Goal: Task Accomplishment & Management: Use online tool/utility

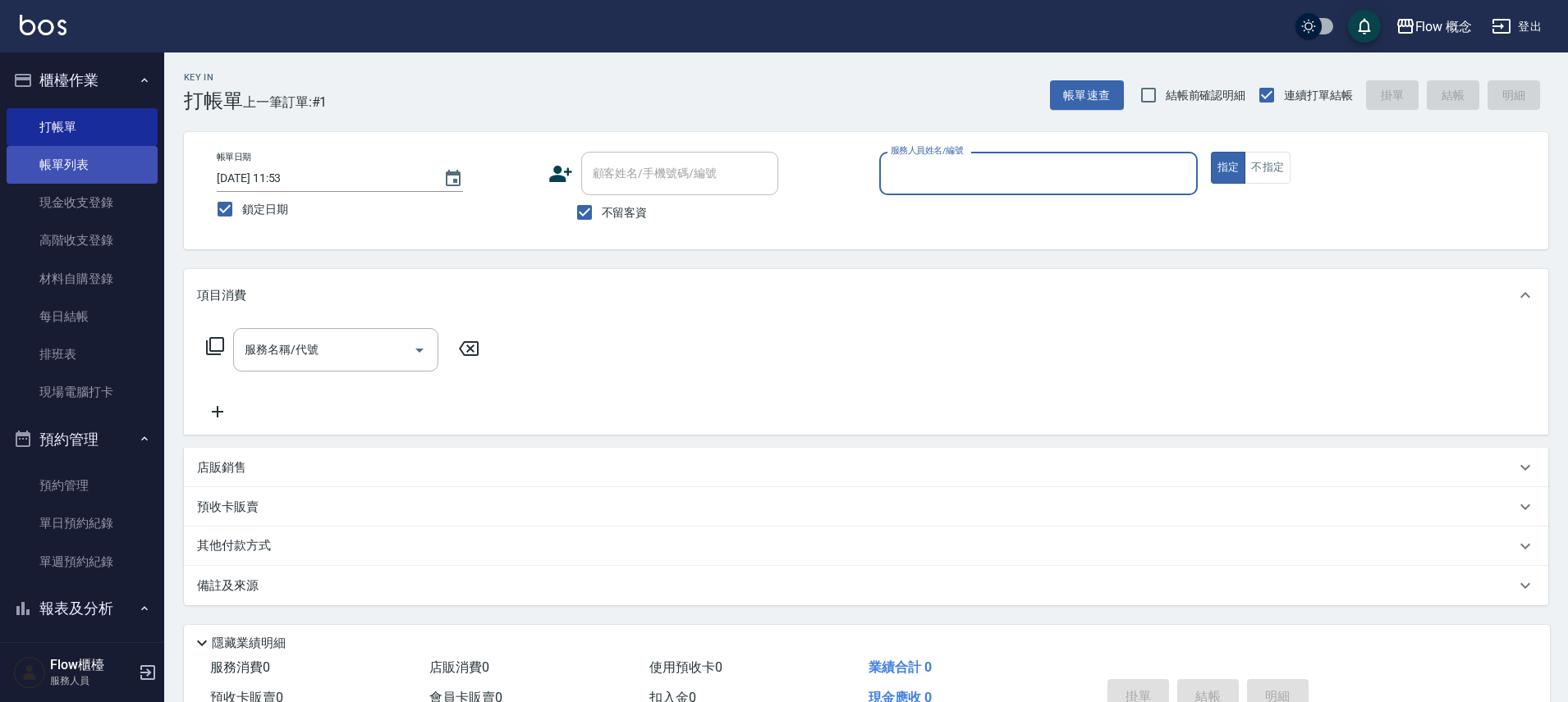
click at [76, 163] on link "帳單列表" at bounding box center [82, 165] width 151 height 38
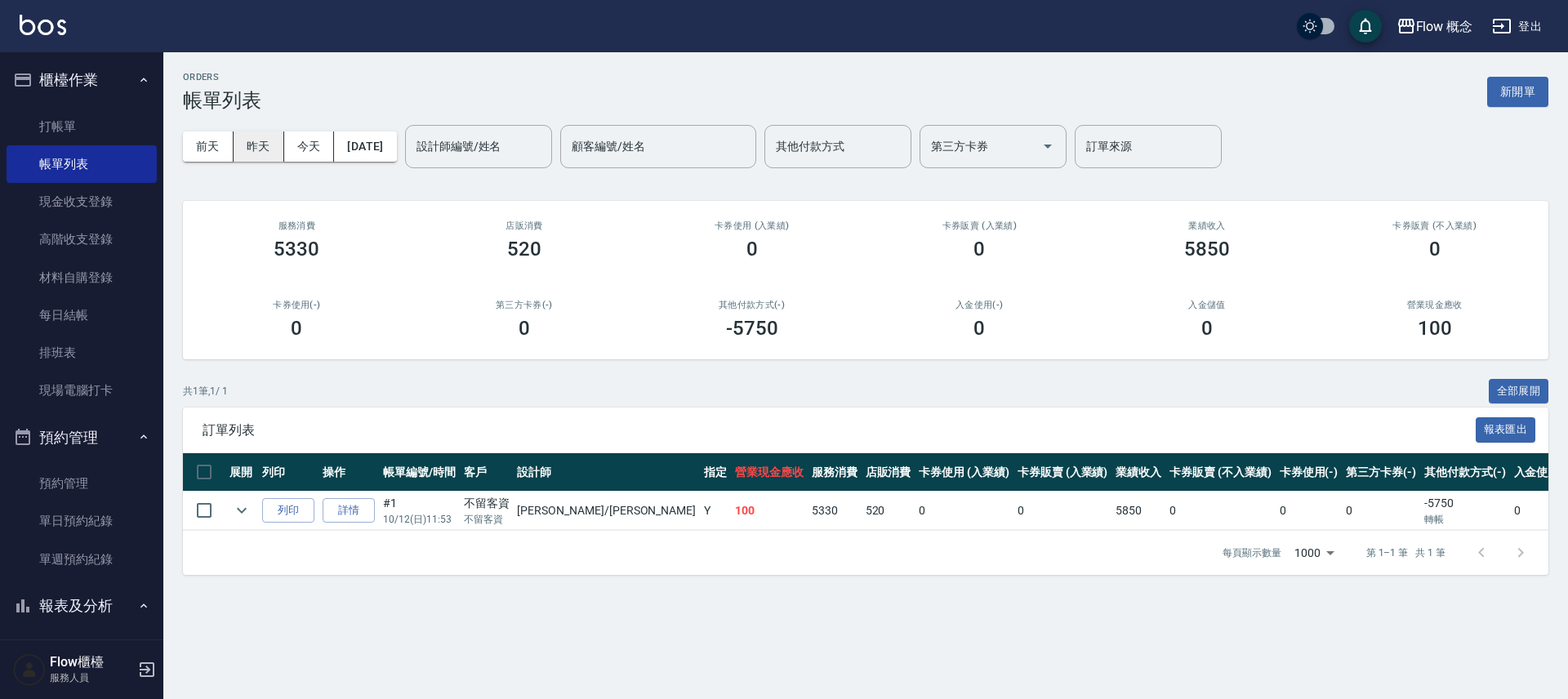
click at [251, 143] on button "昨天" at bounding box center [259, 146] width 51 height 30
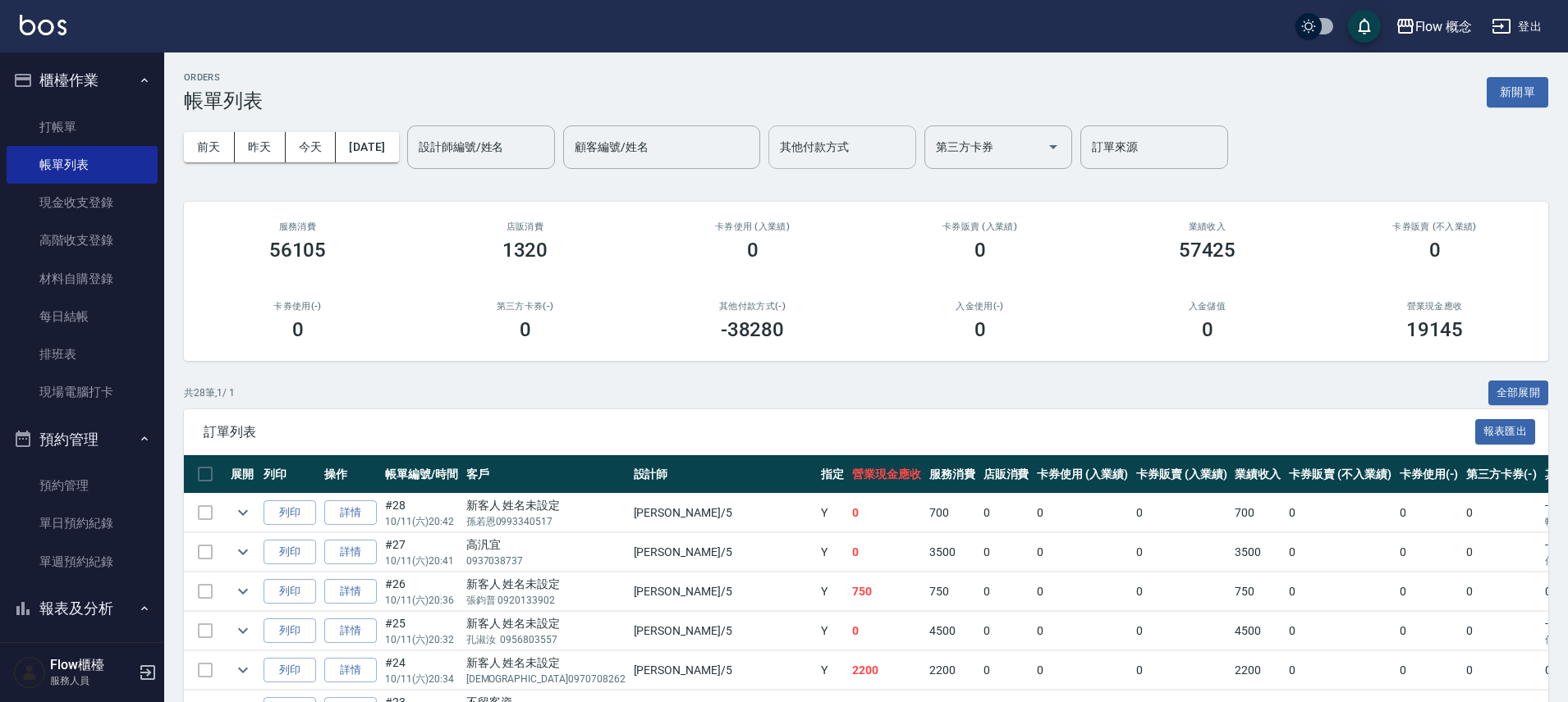
drag, startPoint x: 867, startPoint y: 166, endPoint x: 861, endPoint y: 157, distance: 10.8
click at [867, 166] on div "其他付款方式" at bounding box center [843, 148] width 148 height 44
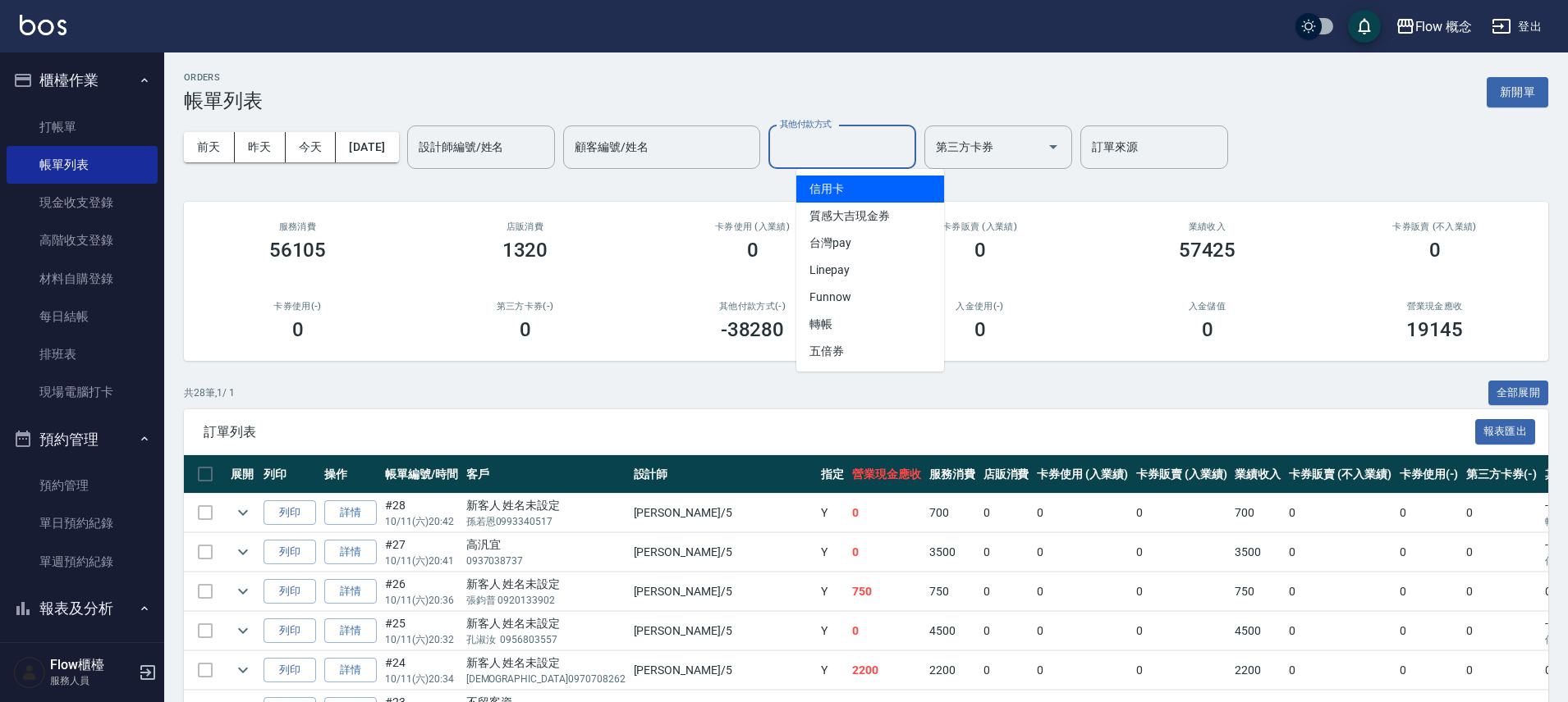
click at [856, 194] on span "信用卡" at bounding box center [870, 189] width 148 height 27
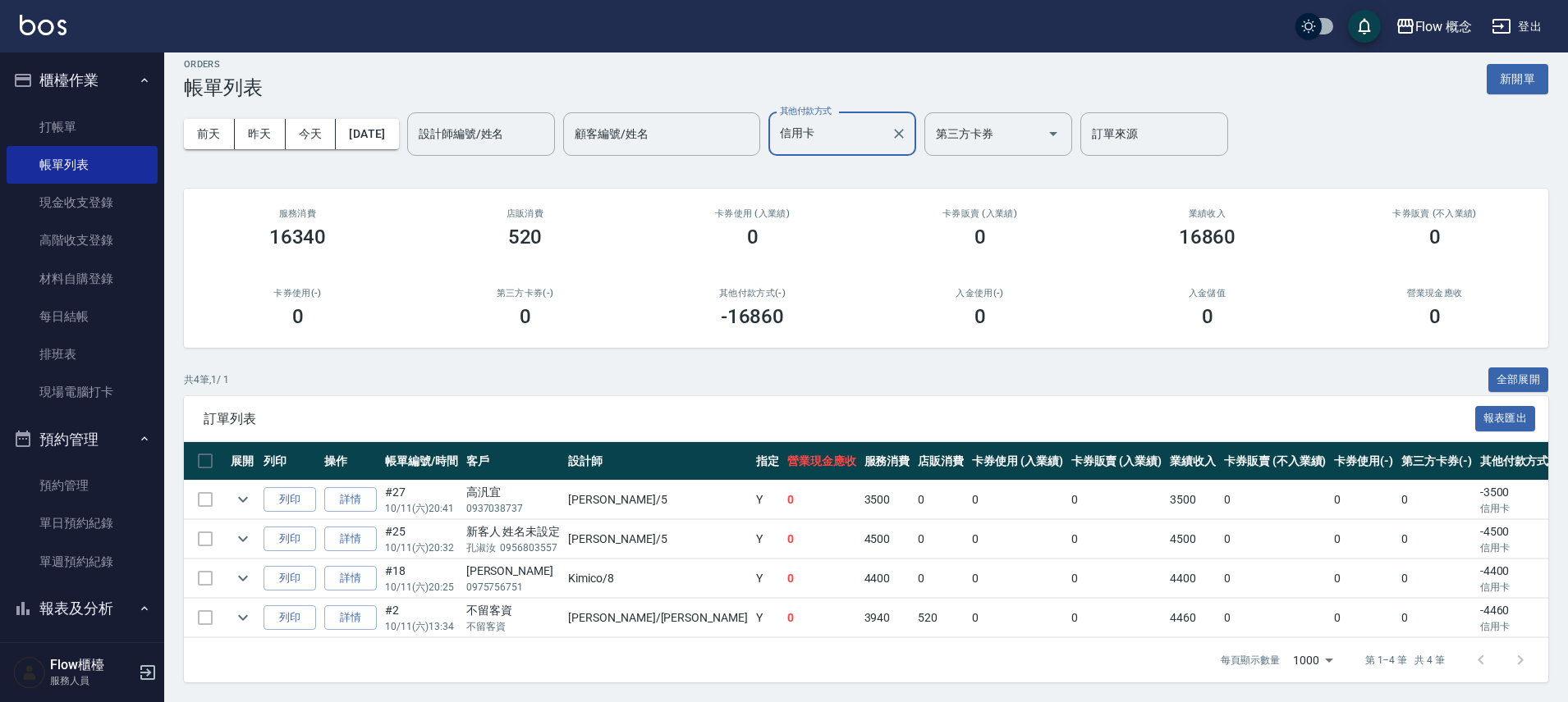
scroll to position [26, 0]
click at [884, 133] on input "信用卡" at bounding box center [830, 134] width 108 height 28
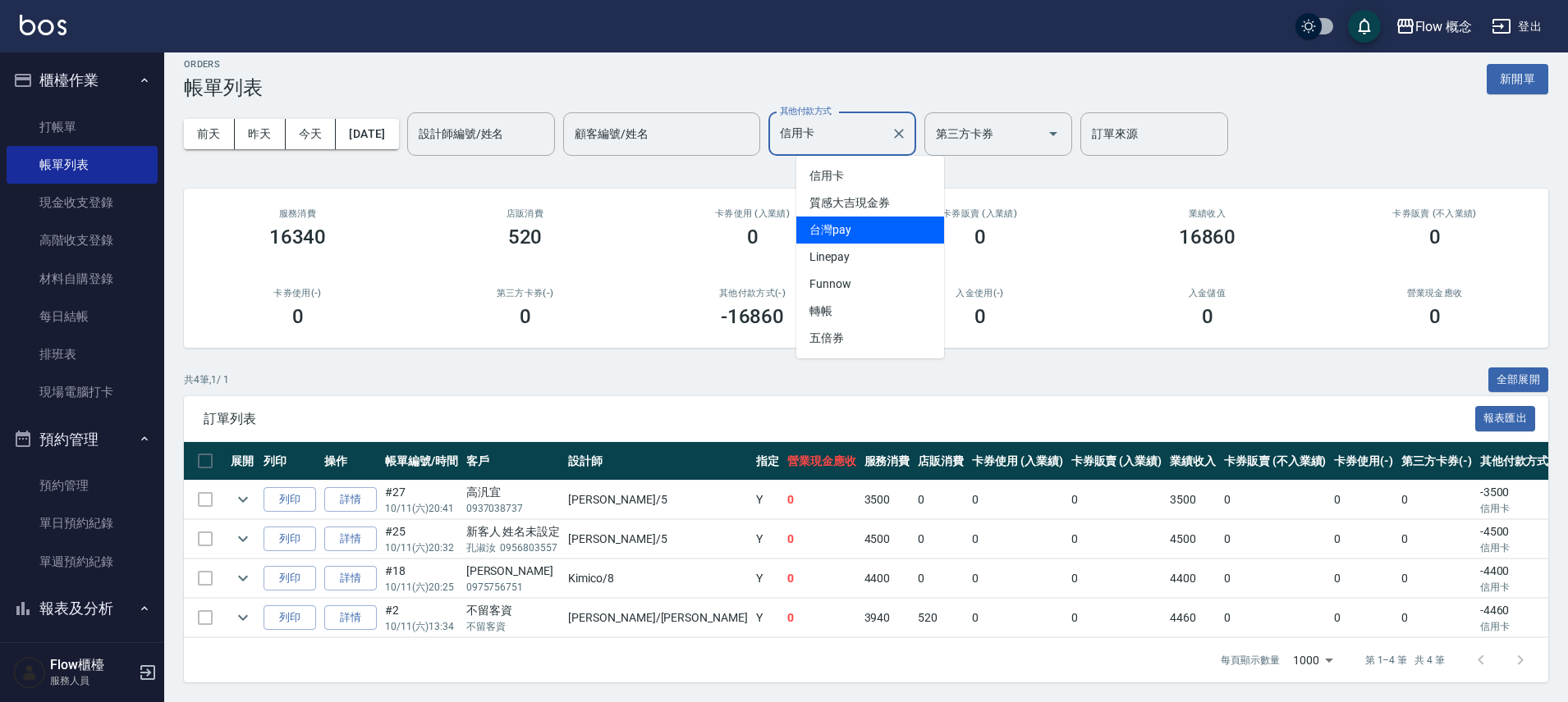
click at [880, 217] on span "台灣pay" at bounding box center [870, 230] width 148 height 27
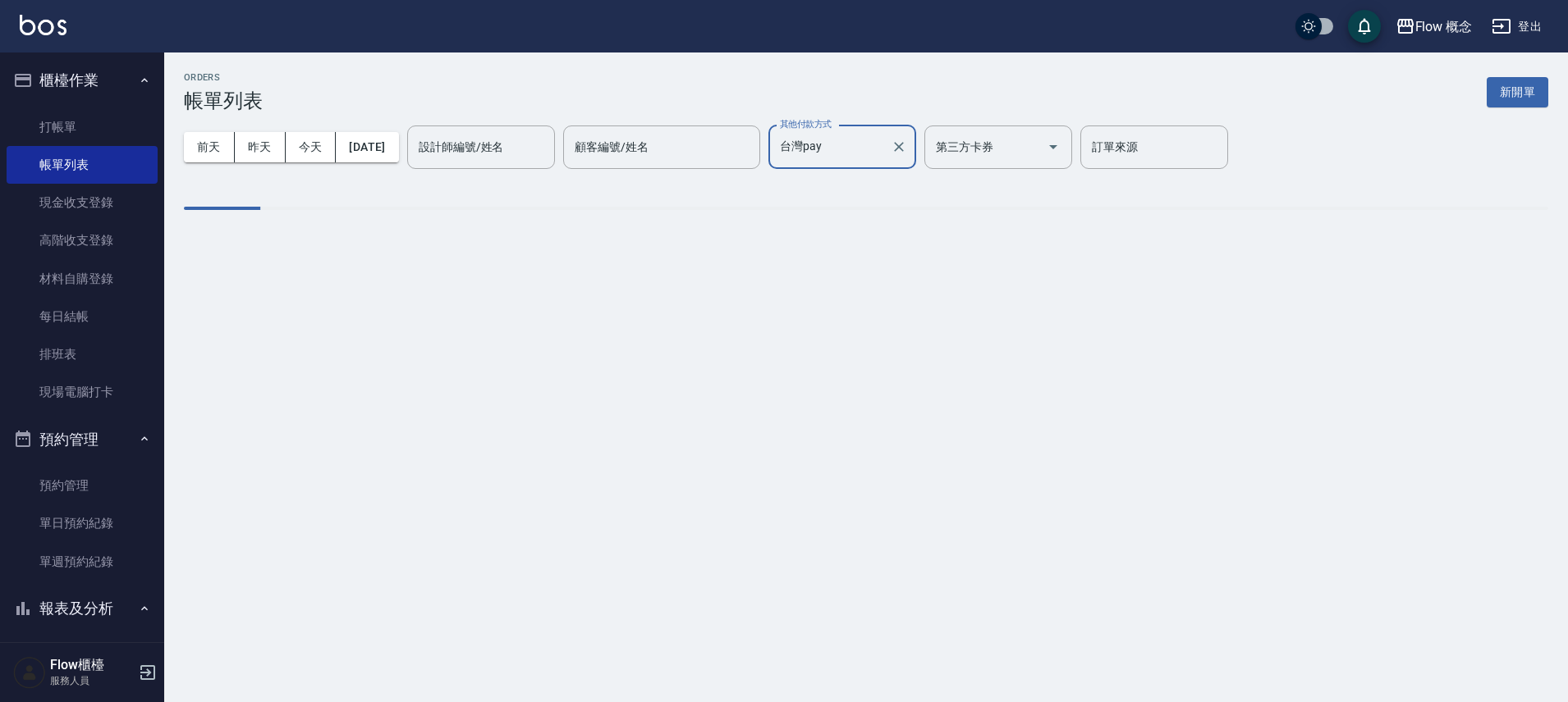
scroll to position [0, 0]
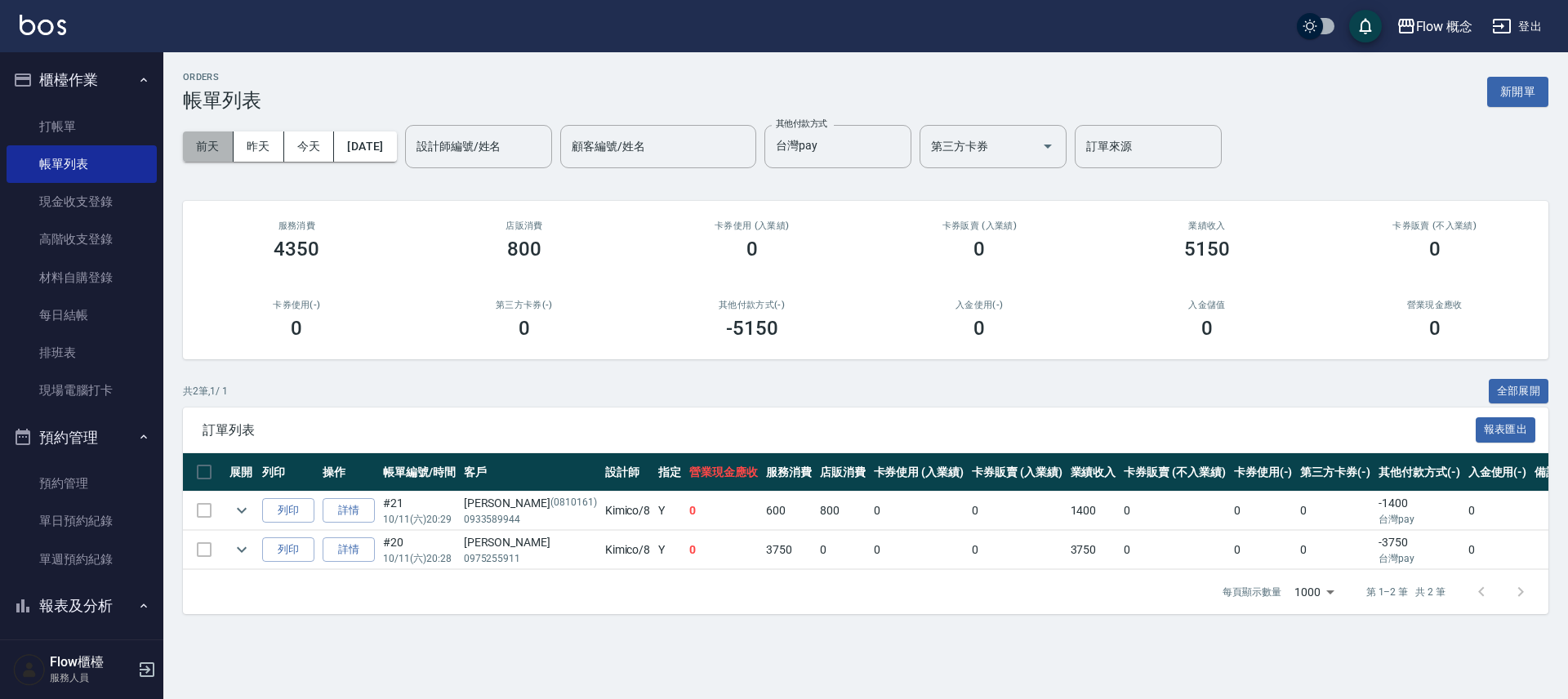
click at [203, 155] on button "前天" at bounding box center [208, 146] width 51 height 30
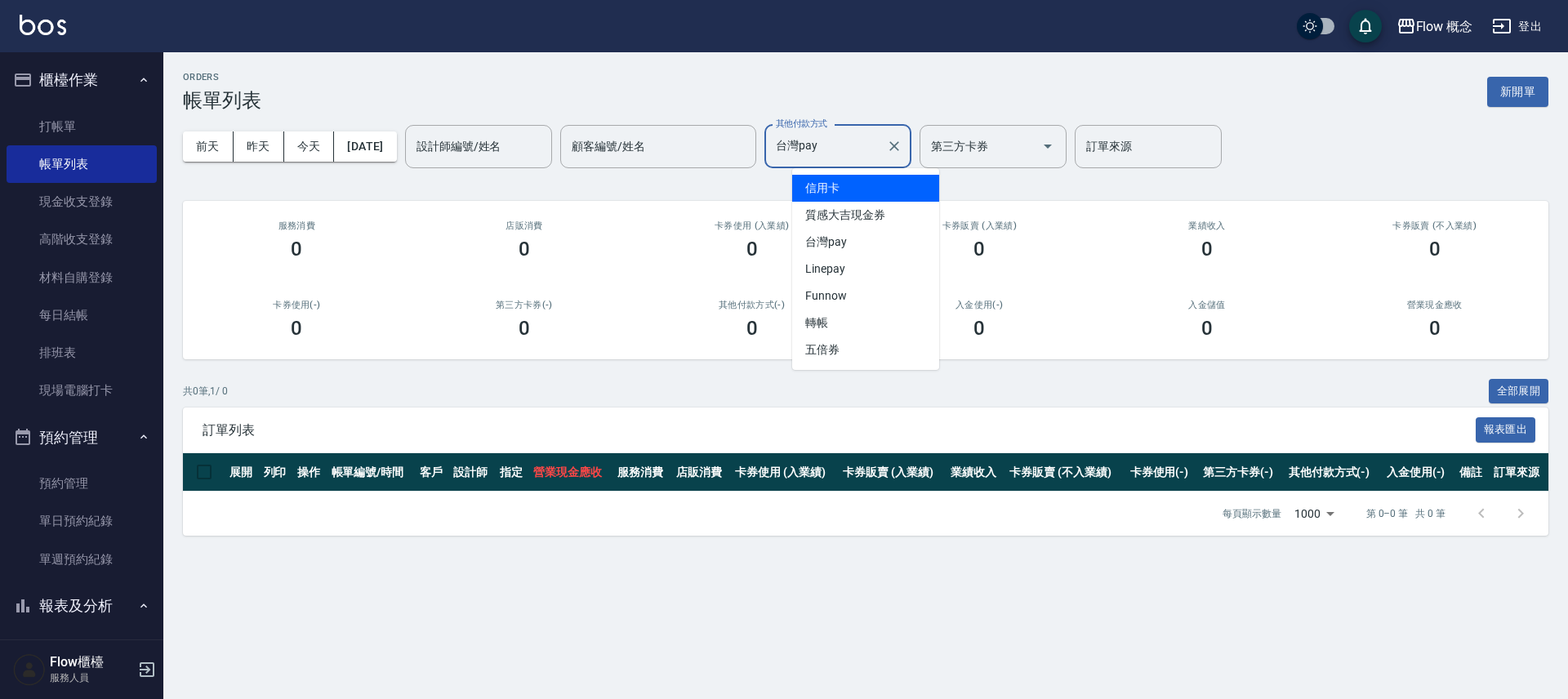
click at [869, 150] on input "台灣pay" at bounding box center [826, 146] width 107 height 28
click at [862, 186] on span "信用卡" at bounding box center [866, 188] width 147 height 27
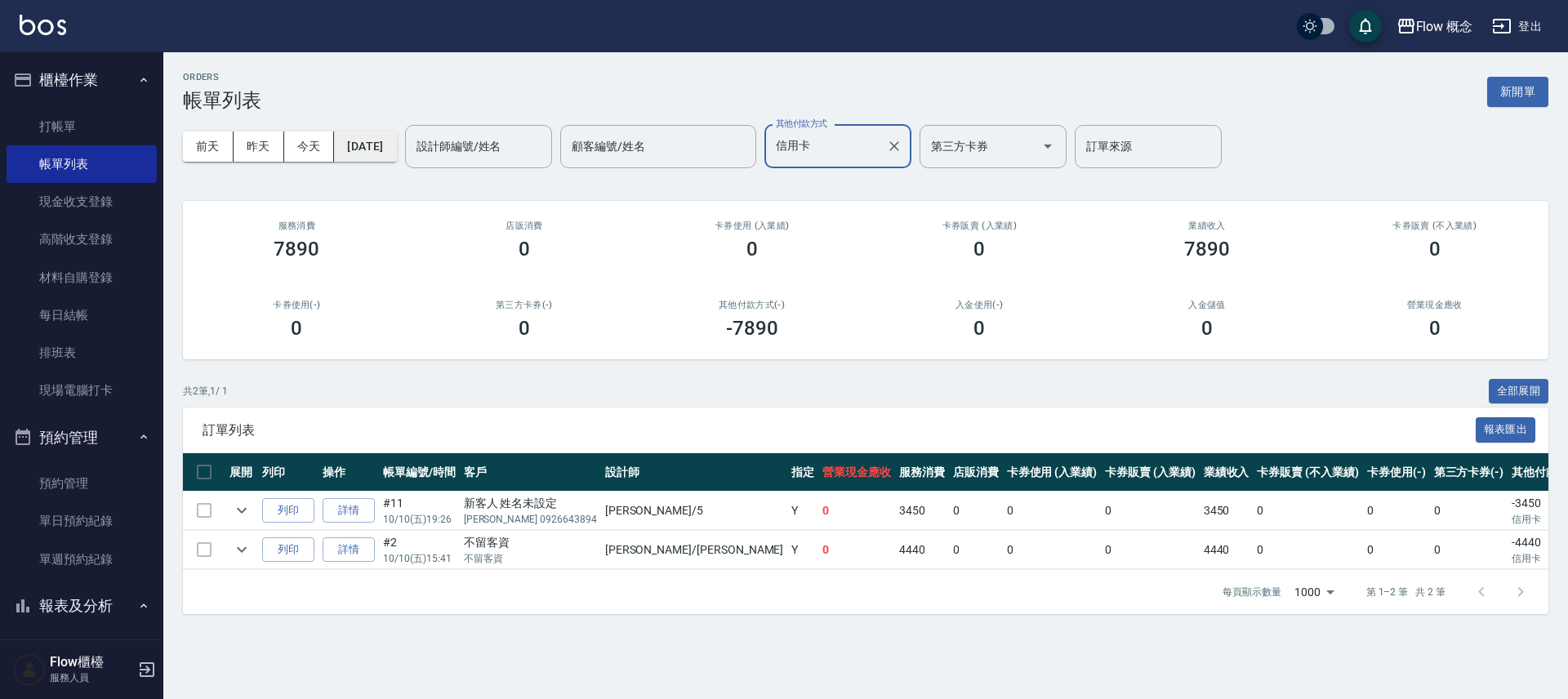
click at [396, 156] on button "[DATE]" at bounding box center [365, 146] width 62 height 30
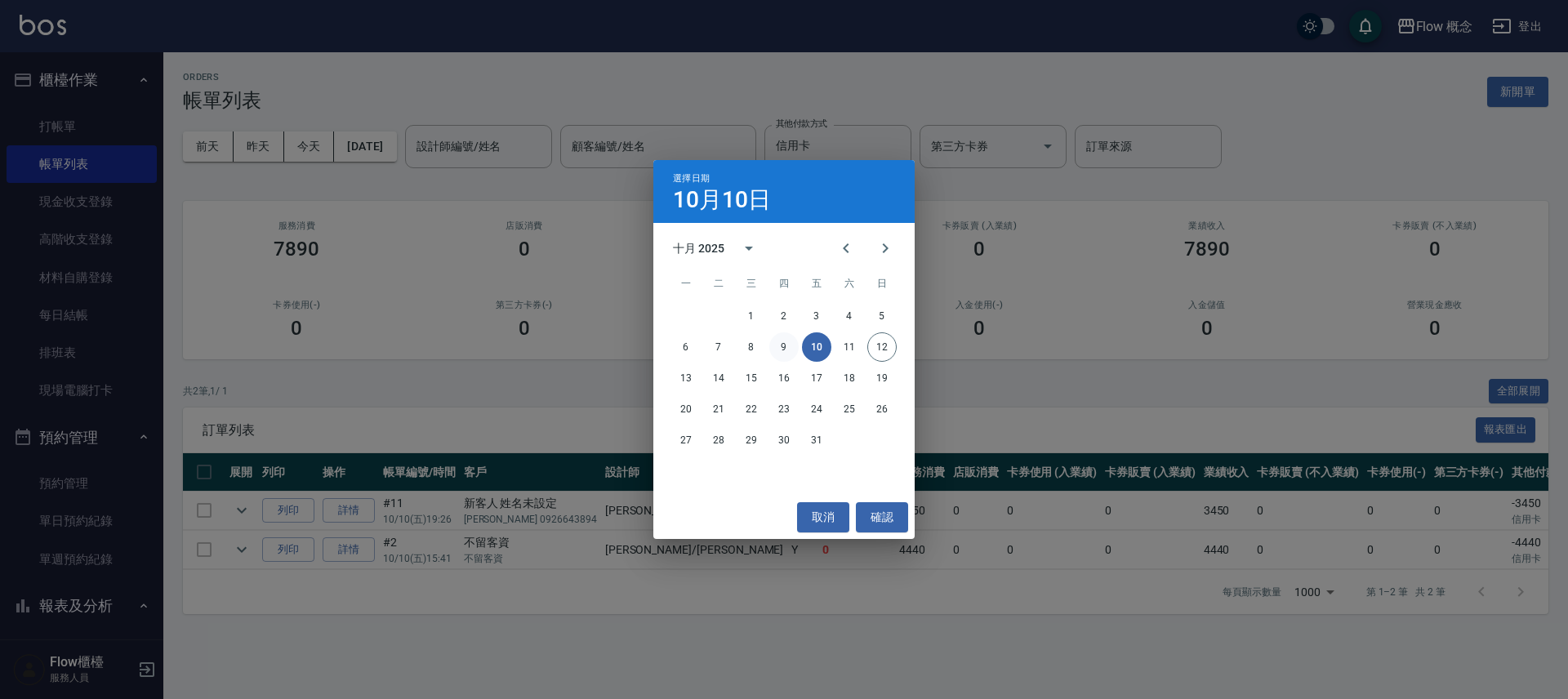
click at [779, 348] on button "9" at bounding box center [784, 347] width 29 height 29
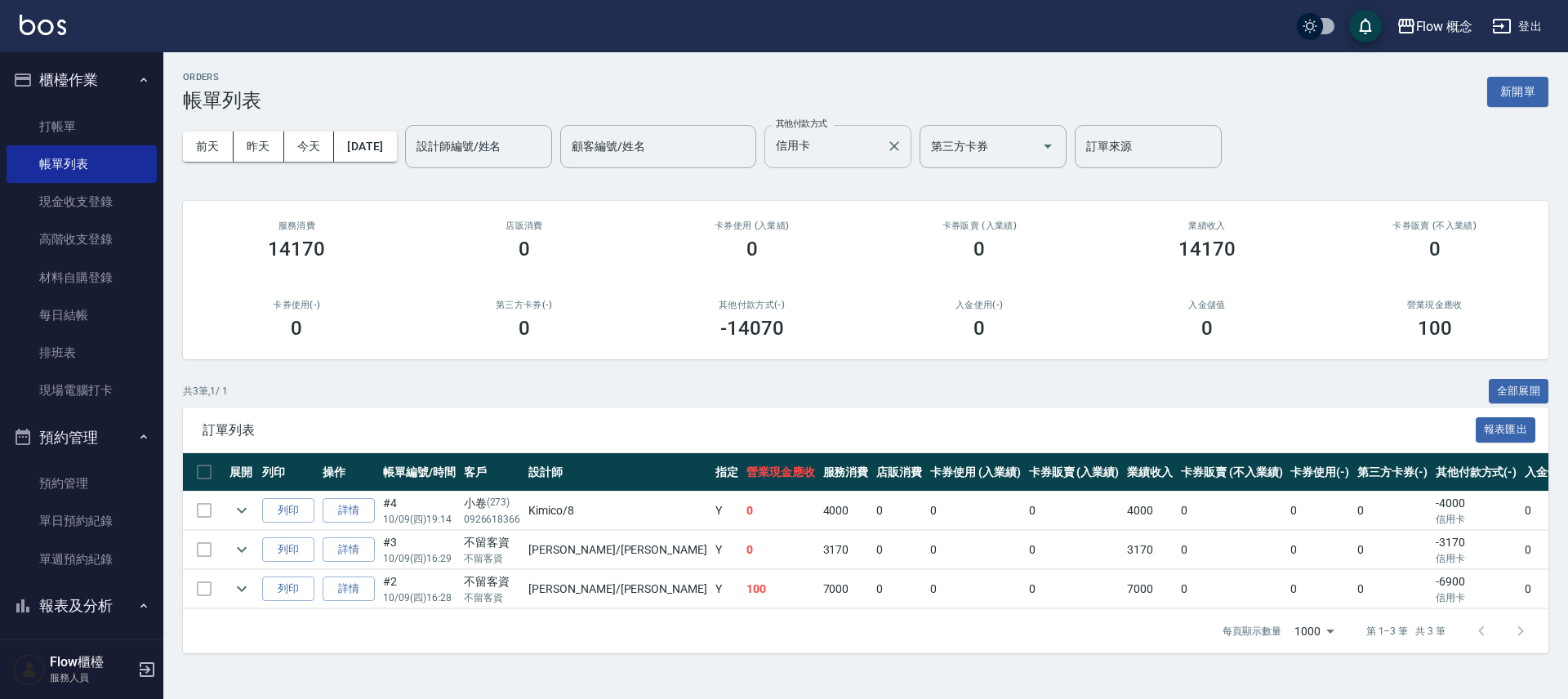
click at [842, 147] on input "信用卡" at bounding box center [826, 146] width 107 height 28
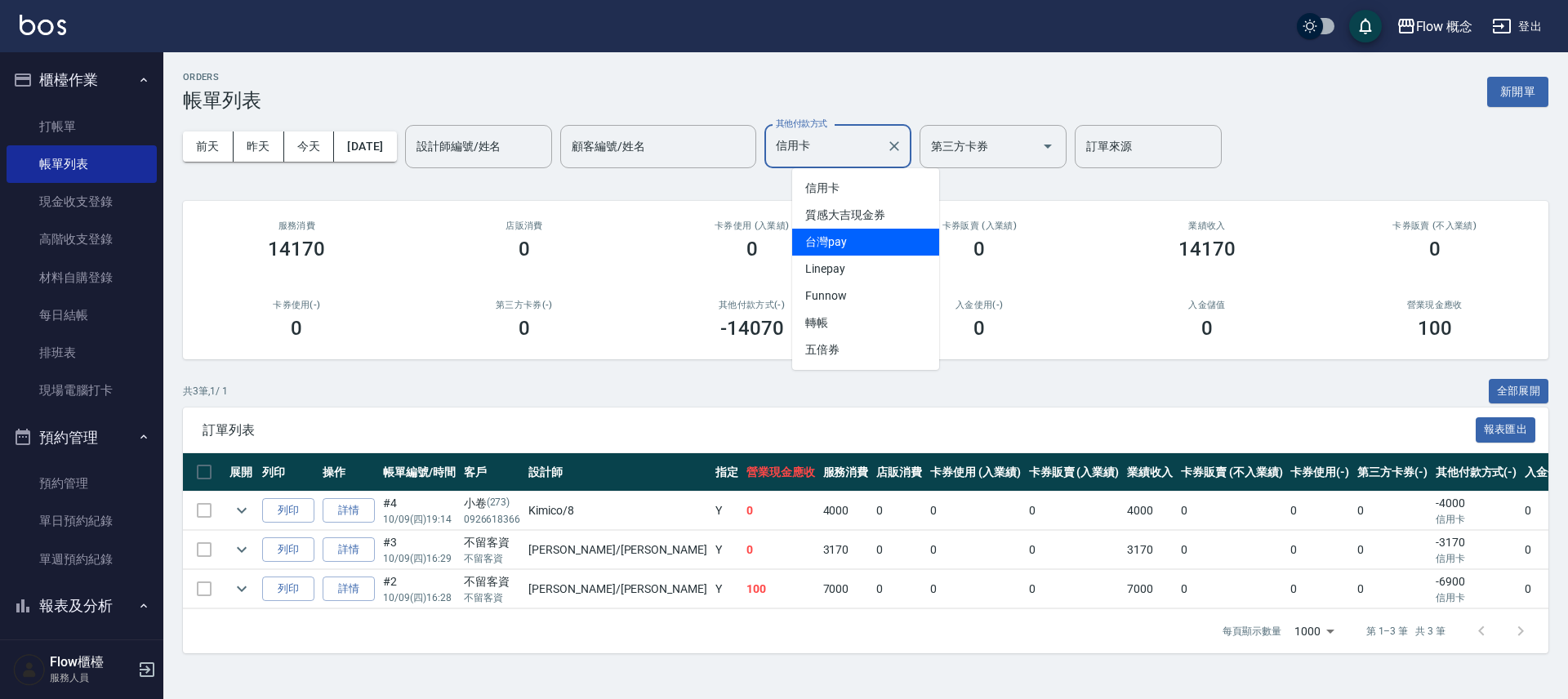
click at [836, 241] on span "台灣pay" at bounding box center [866, 242] width 147 height 27
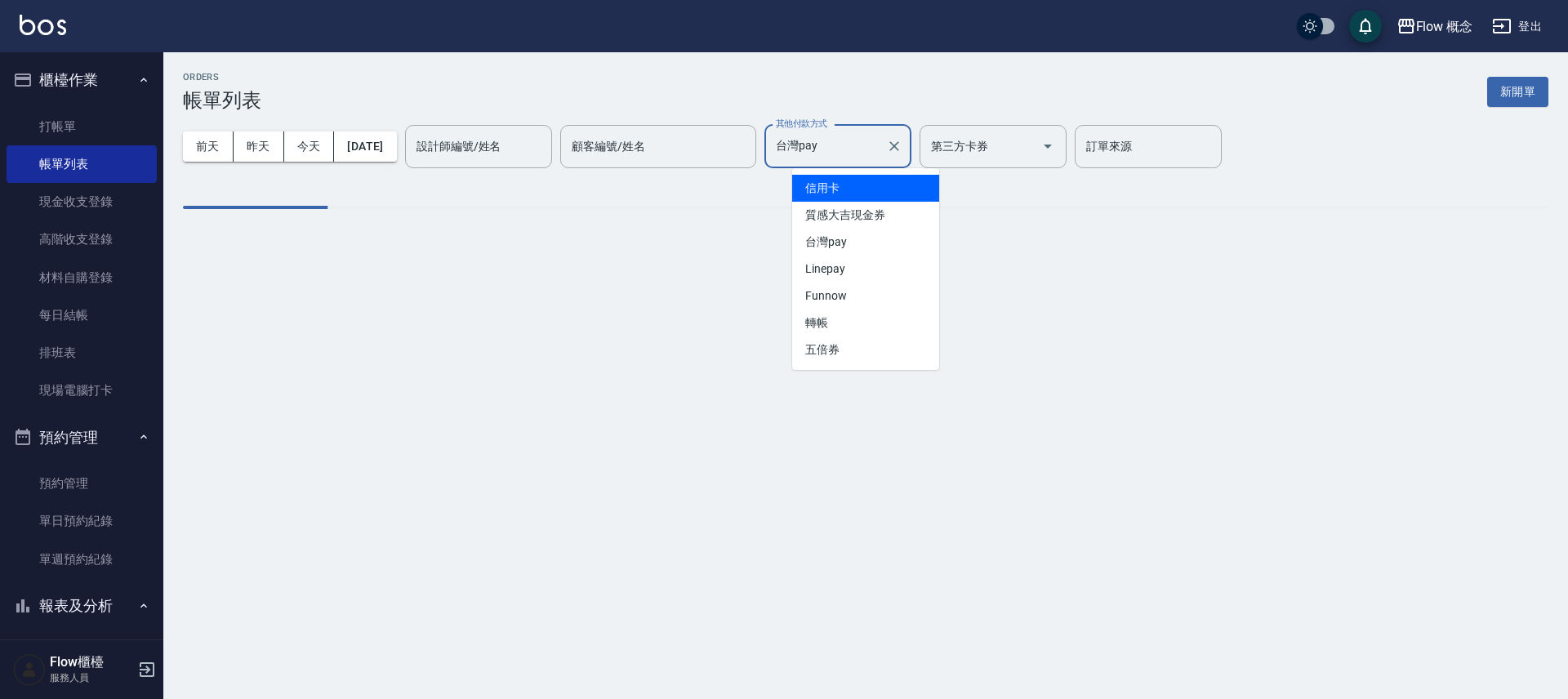
click at [849, 153] on input "台灣pay" at bounding box center [826, 146] width 107 height 28
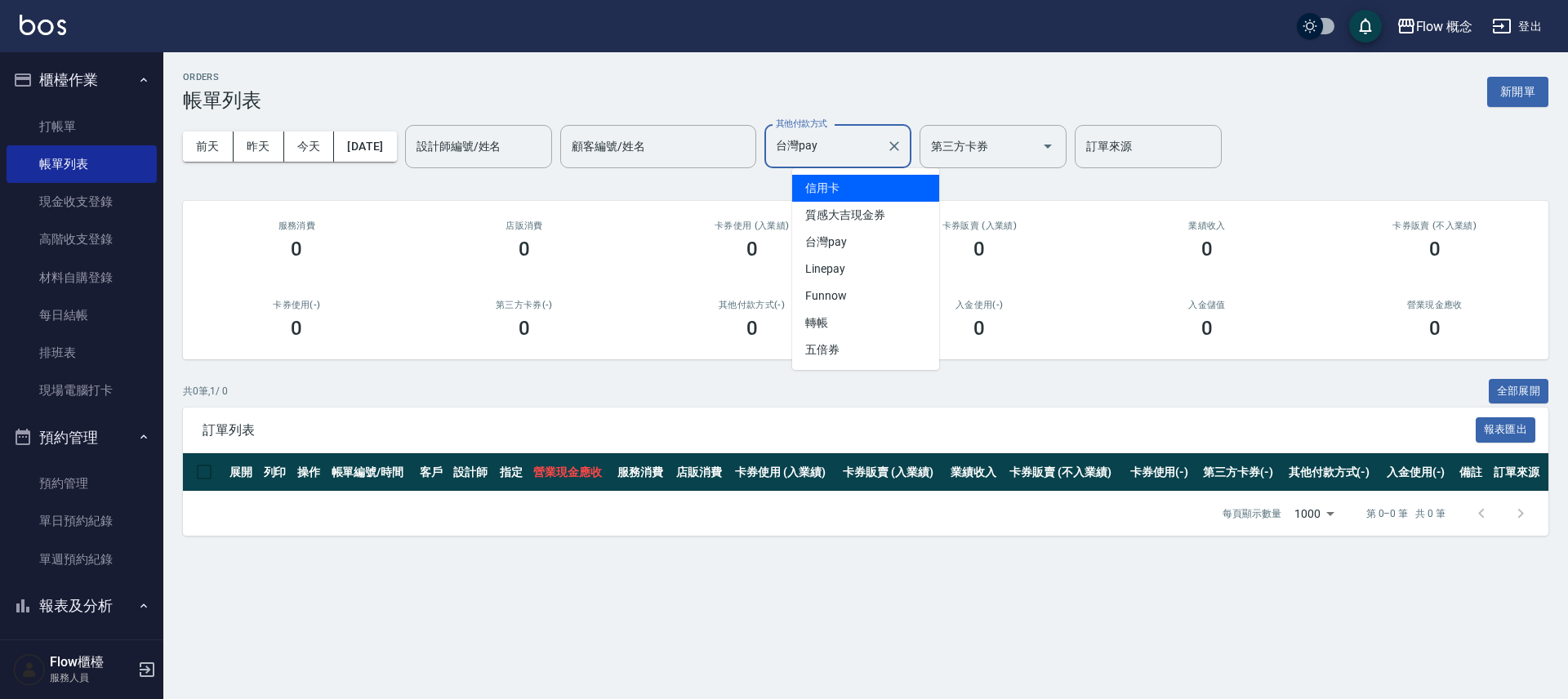
click at [845, 180] on span "信用卡" at bounding box center [866, 188] width 147 height 27
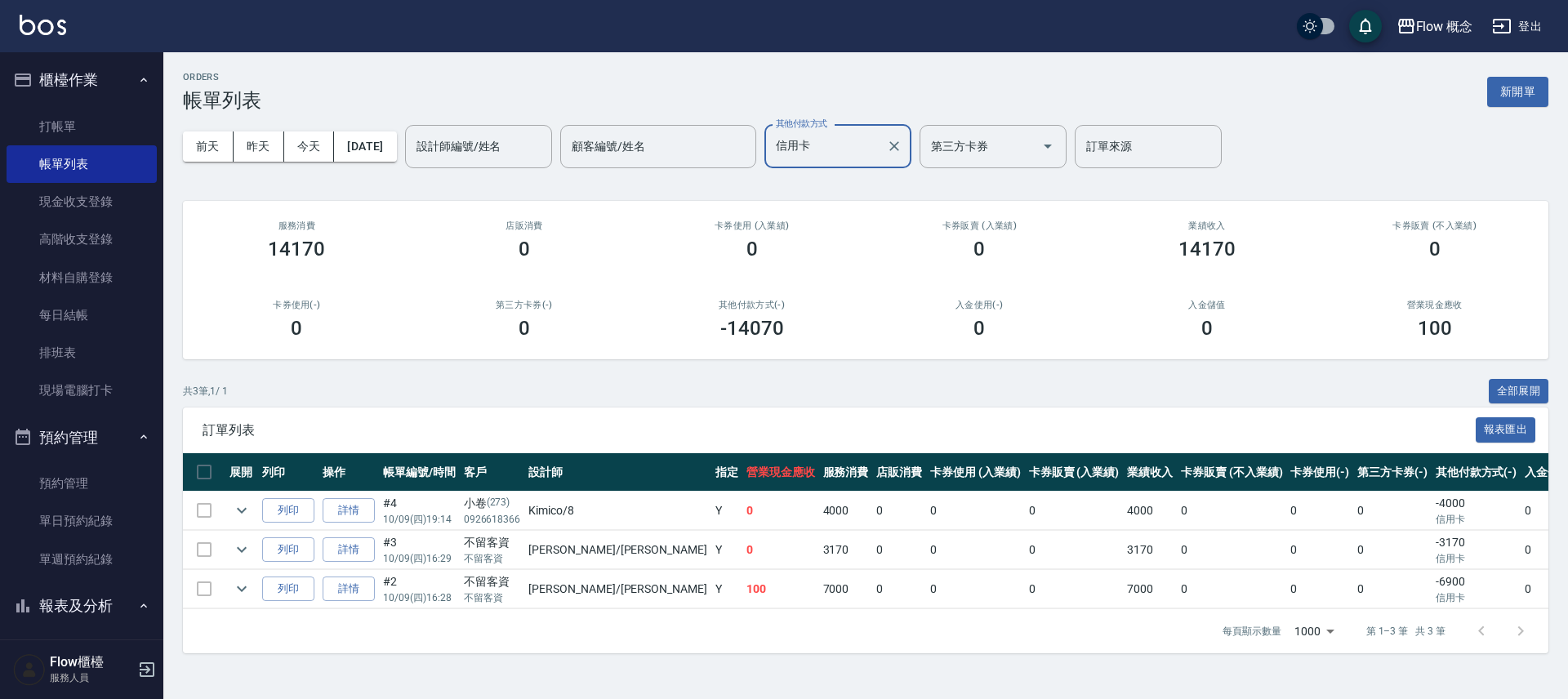
click at [846, 156] on input "信用卡" at bounding box center [826, 146] width 107 height 28
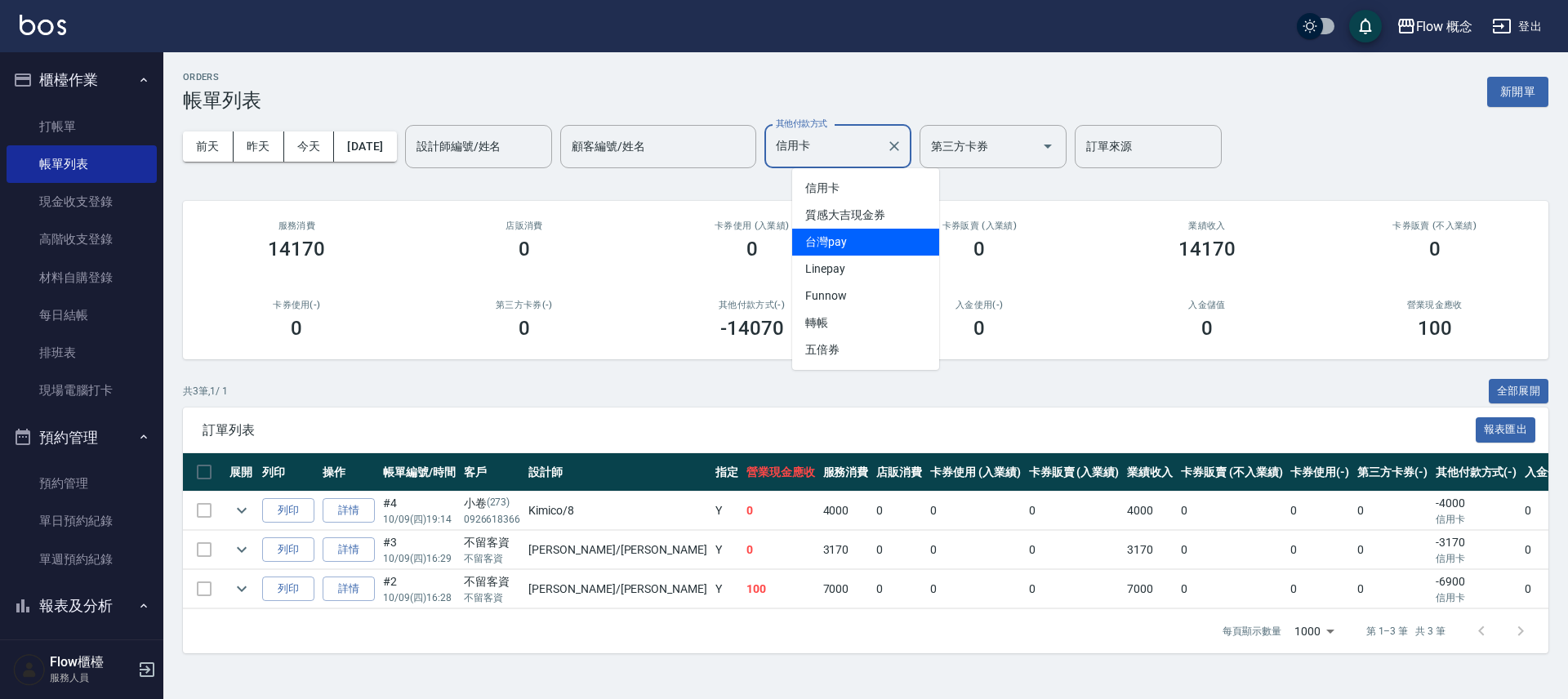
click at [850, 254] on span "台灣pay" at bounding box center [866, 242] width 147 height 27
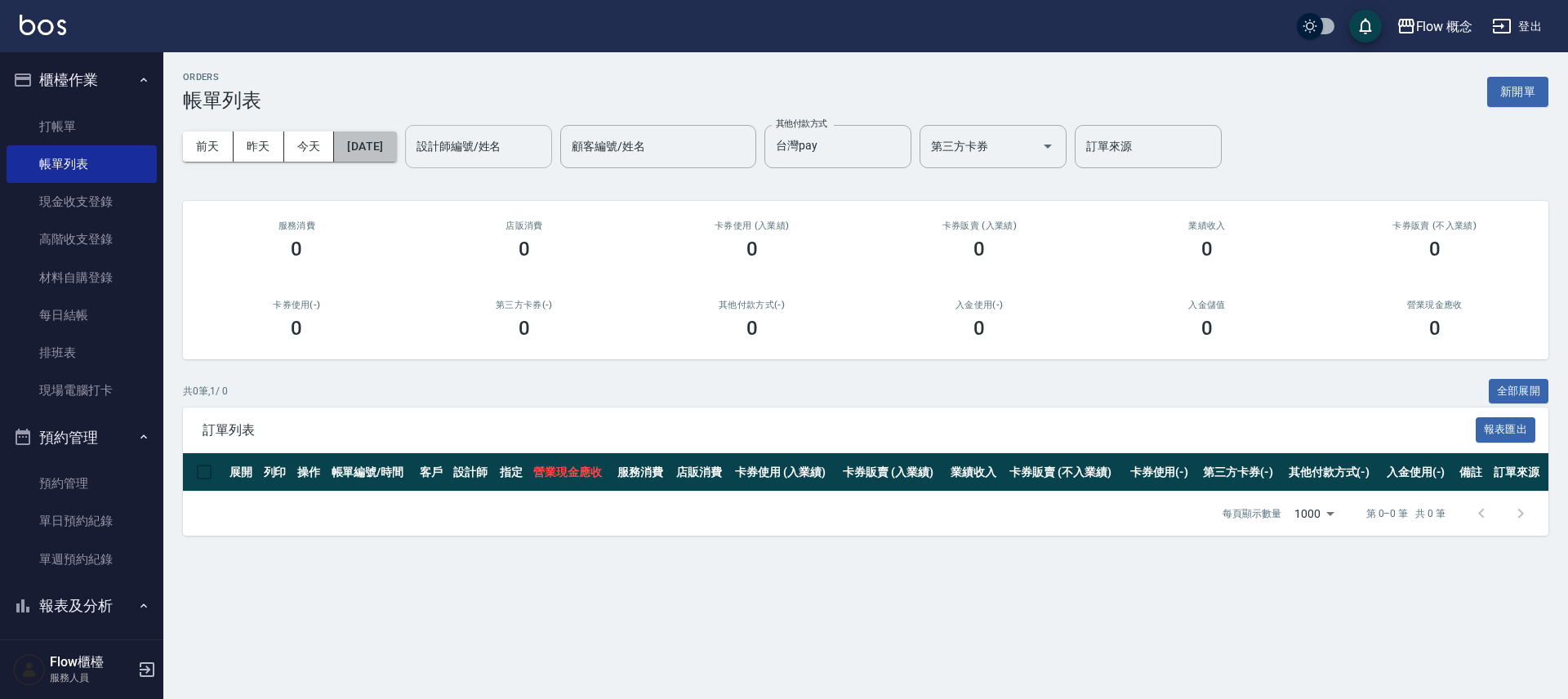
click at [396, 146] on button "[DATE]" at bounding box center [365, 146] width 62 height 30
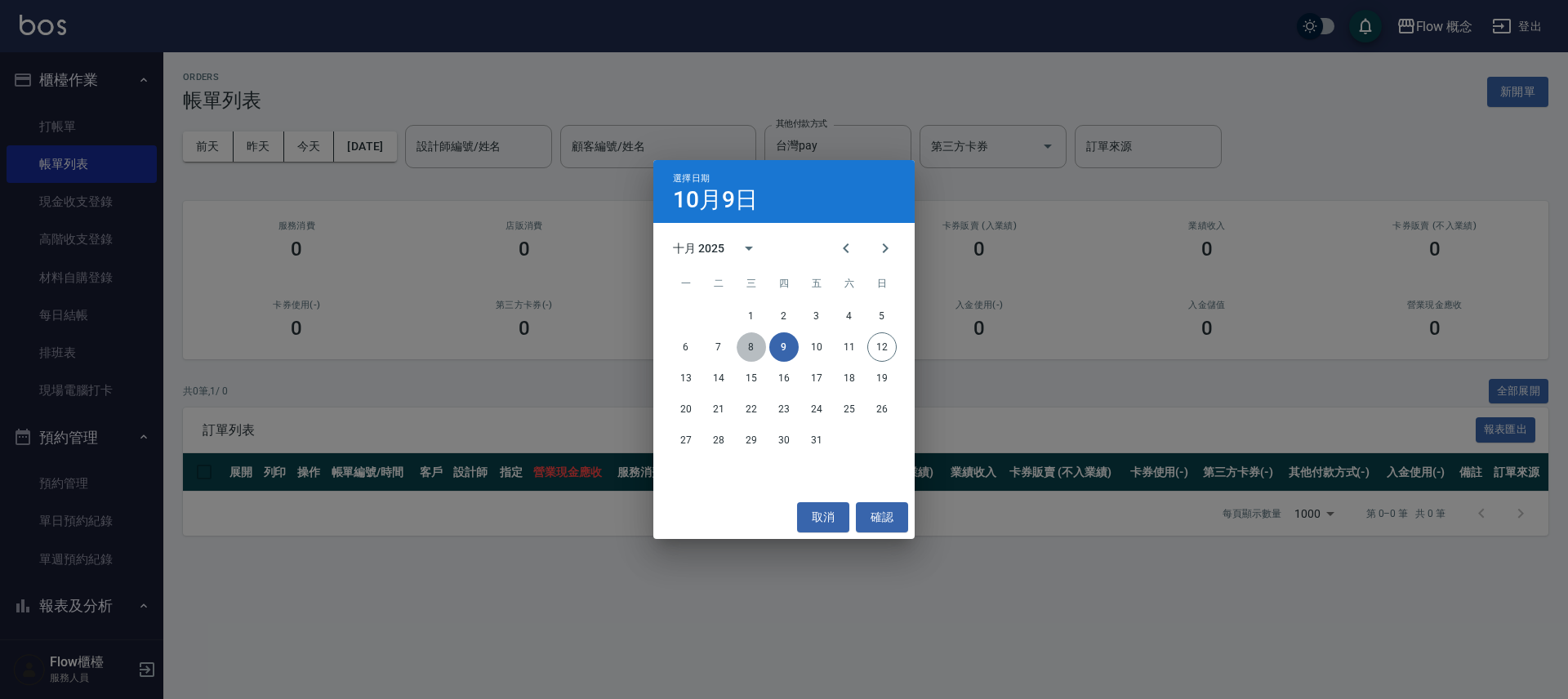
click at [756, 352] on button "8" at bounding box center [751, 347] width 29 height 29
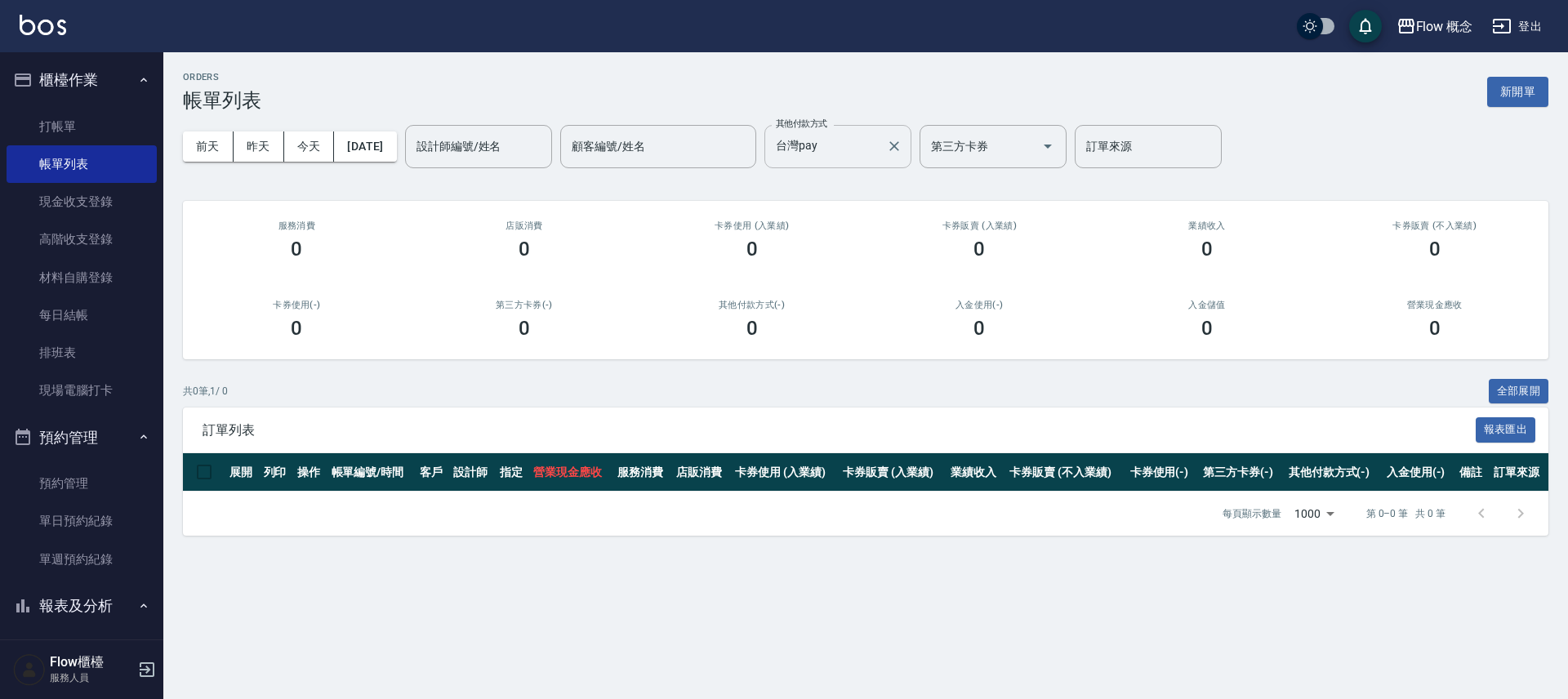
click at [845, 148] on input "台灣pay" at bounding box center [826, 146] width 107 height 28
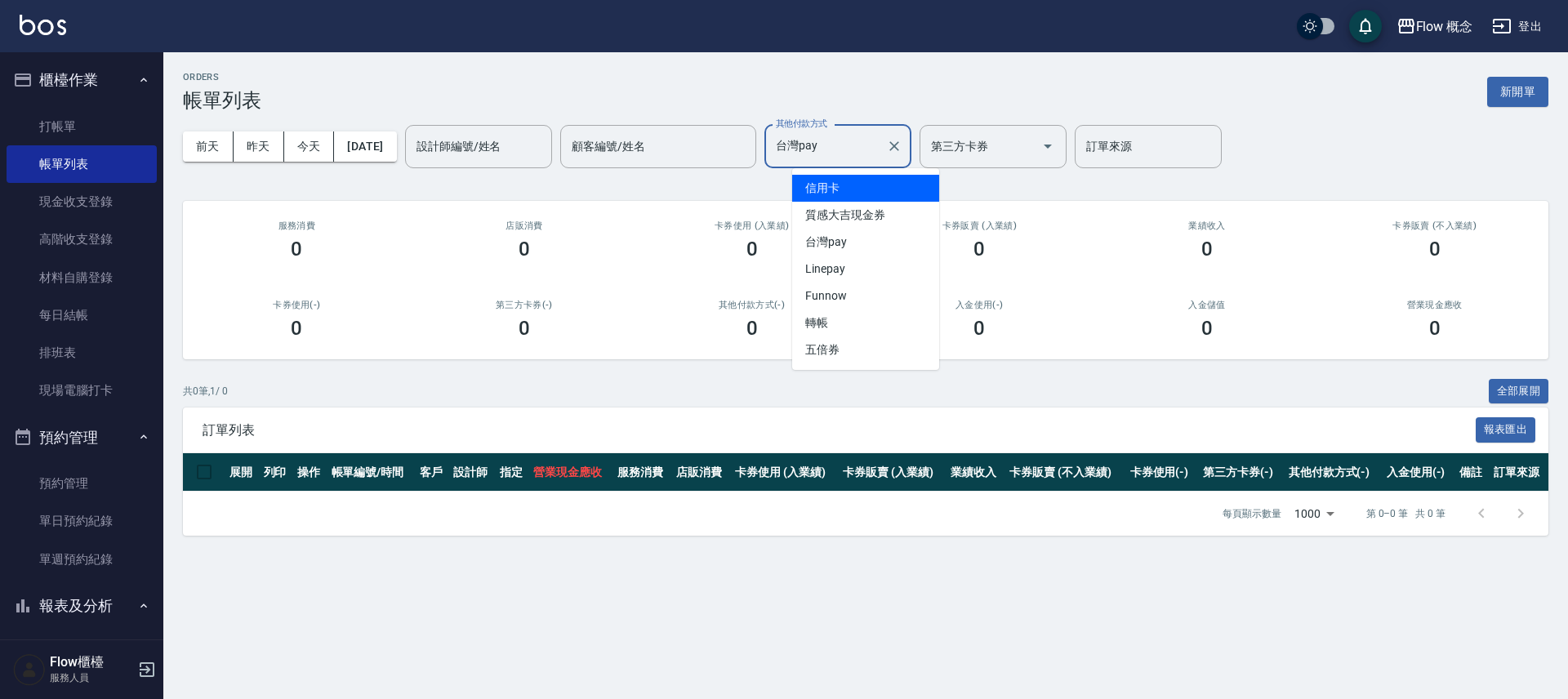
click at [847, 192] on span "信用卡" at bounding box center [866, 188] width 147 height 27
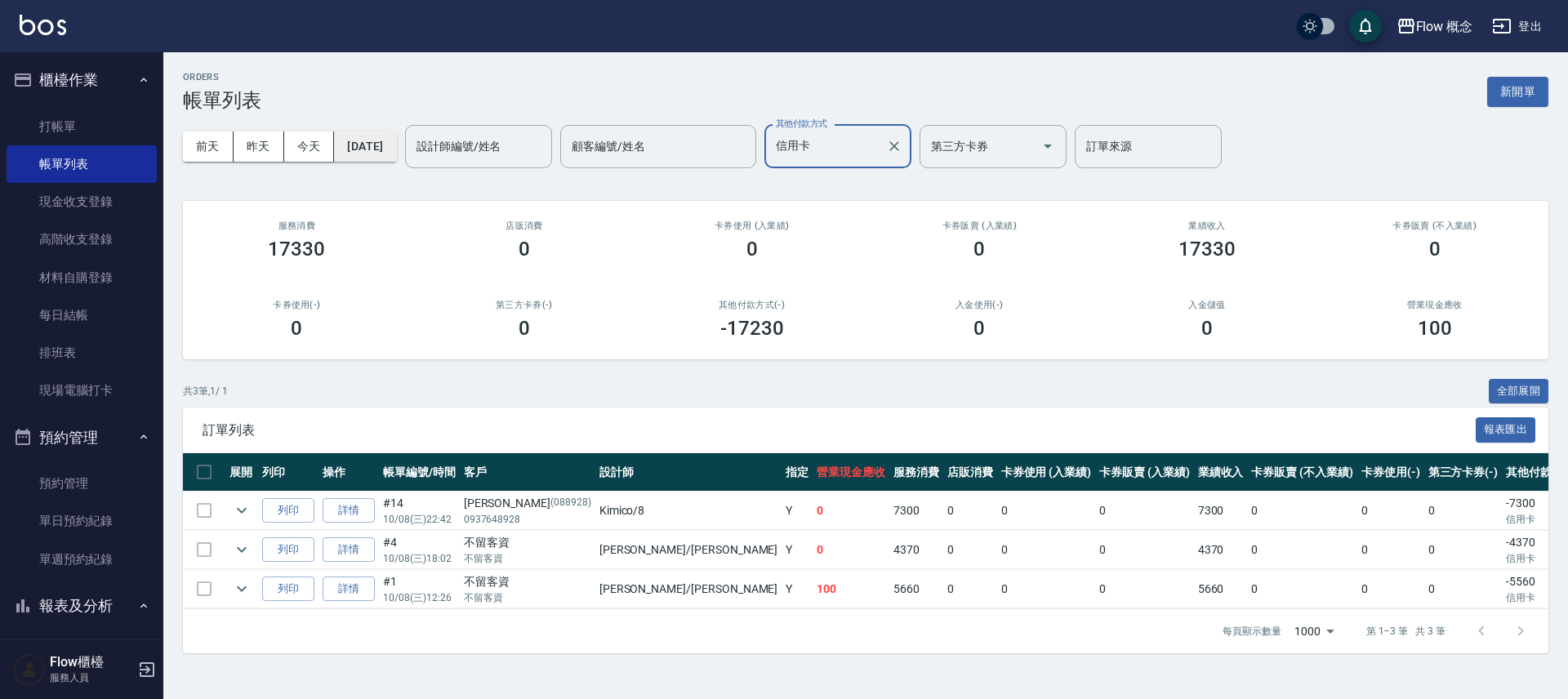
click at [395, 158] on button "[DATE]" at bounding box center [365, 146] width 62 height 30
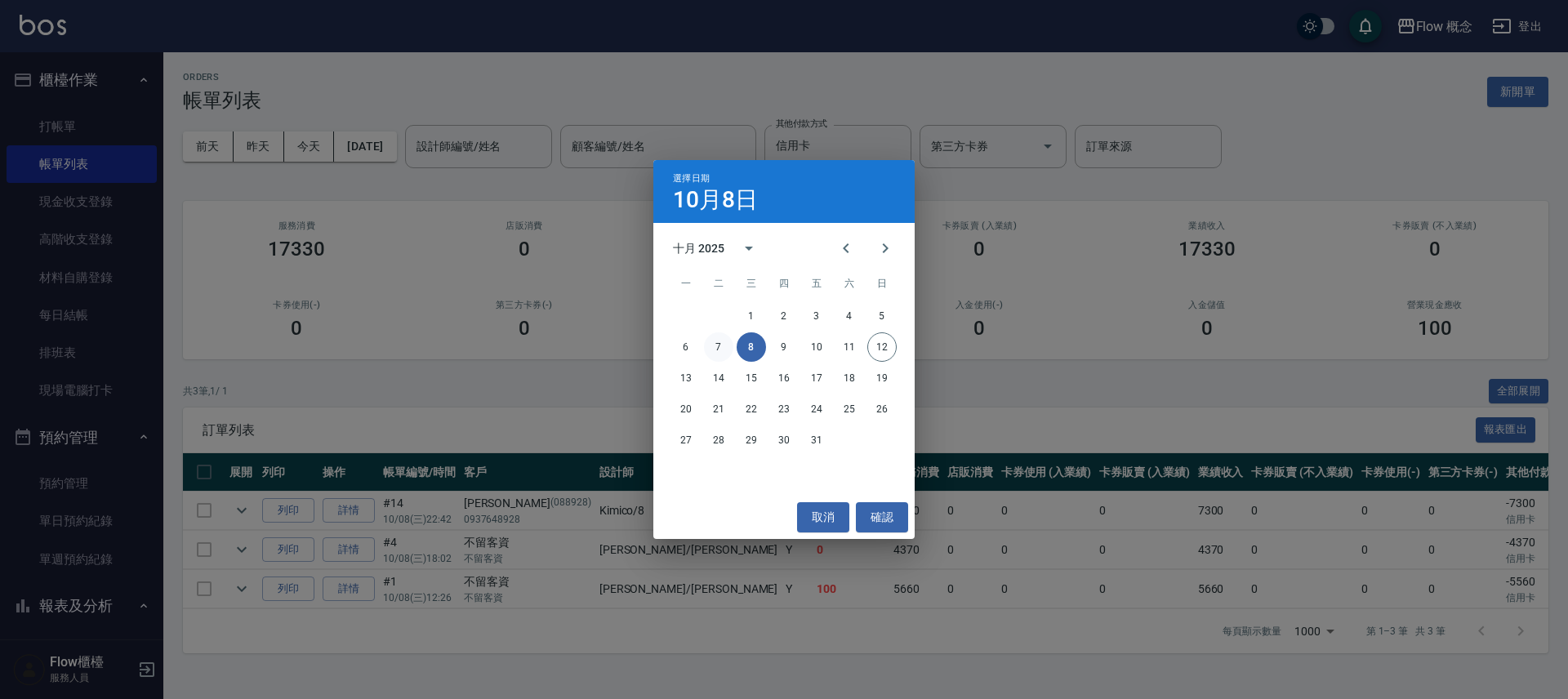
click at [717, 343] on button "7" at bounding box center [718, 347] width 29 height 29
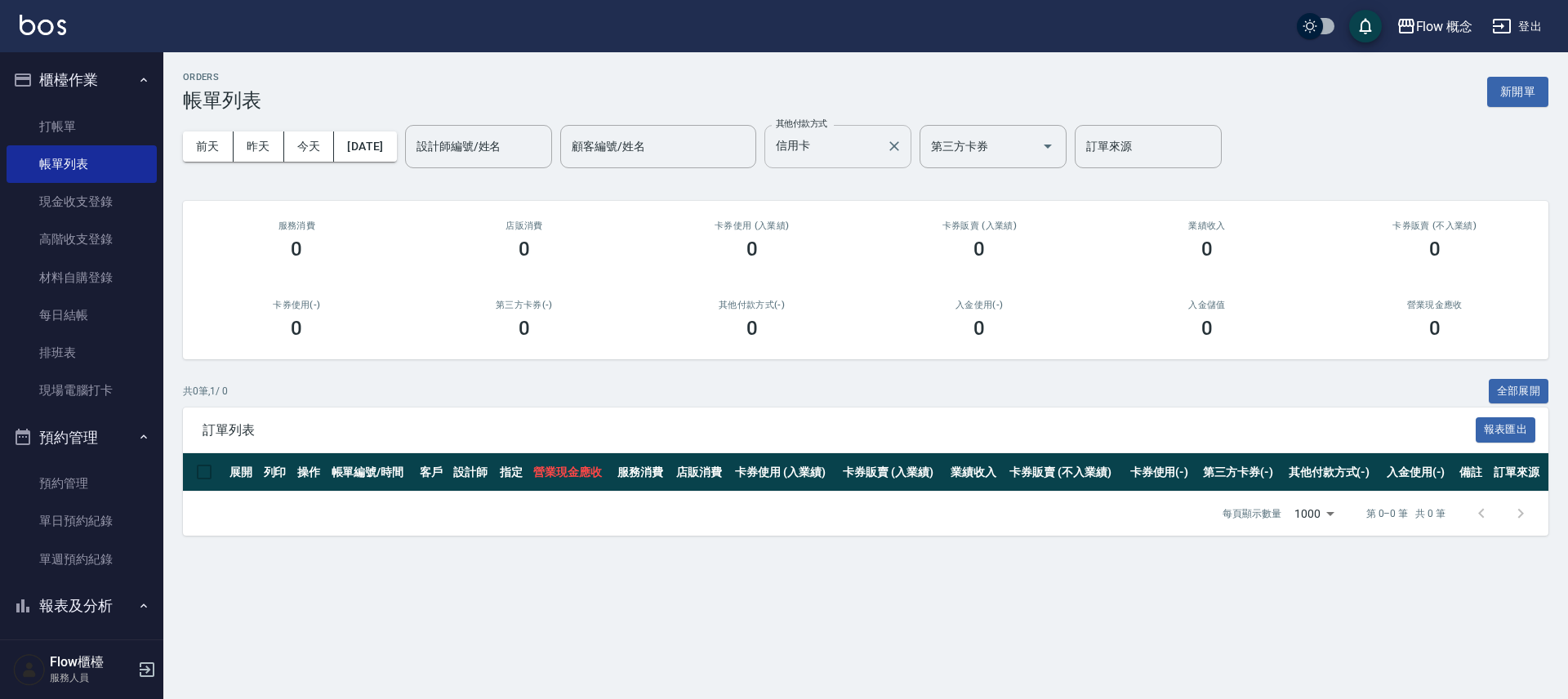
click at [845, 160] on div "信用卡 其他付款方式" at bounding box center [838, 147] width 147 height 43
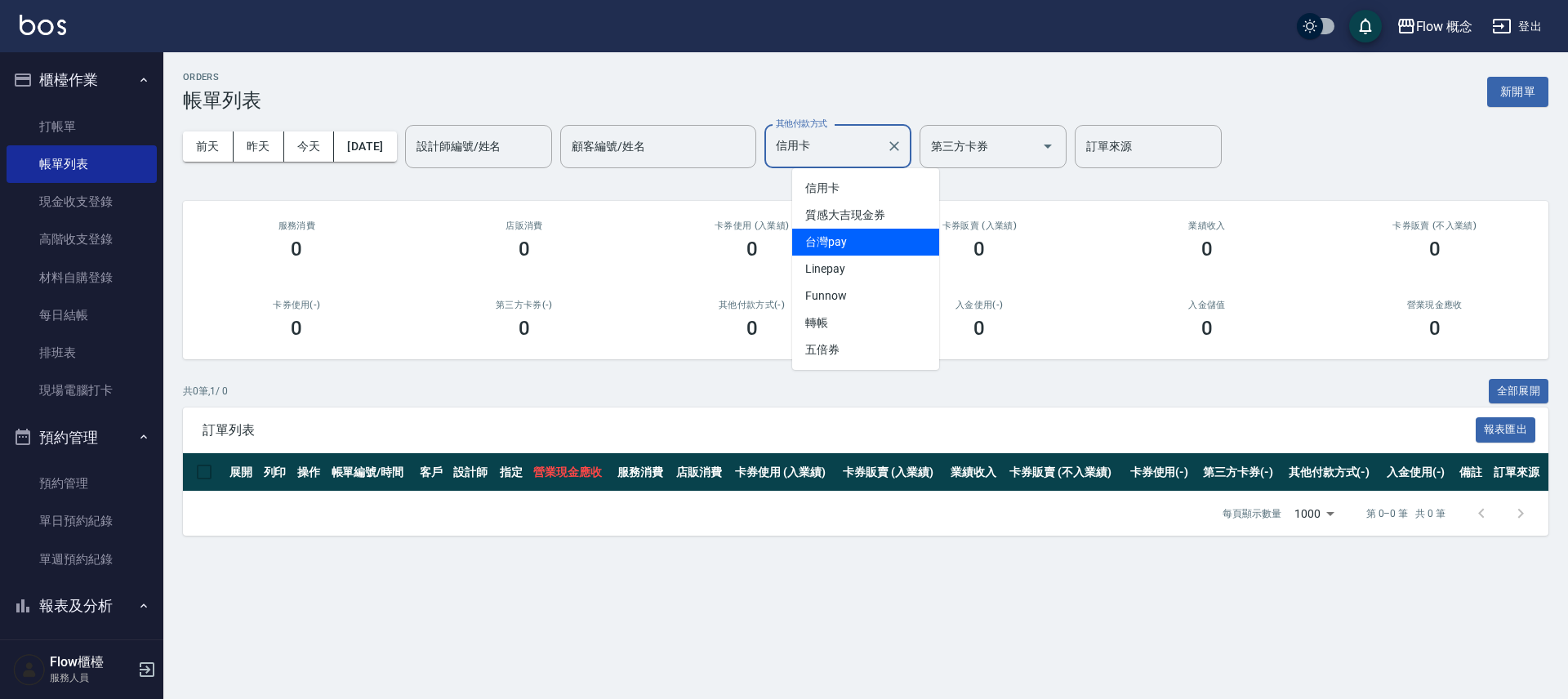
click at [838, 253] on span "台灣pay" at bounding box center [866, 242] width 147 height 27
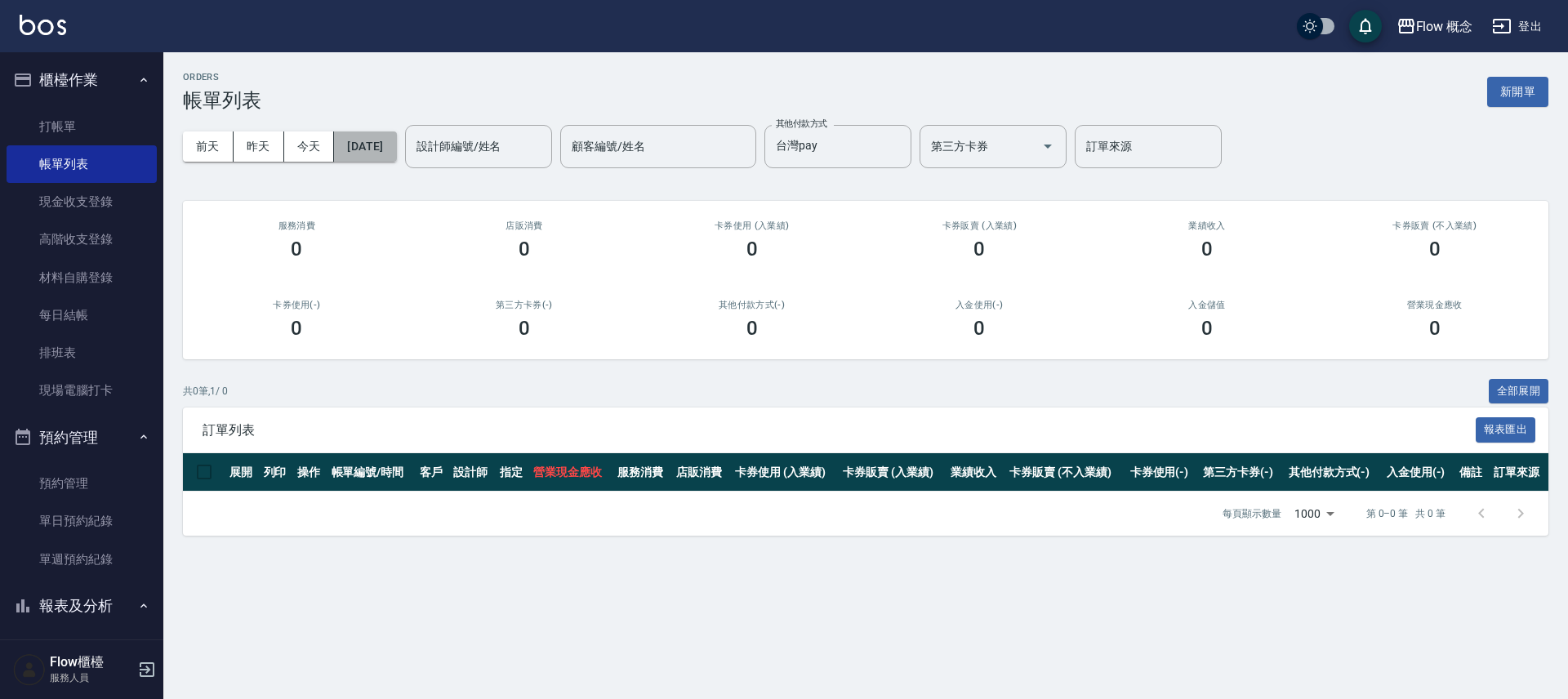
click at [377, 134] on button "[DATE]" at bounding box center [365, 146] width 62 height 30
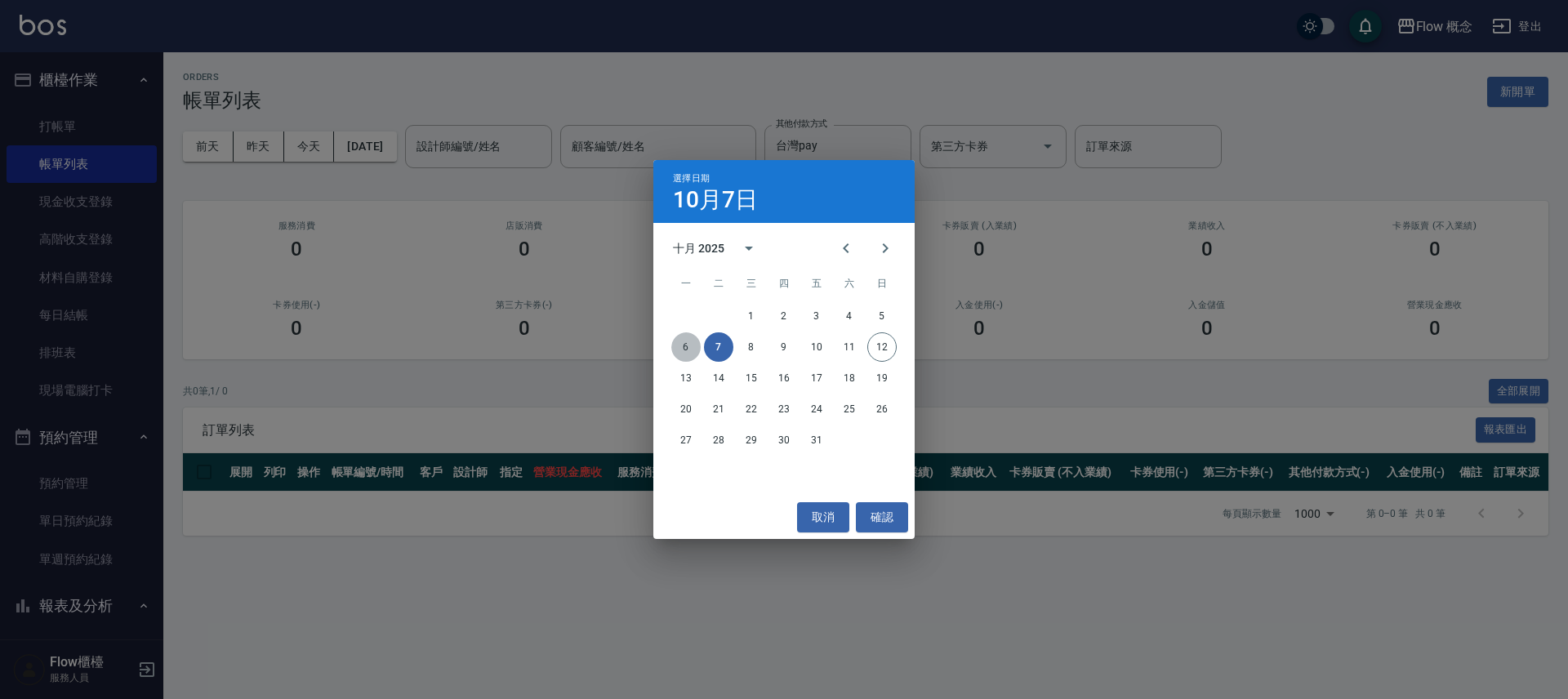
click at [679, 344] on button "6" at bounding box center [685, 347] width 29 height 29
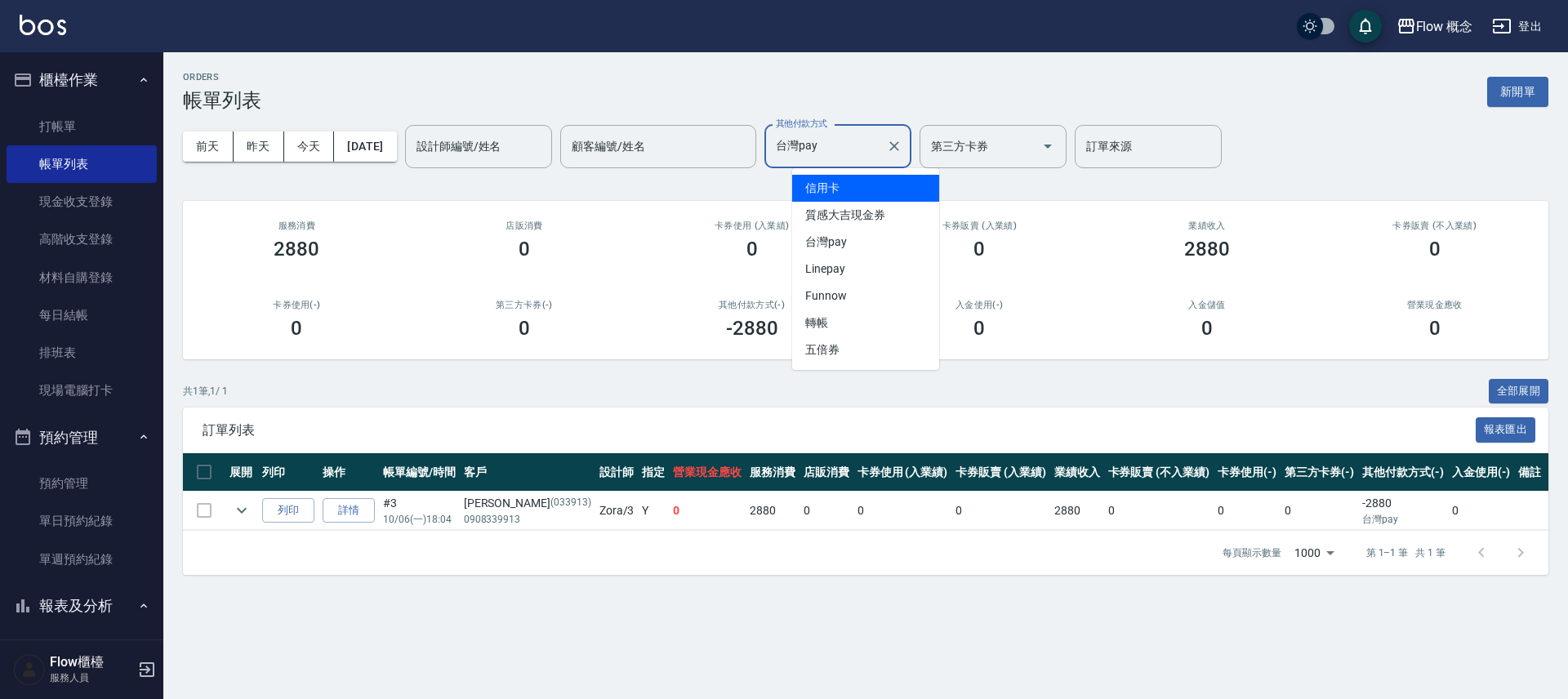
click at [869, 154] on input "台灣pay" at bounding box center [826, 146] width 107 height 28
click at [880, 190] on span "信用卡" at bounding box center [866, 188] width 147 height 27
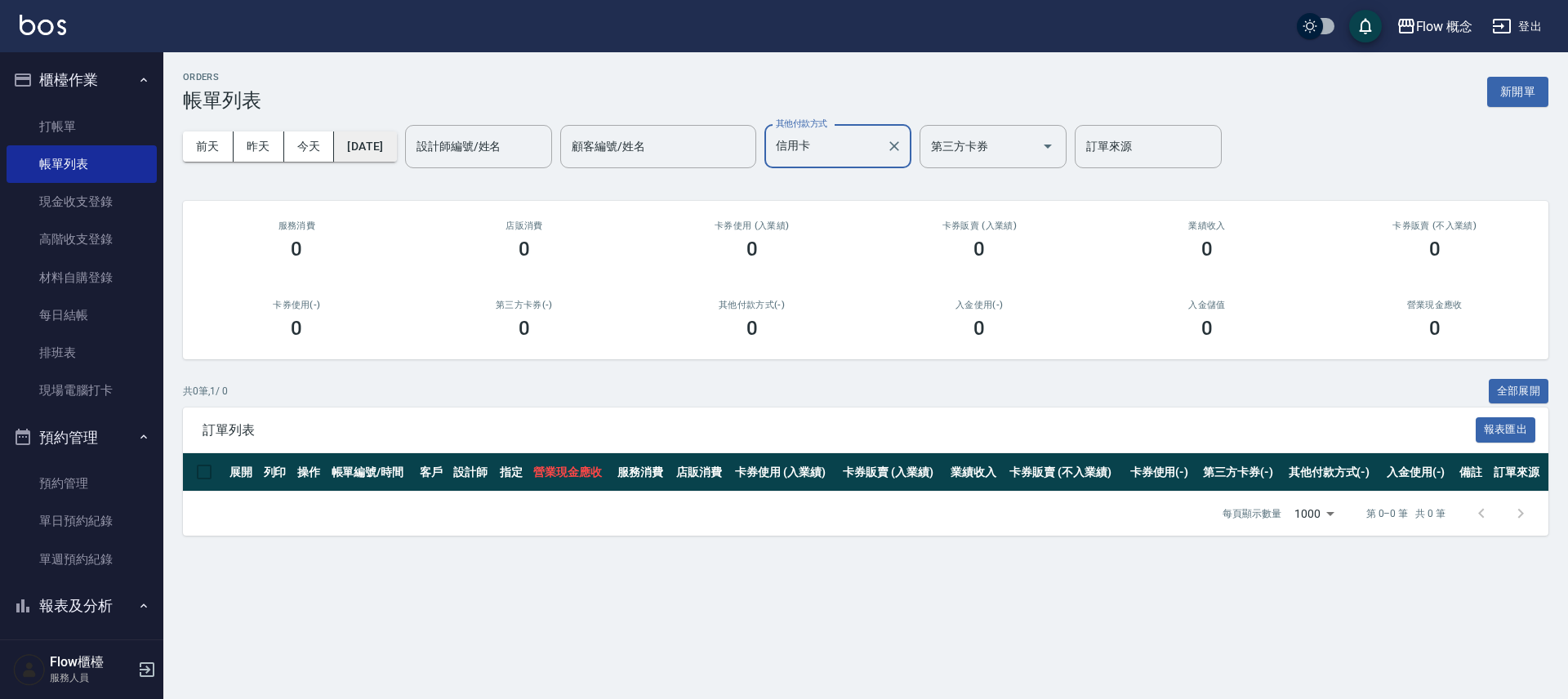
click at [396, 150] on button "[DATE]" at bounding box center [365, 146] width 62 height 30
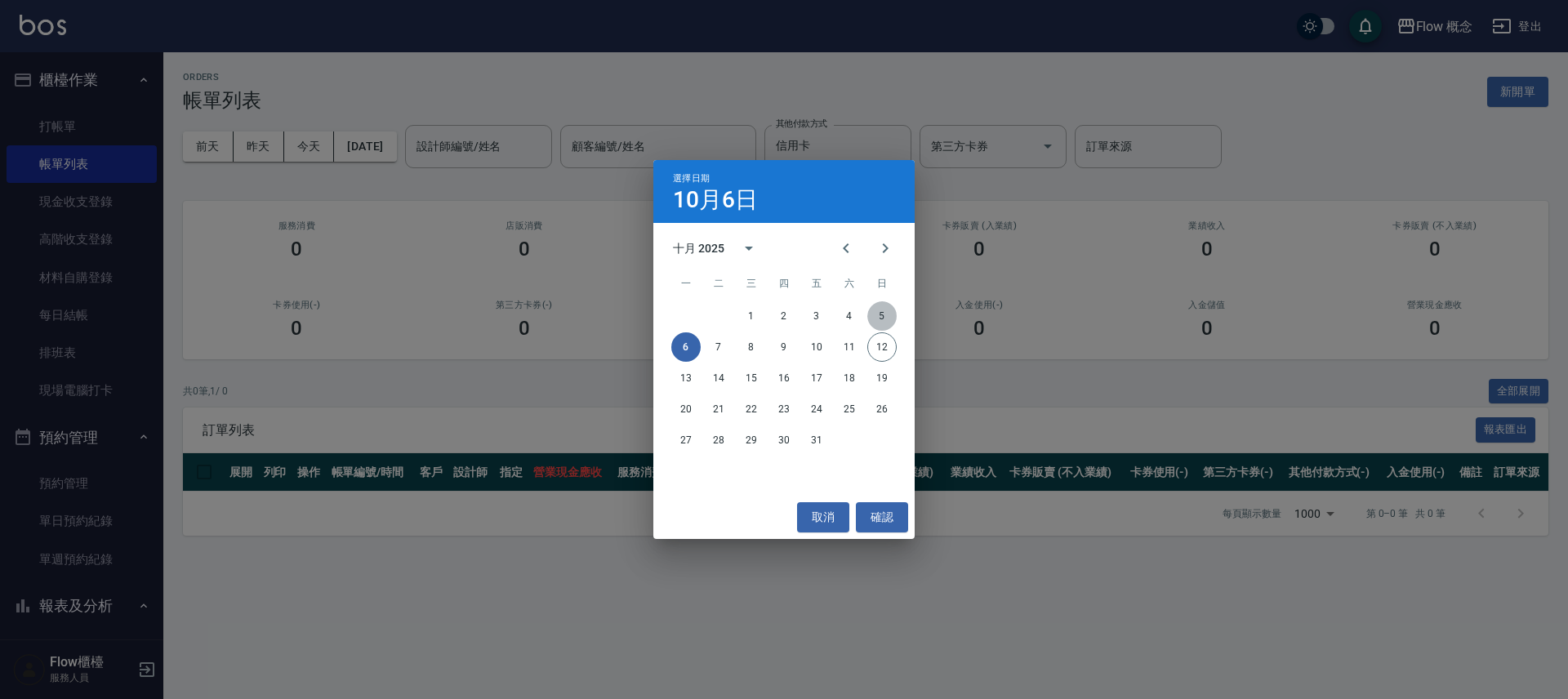
click at [882, 308] on button "5" at bounding box center [882, 316] width 29 height 29
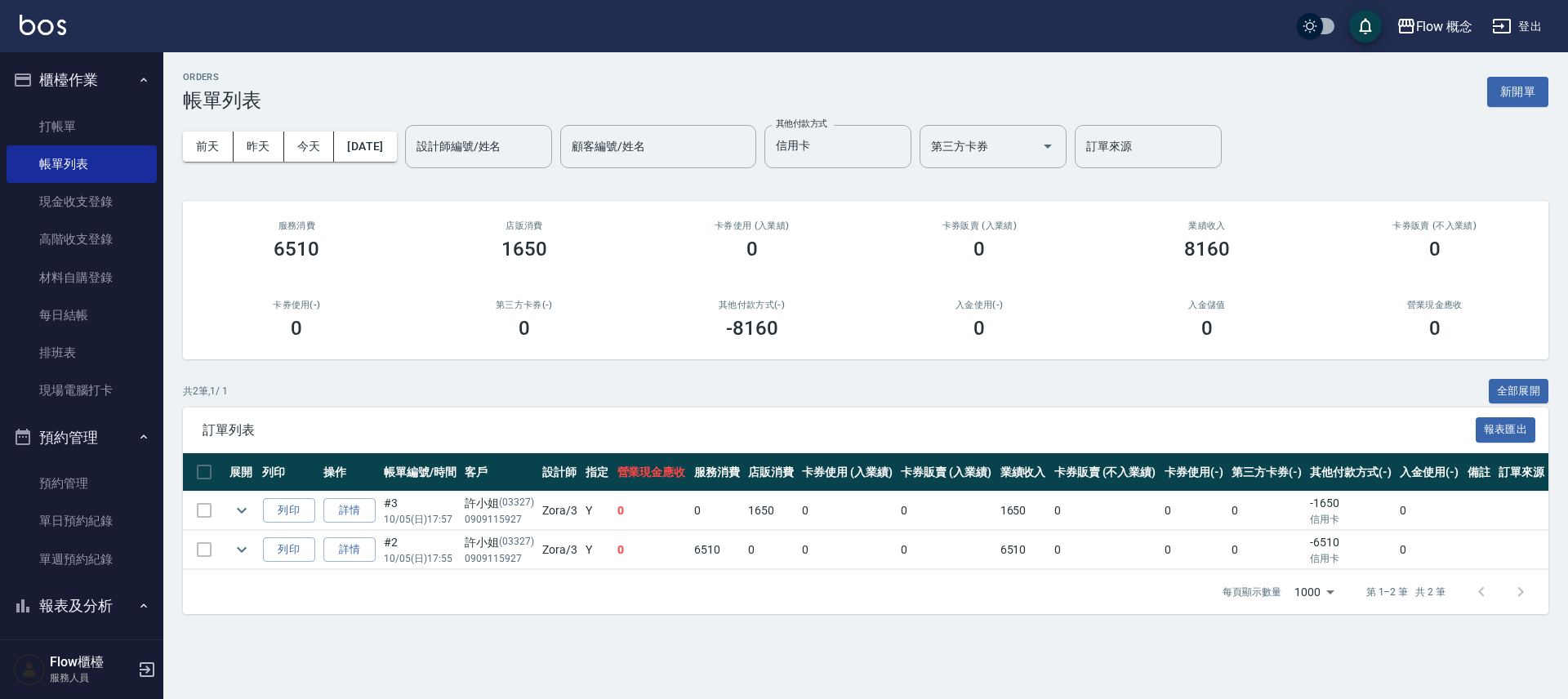
click at [397, 165] on div "前天 昨天 今天 2025/10/05 設計師編號/姓名 設計師編號/姓名 顧客編號/姓名 顧客編號/姓名 其他付款方式 信用卡 其他付款方式 第三方卡券 第…" at bounding box center [866, 147] width 1365 height 70
click at [396, 146] on button "[DATE]" at bounding box center [365, 146] width 62 height 30
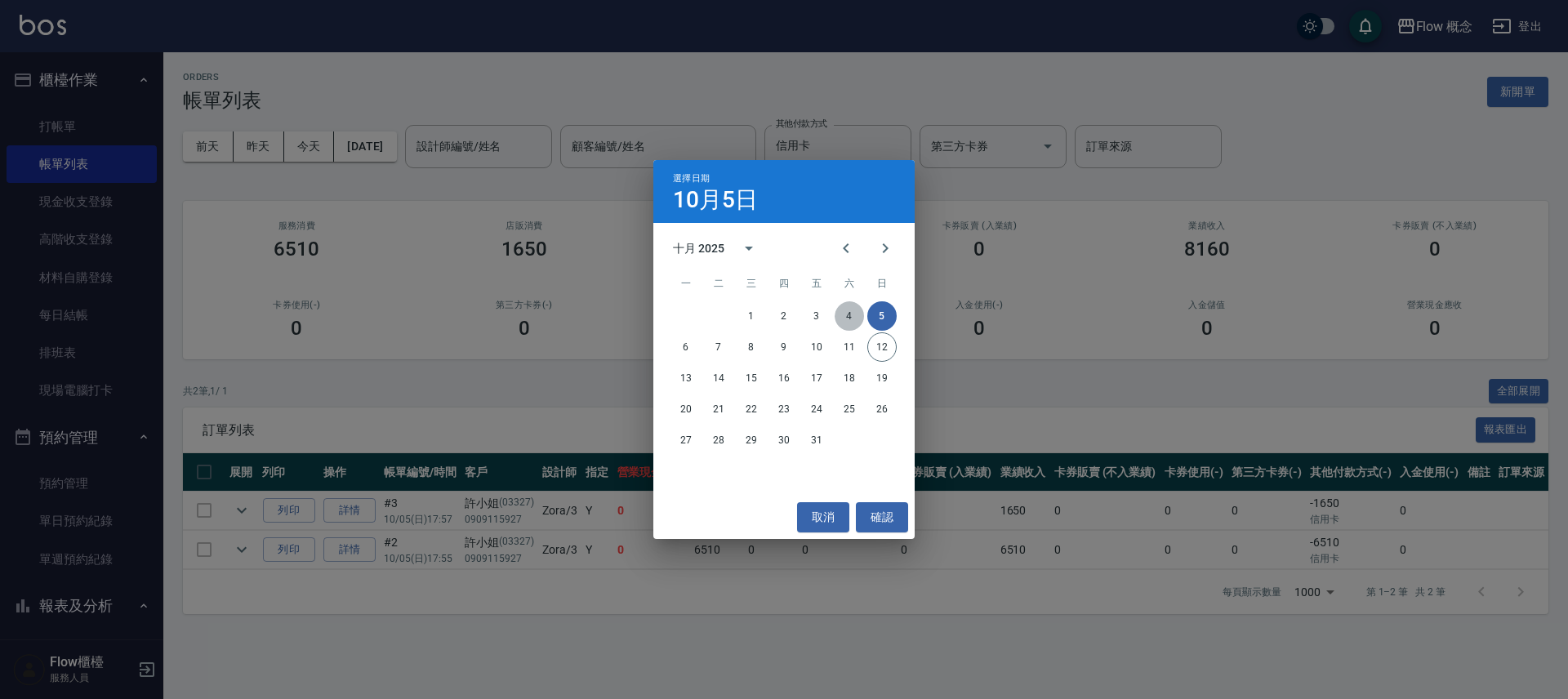
click at [857, 321] on button "4" at bounding box center [849, 316] width 29 height 29
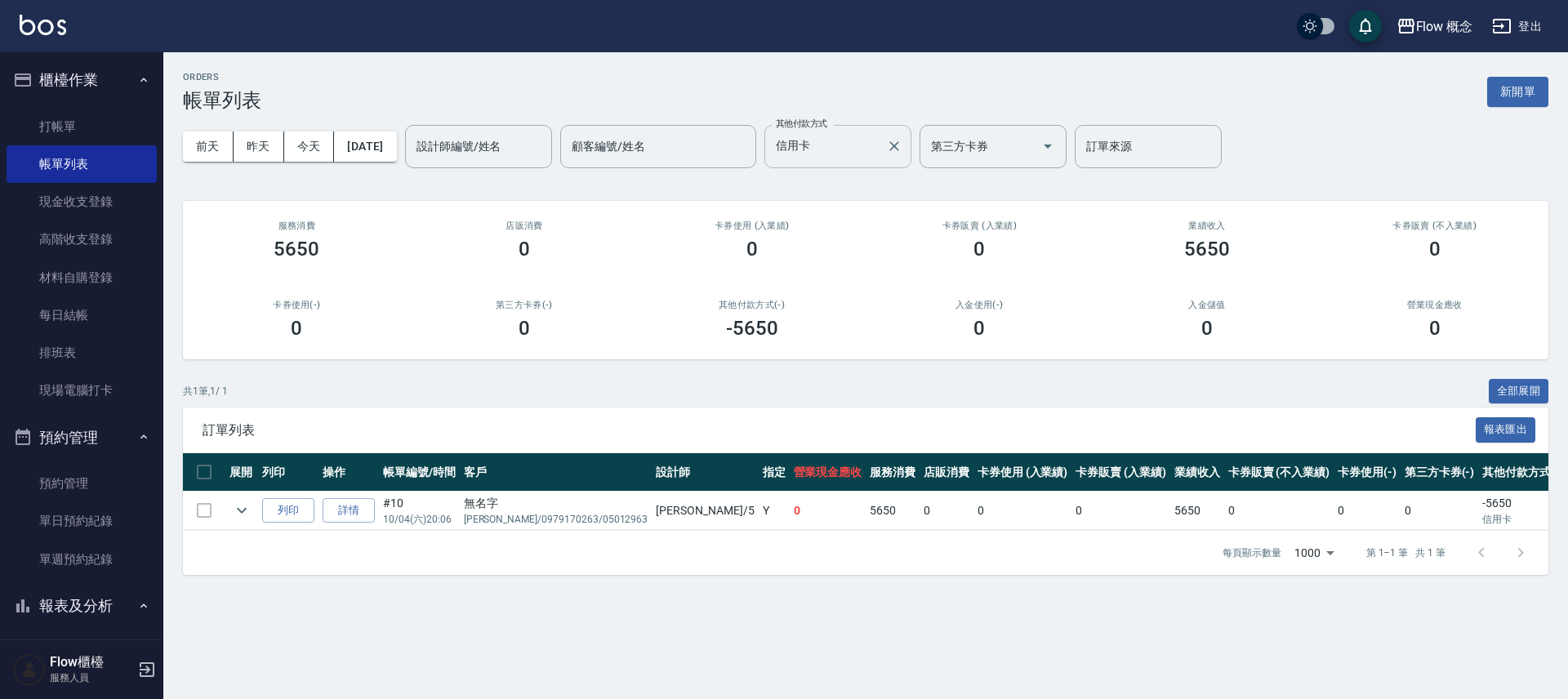
click at [848, 151] on input "信用卡" at bounding box center [826, 146] width 107 height 28
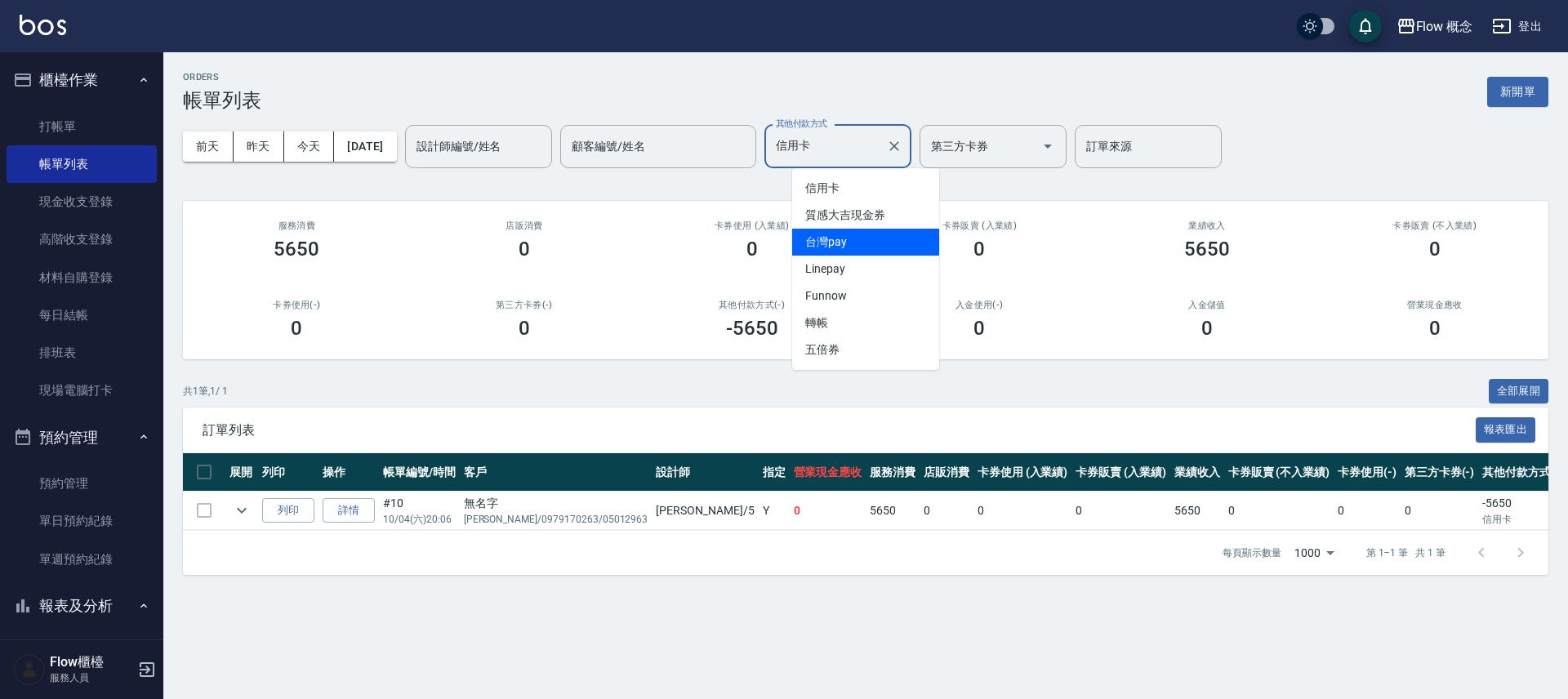
click at [860, 237] on span "台灣pay" at bounding box center [866, 242] width 147 height 27
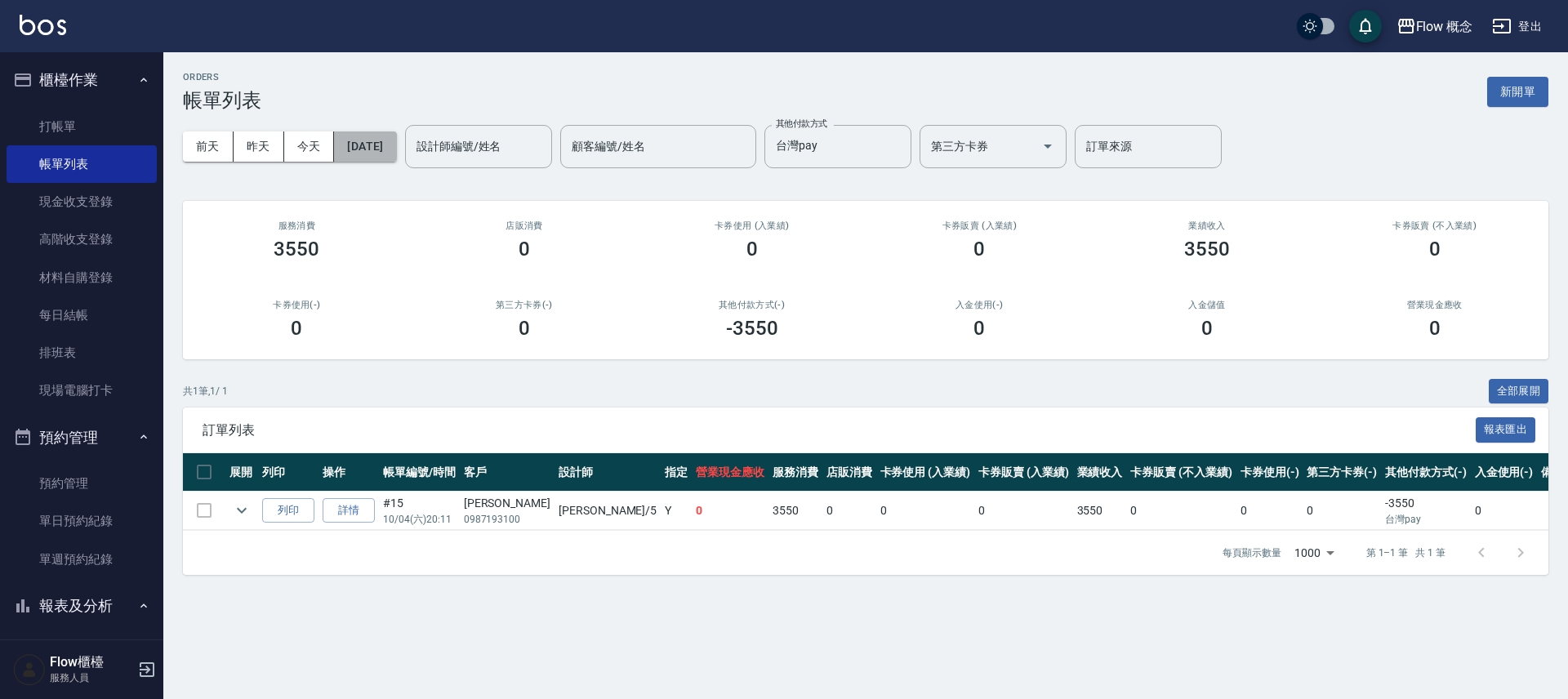
click at [392, 142] on button "[DATE]" at bounding box center [365, 146] width 62 height 30
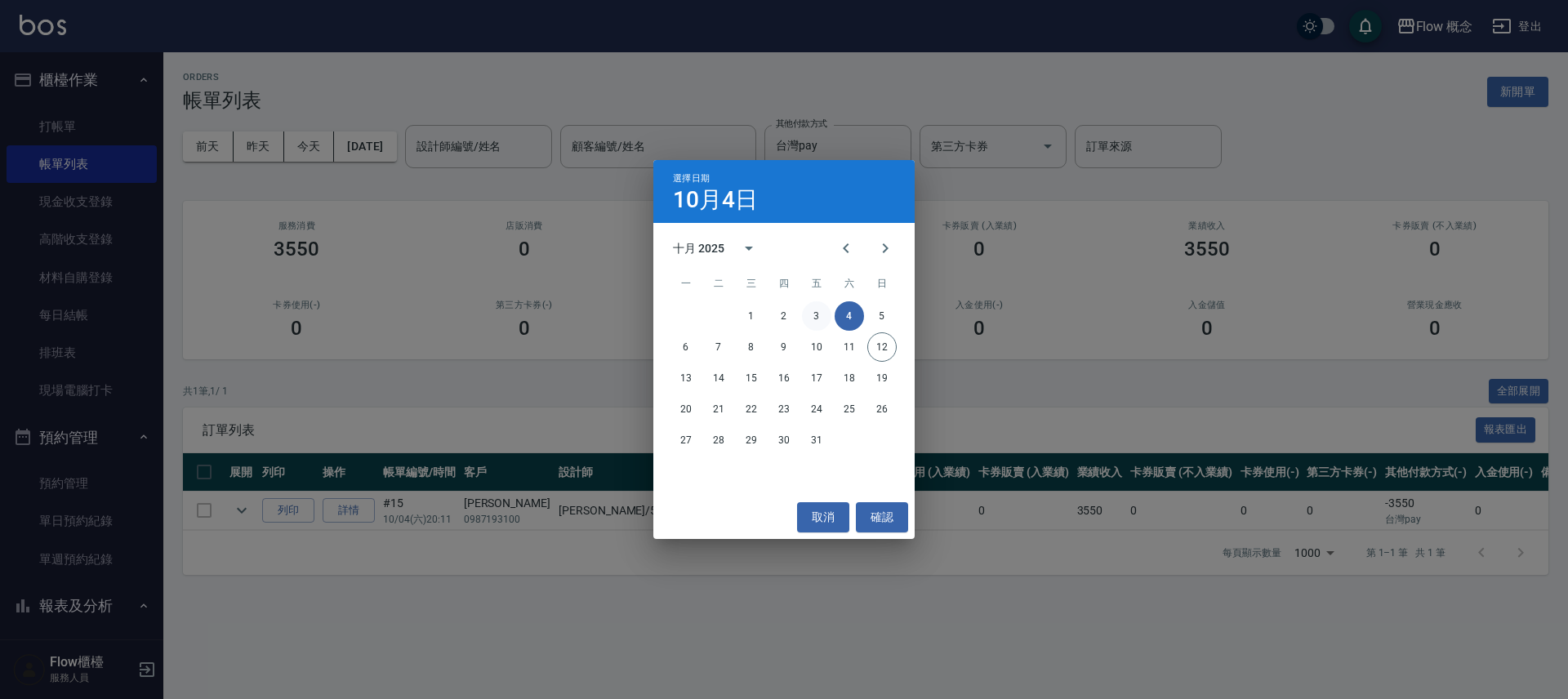
click at [817, 314] on button "3" at bounding box center [817, 316] width 29 height 29
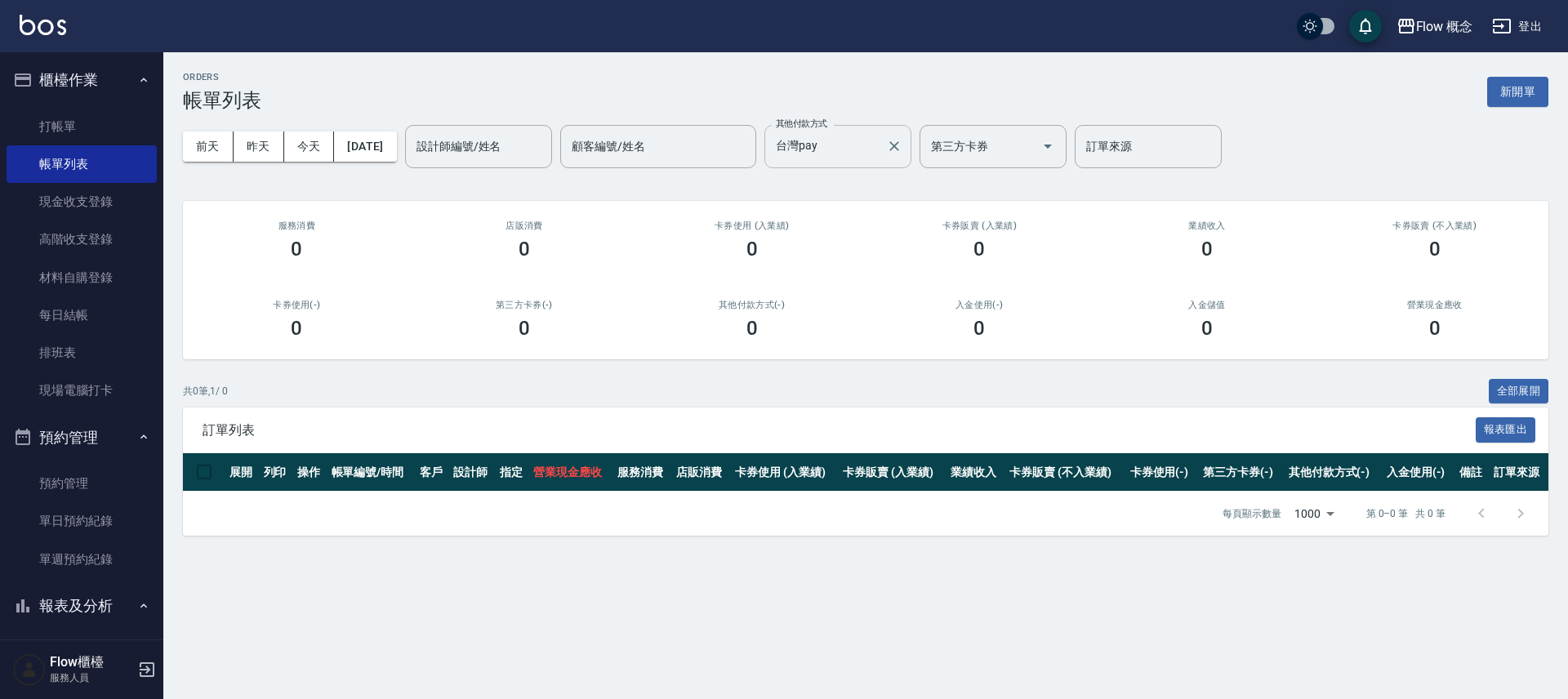
click at [857, 149] on input "台灣pay" at bounding box center [826, 146] width 107 height 28
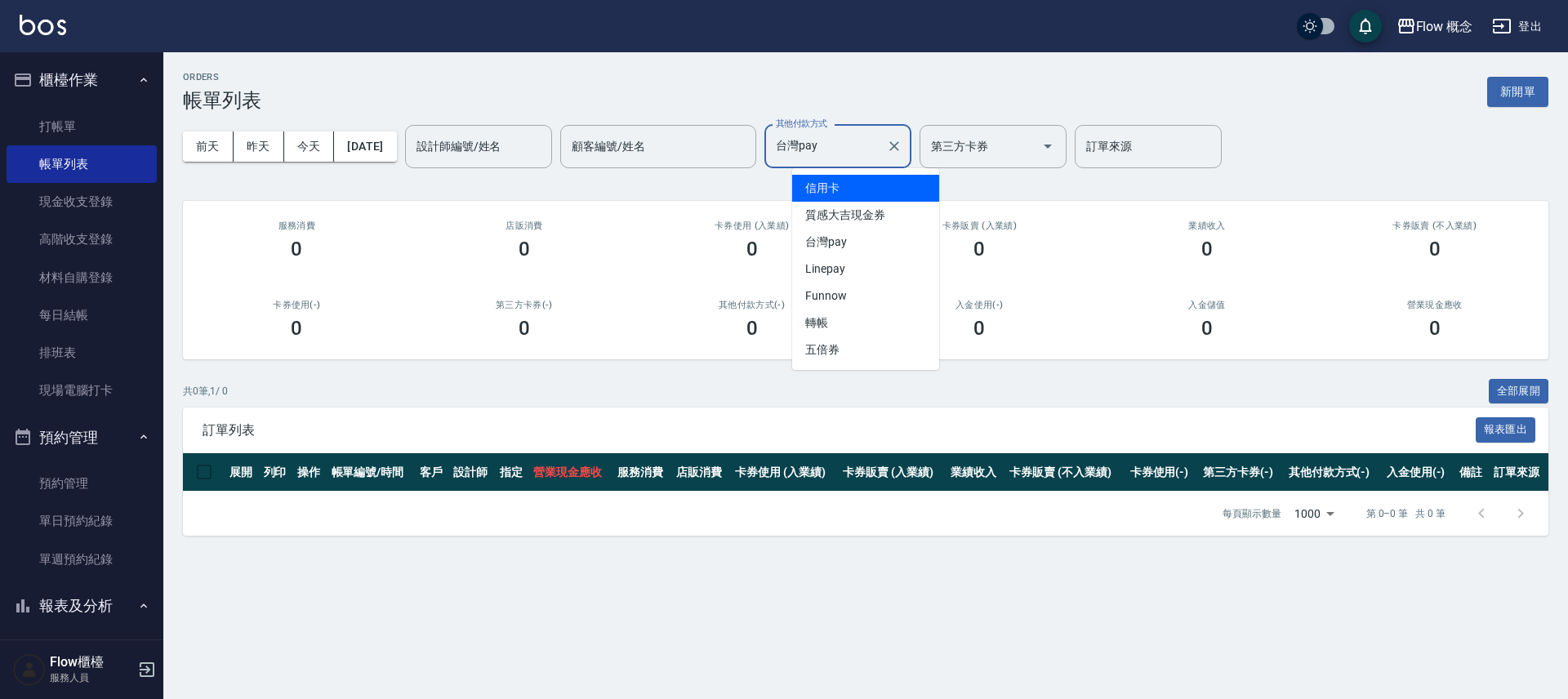
click at [850, 191] on span "信用卡" at bounding box center [866, 188] width 147 height 27
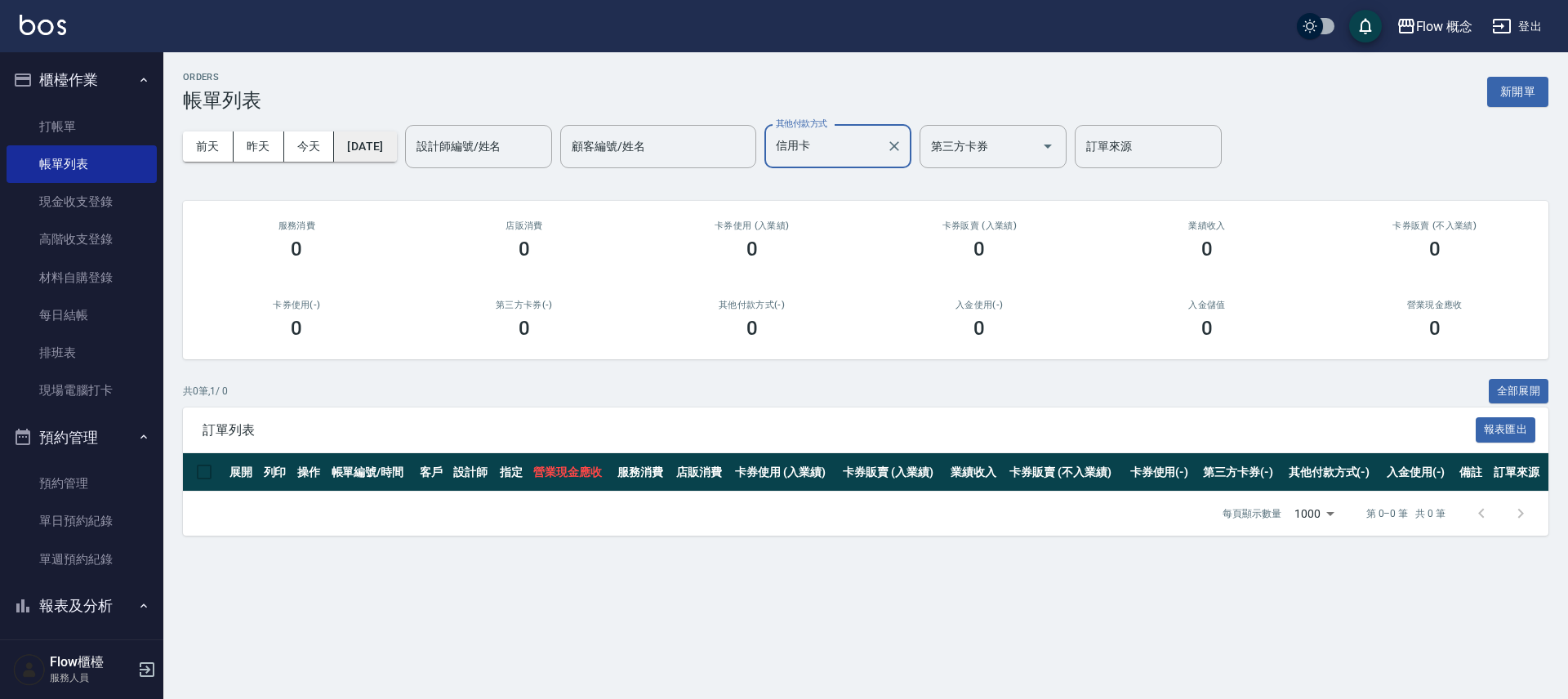
click at [396, 150] on button "[DATE]" at bounding box center [365, 146] width 62 height 30
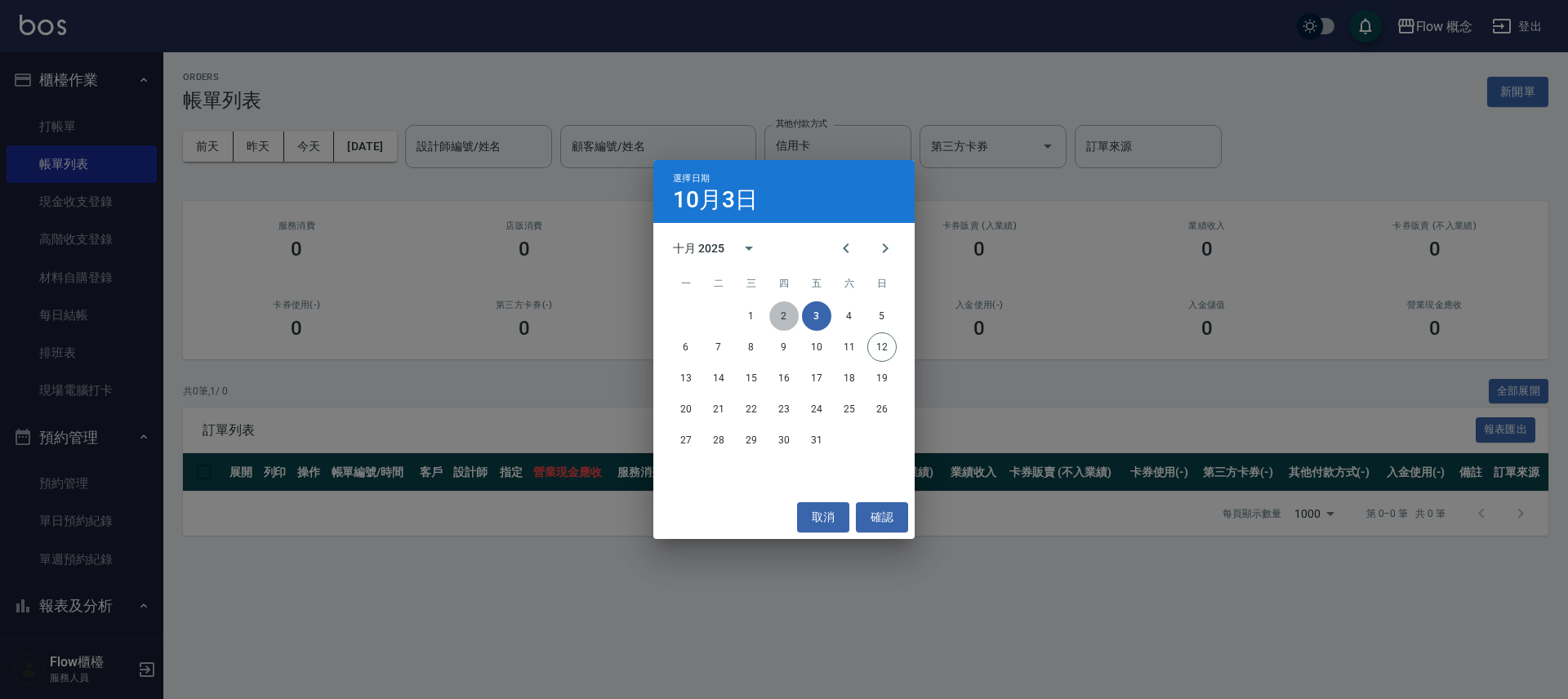
click at [790, 321] on button "2" at bounding box center [784, 316] width 29 height 29
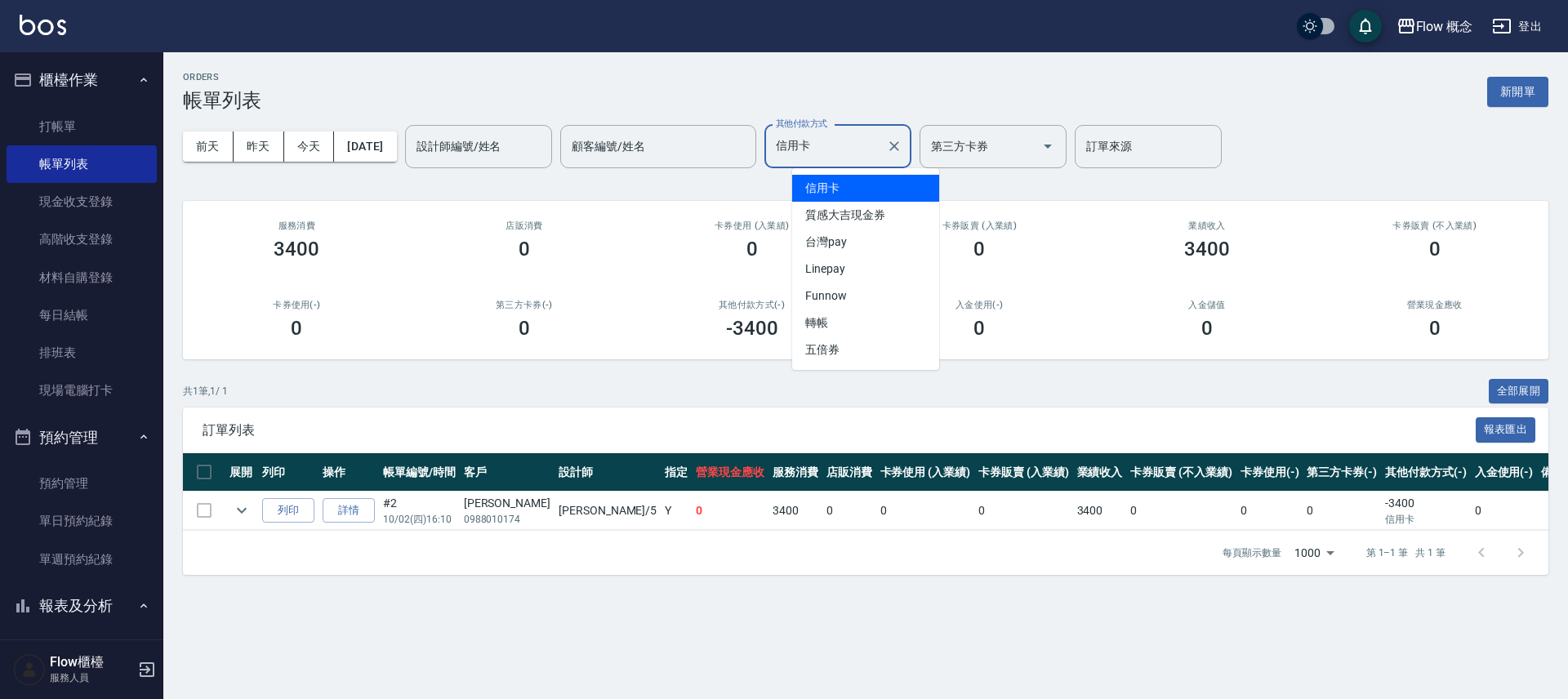
click at [842, 149] on input "信用卡" at bounding box center [826, 146] width 107 height 28
click at [873, 241] on span "台灣pay" at bounding box center [866, 242] width 147 height 27
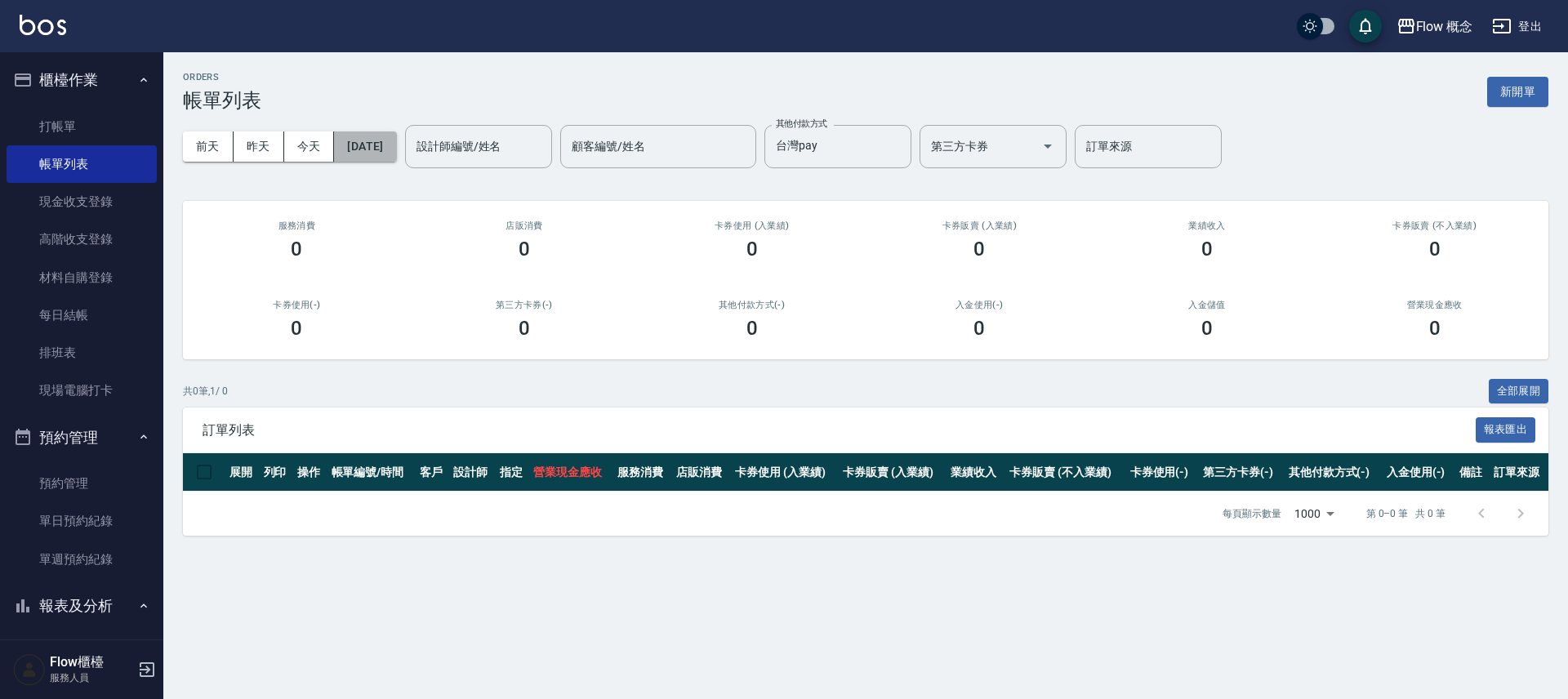
click at [381, 153] on button "[DATE]" at bounding box center [365, 146] width 62 height 30
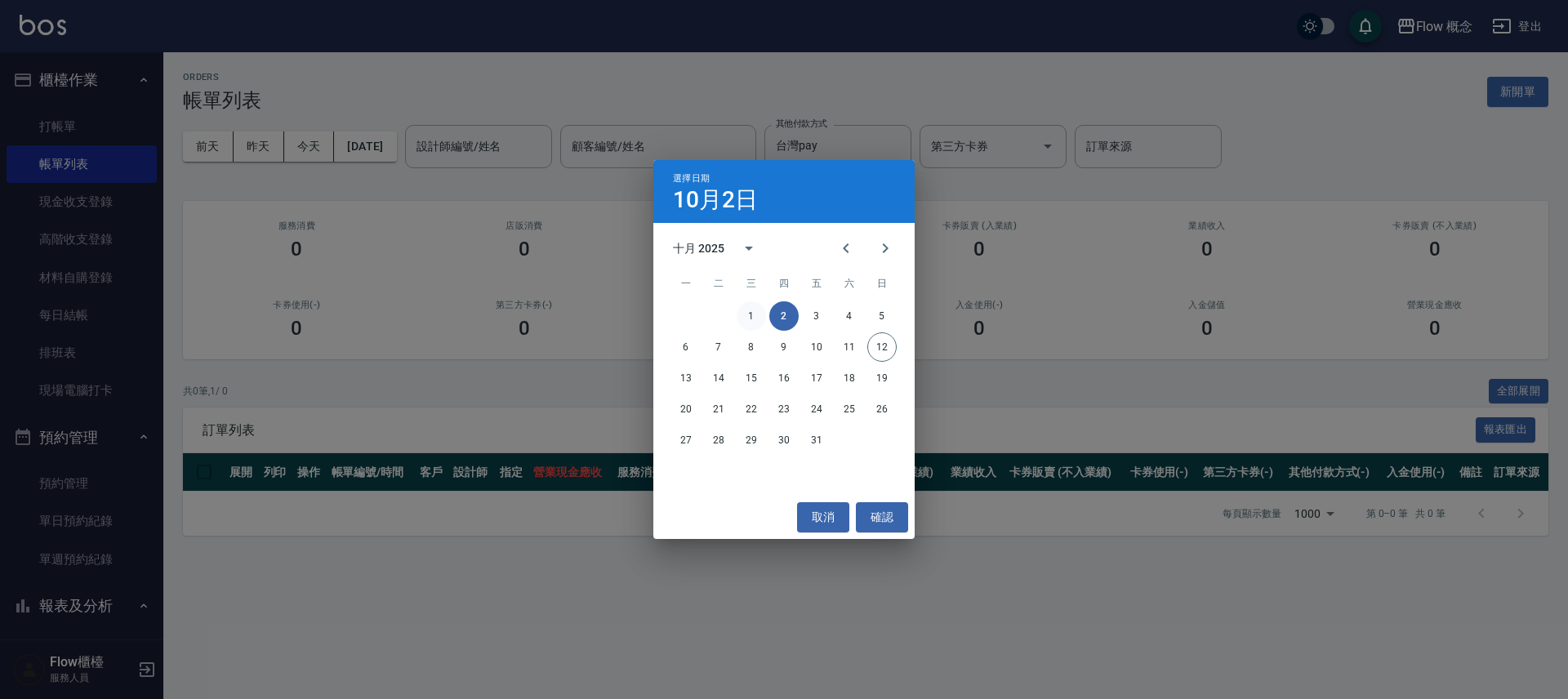
click at [752, 314] on button "1" at bounding box center [751, 316] width 29 height 29
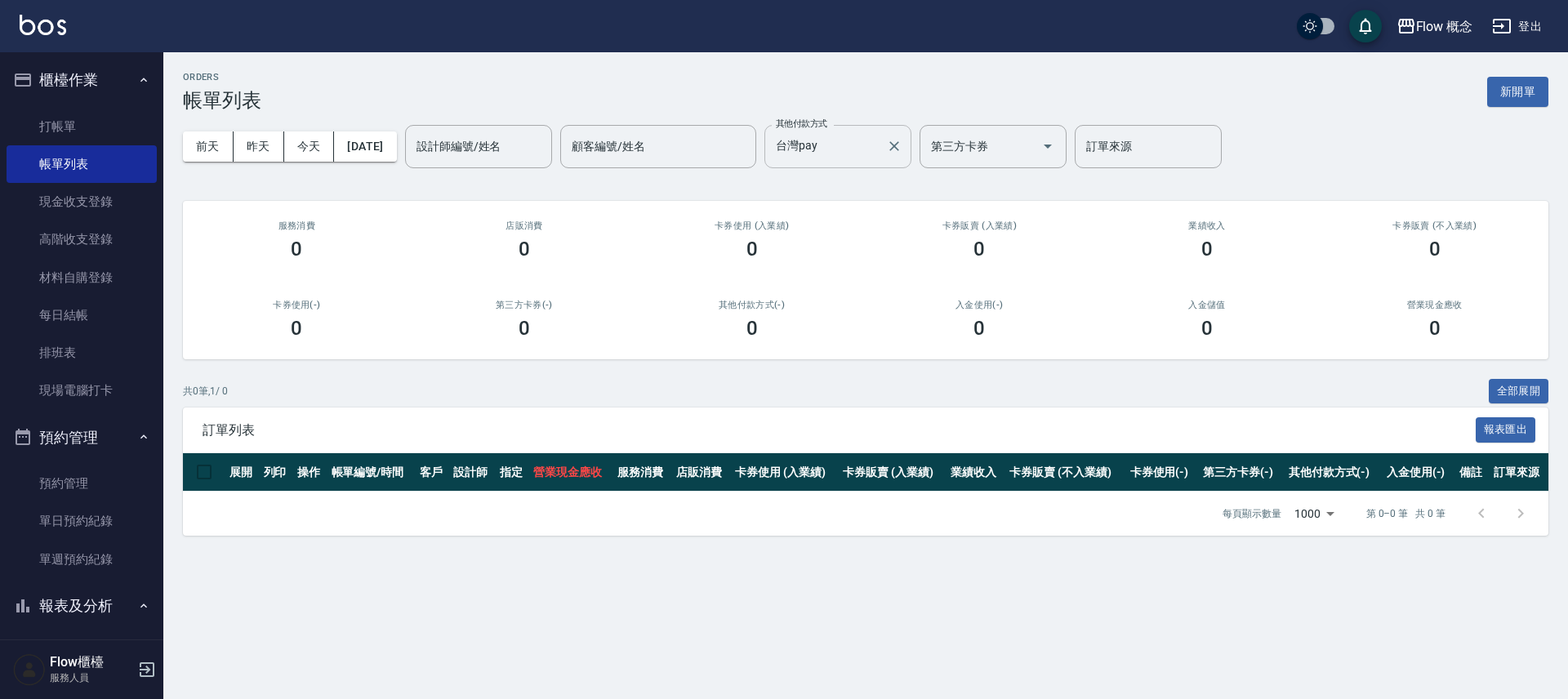
drag, startPoint x: 833, startPoint y: 146, endPoint x: 834, endPoint y: 156, distance: 10.0
click at [834, 147] on input "台灣pay" at bounding box center [826, 146] width 107 height 28
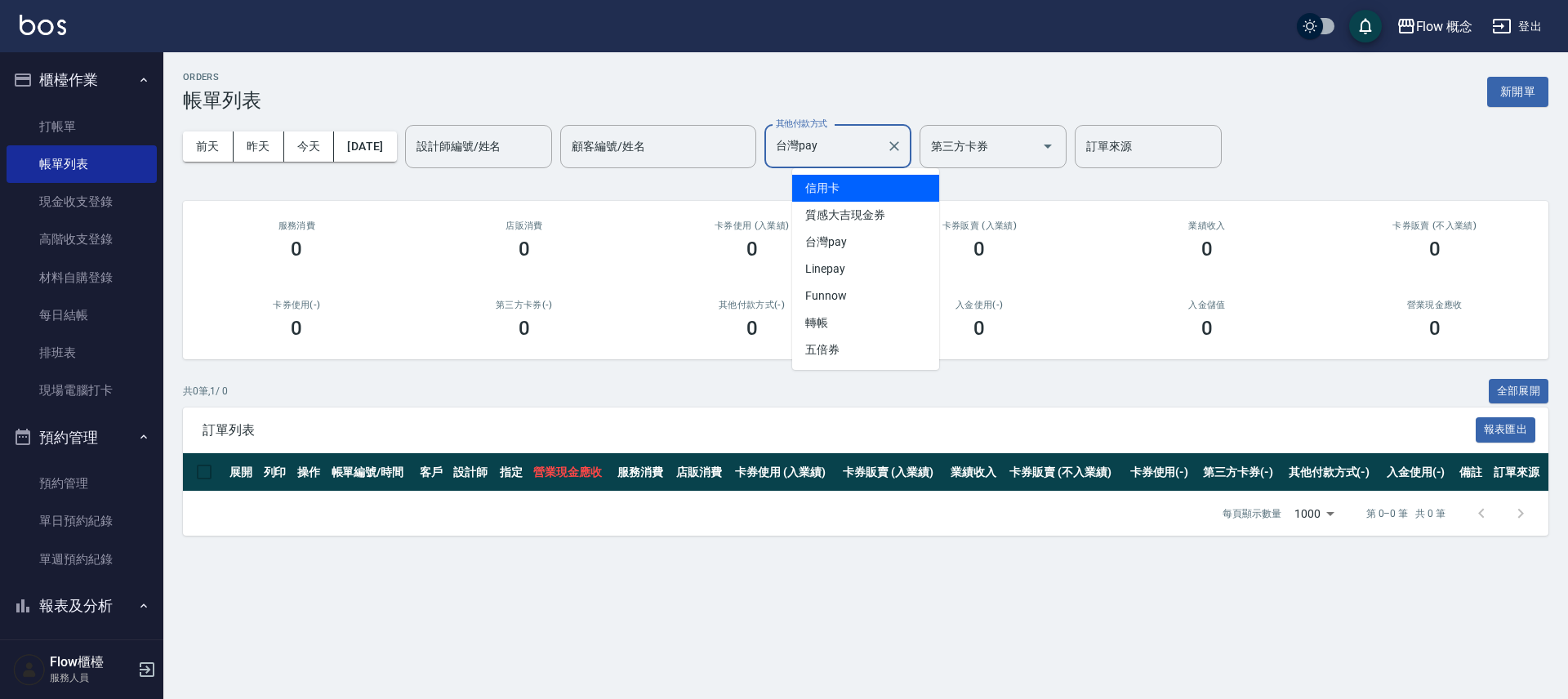
click at [846, 191] on span "信用卡" at bounding box center [866, 188] width 147 height 27
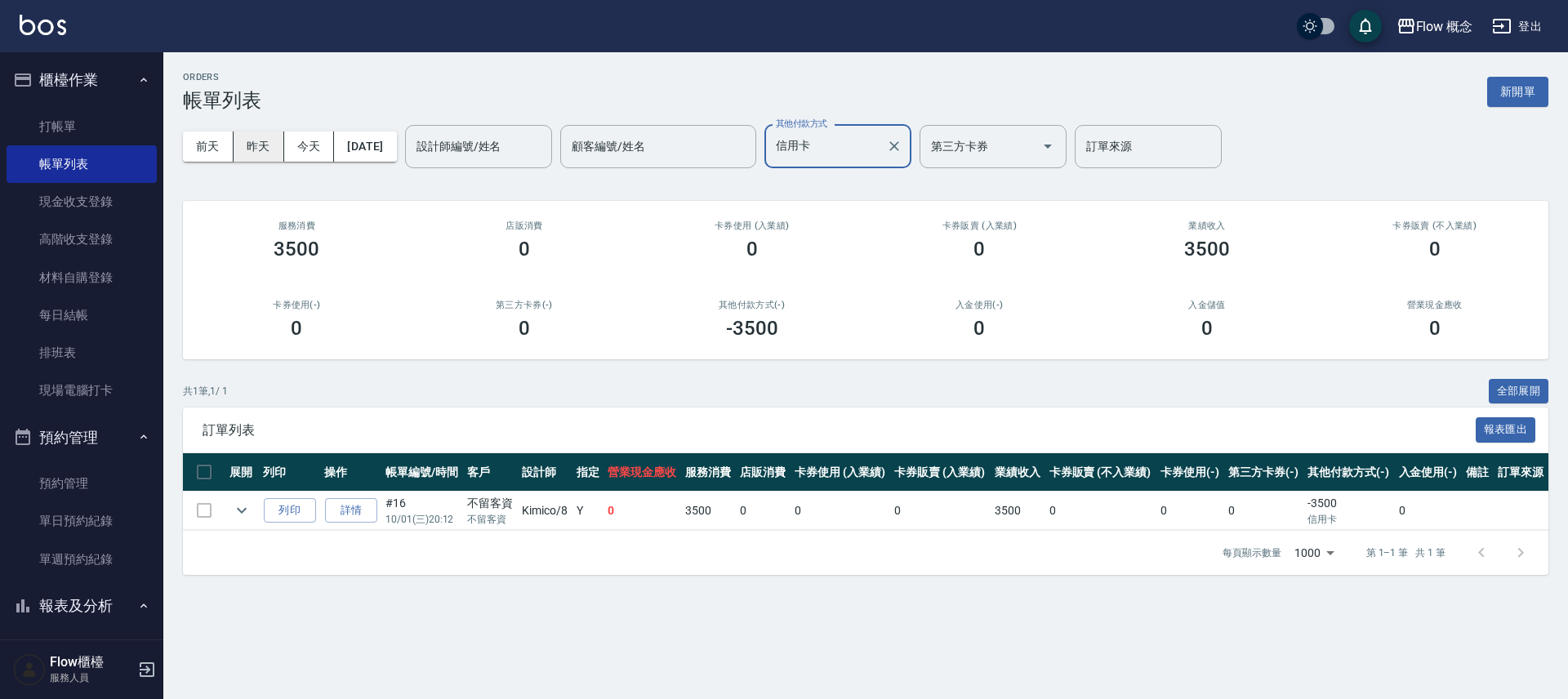
click at [258, 151] on button "昨天" at bounding box center [259, 146] width 51 height 30
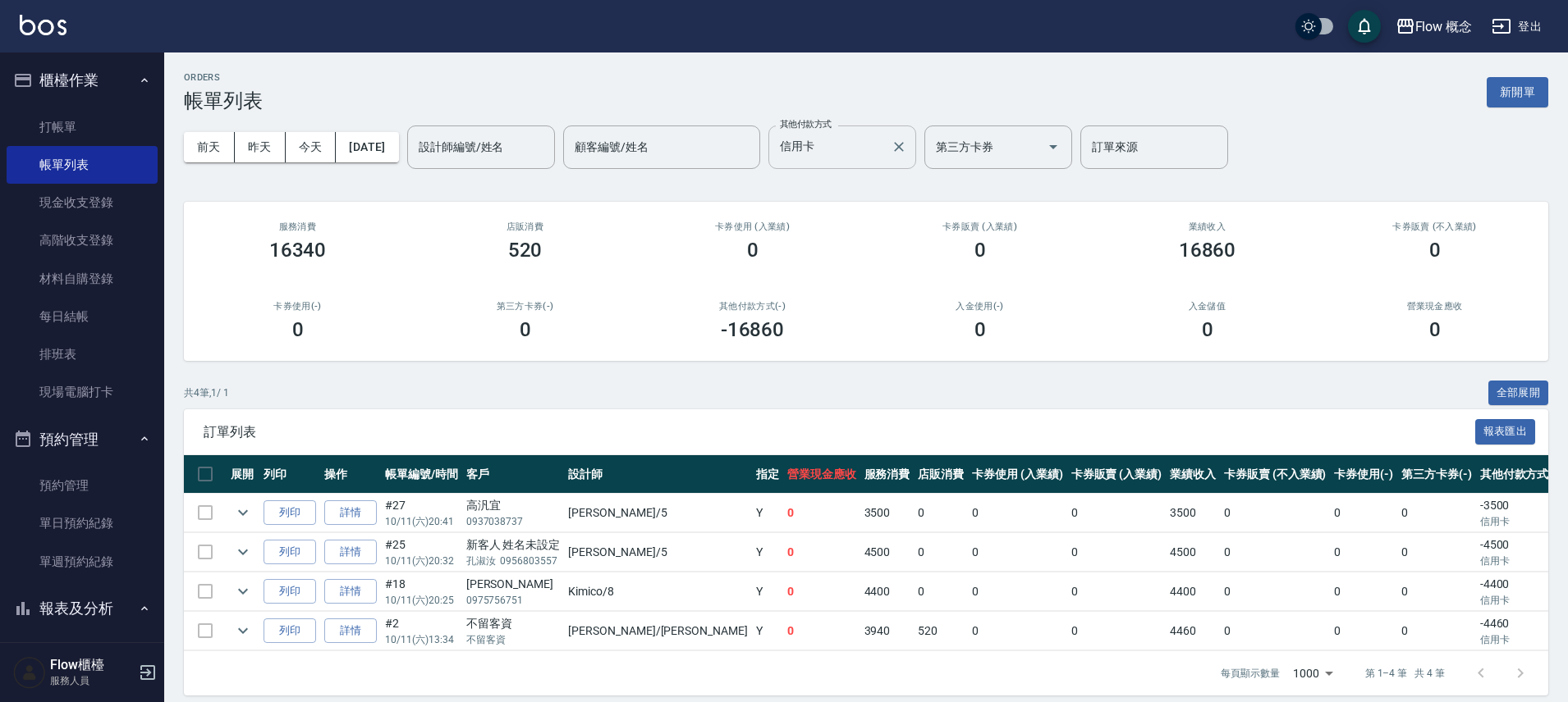
click at [855, 144] on input "信用卡" at bounding box center [830, 147] width 108 height 28
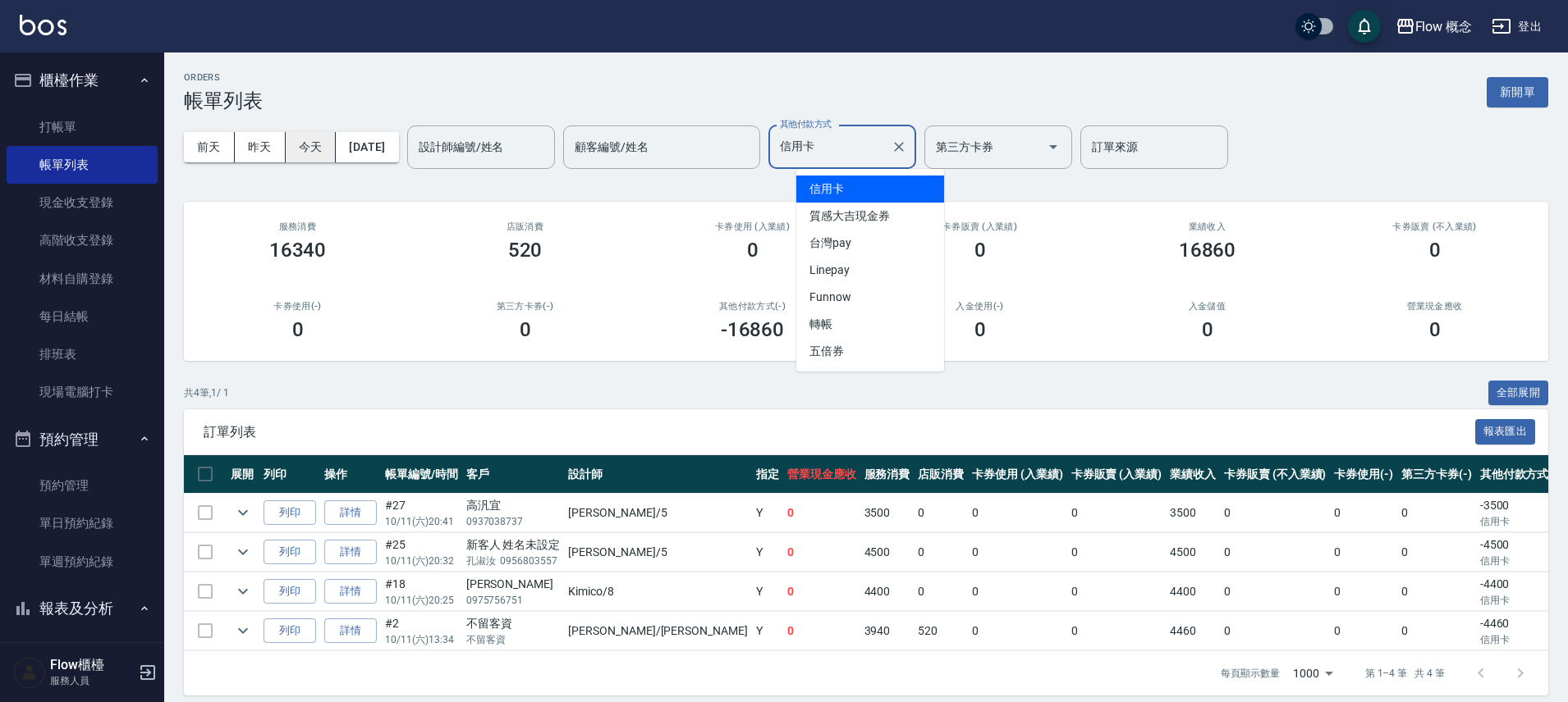
click at [314, 147] on button "今天" at bounding box center [311, 147] width 51 height 30
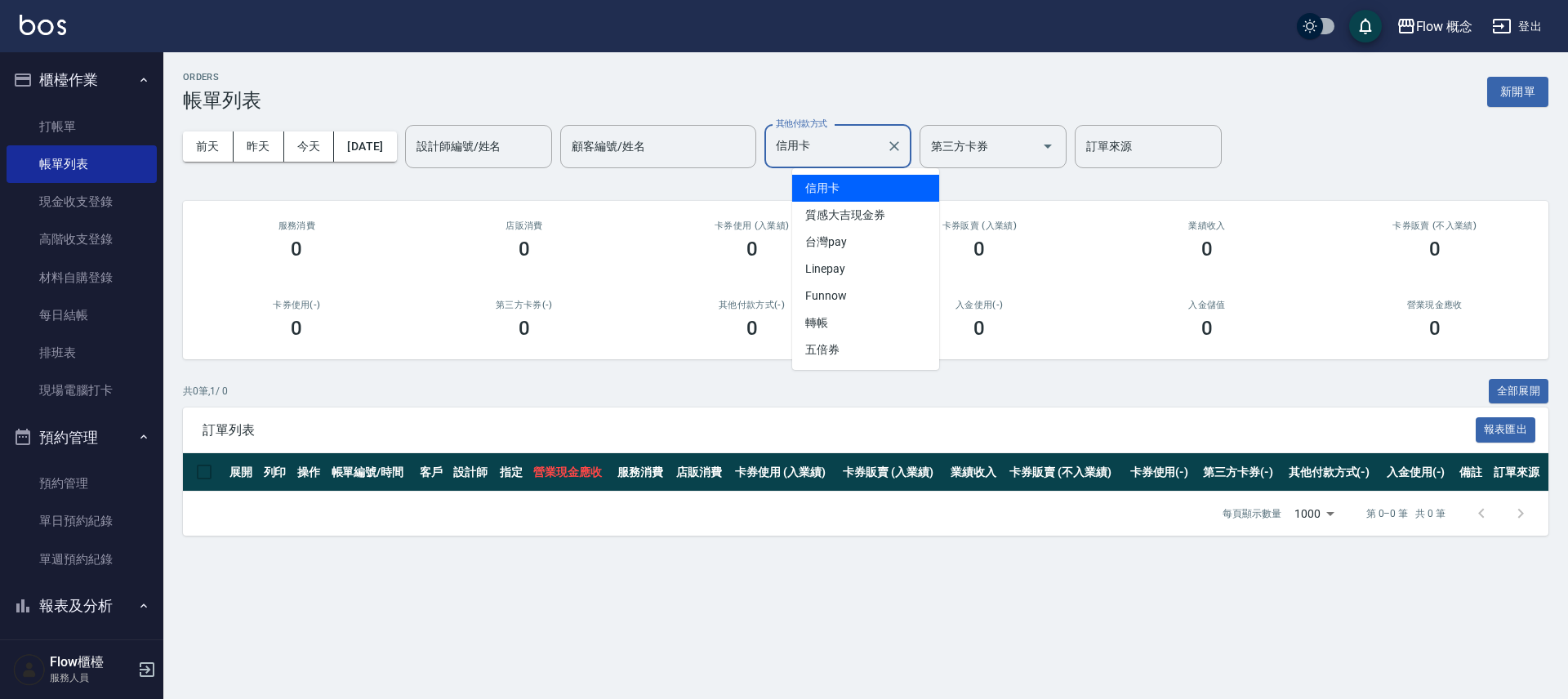
click at [818, 150] on input "信用卡" at bounding box center [826, 146] width 107 height 28
click at [864, 315] on span "轉帳" at bounding box center [866, 323] width 147 height 27
type input "轉帳"
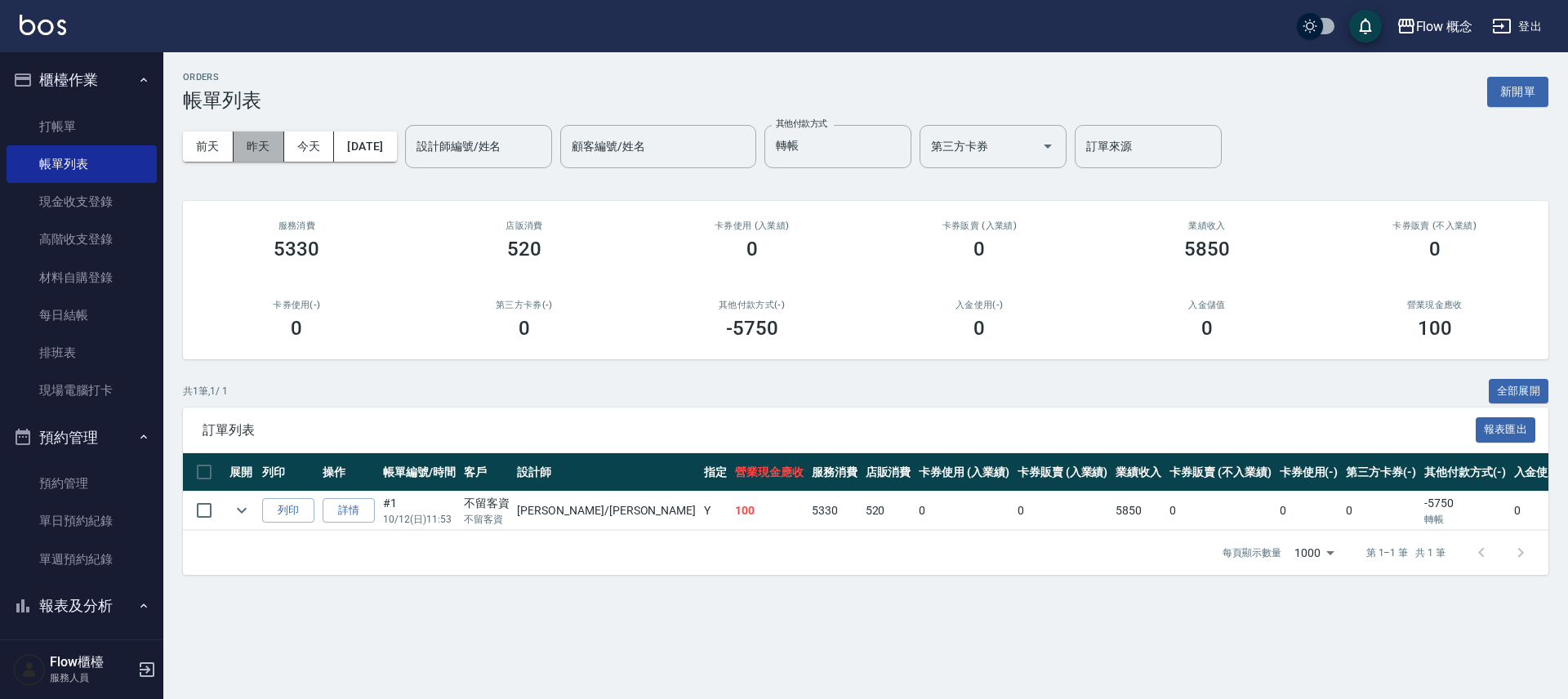
click at [256, 145] on button "昨天" at bounding box center [259, 146] width 51 height 30
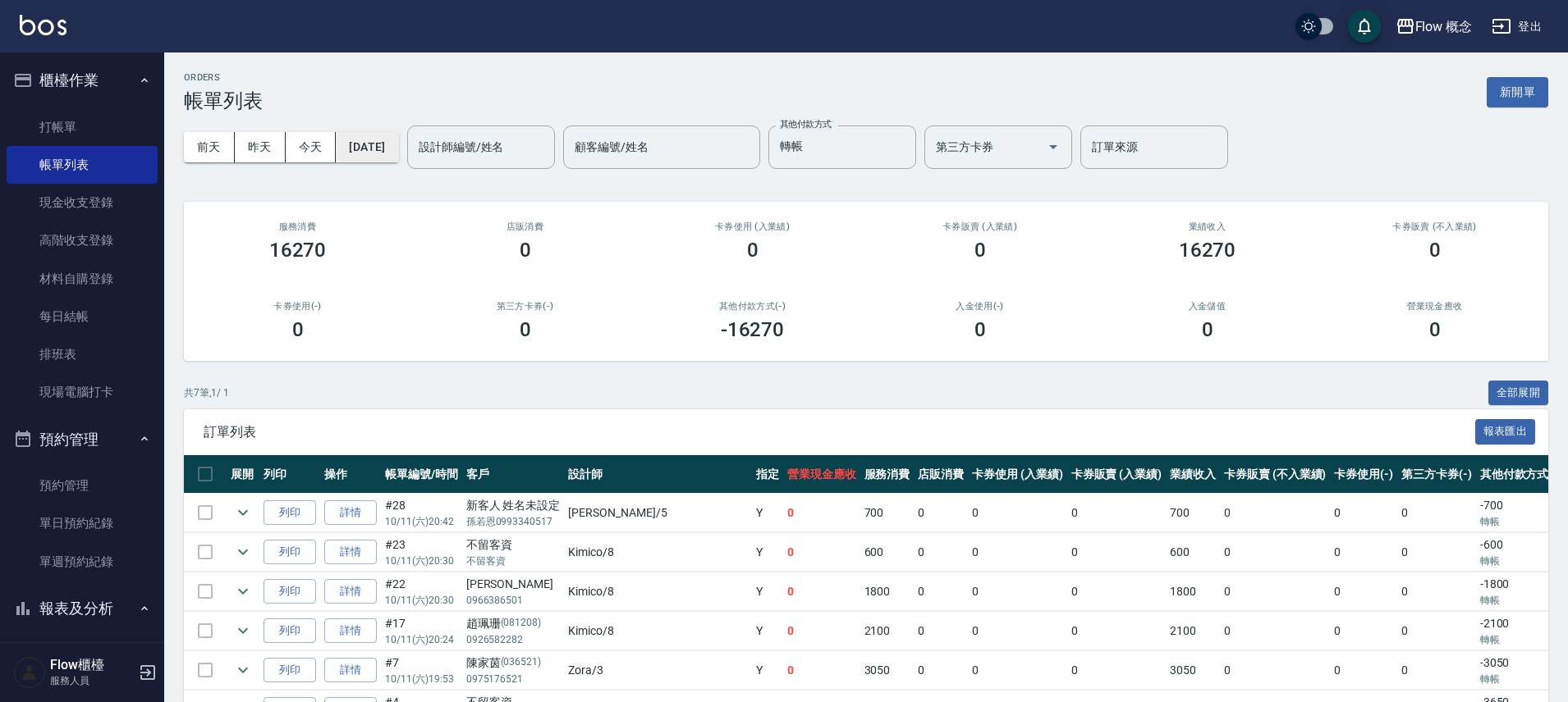
click at [396, 136] on button "[DATE]" at bounding box center [367, 147] width 63 height 30
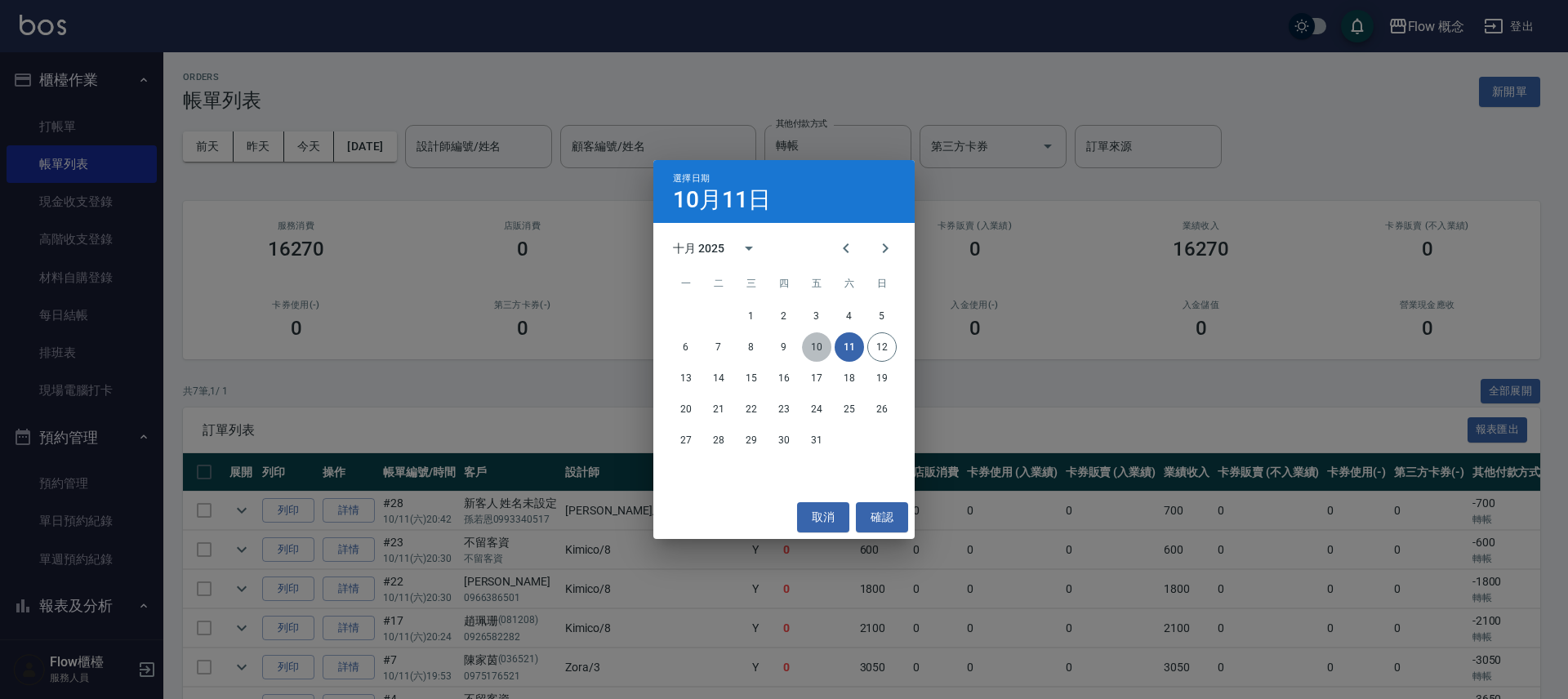
click at [821, 346] on button "10" at bounding box center [817, 347] width 29 height 29
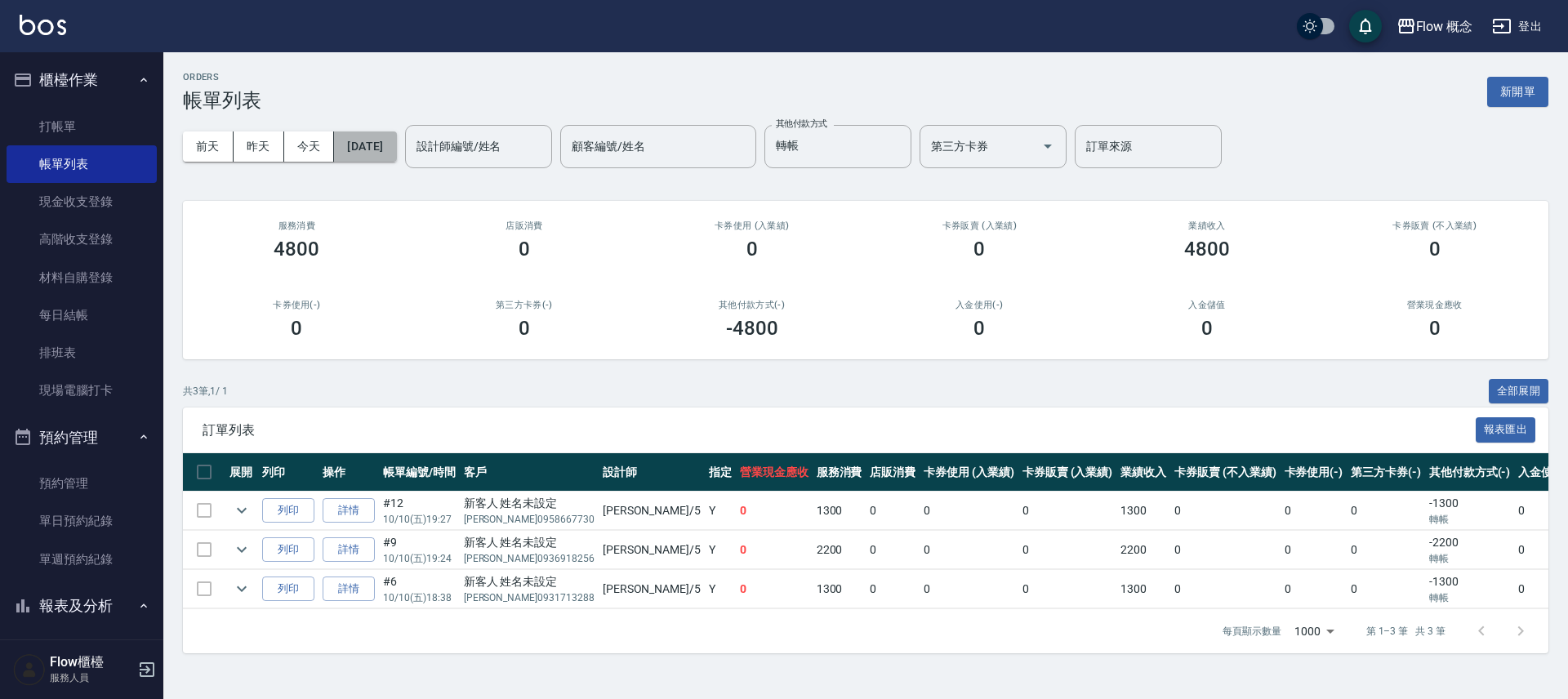
click at [396, 144] on button "[DATE]" at bounding box center [365, 146] width 62 height 30
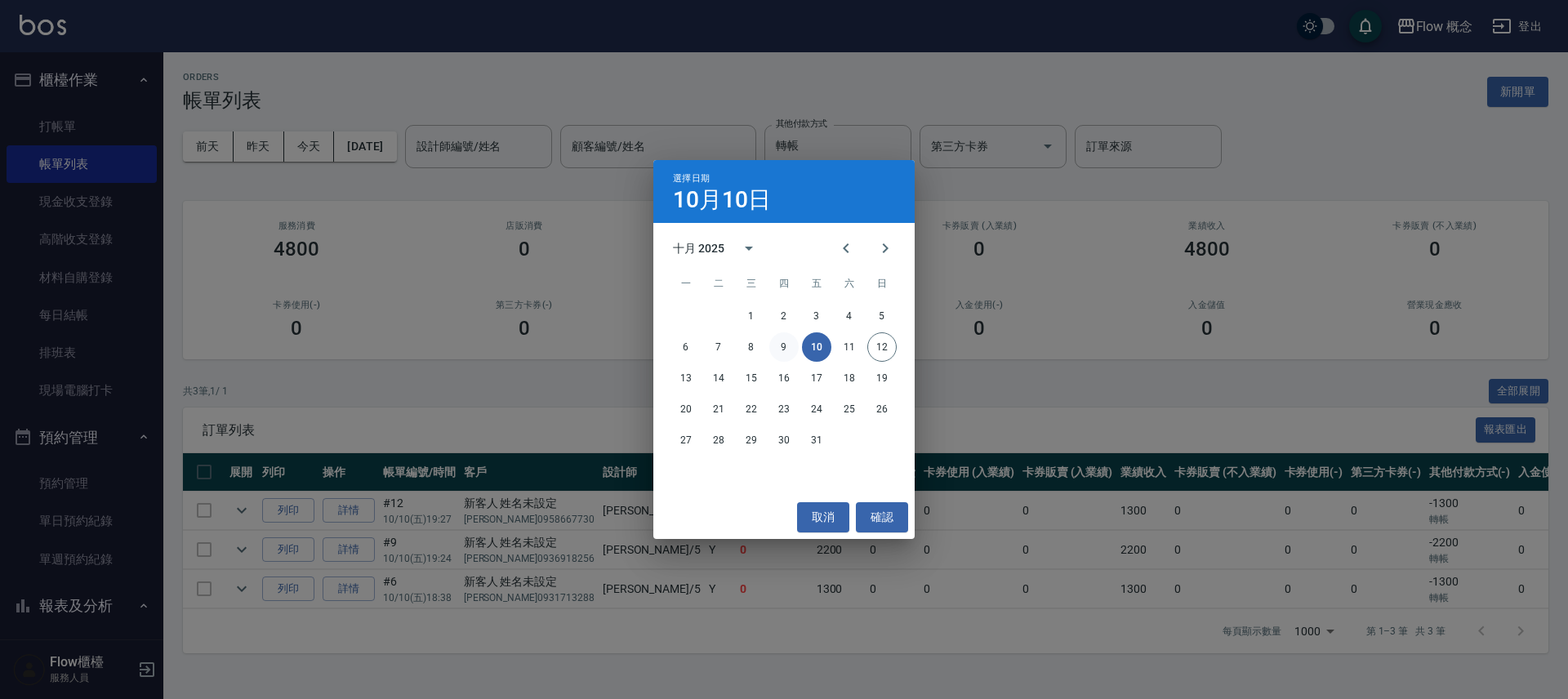
click at [783, 345] on button "9" at bounding box center [784, 347] width 29 height 29
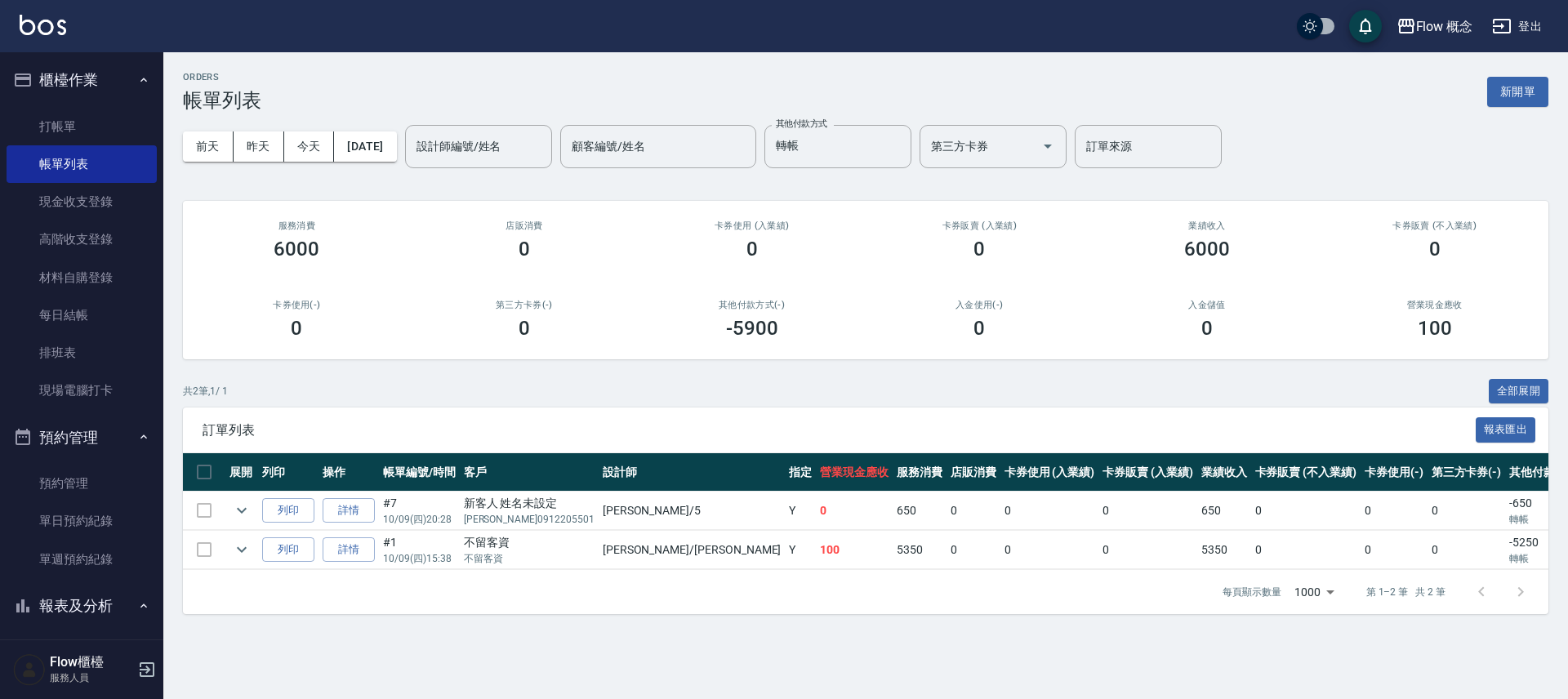
click at [94, 443] on button "預約管理" at bounding box center [81, 438] width 150 height 42
click at [93, 479] on button "報表及分析" at bounding box center [81, 479] width 150 height 42
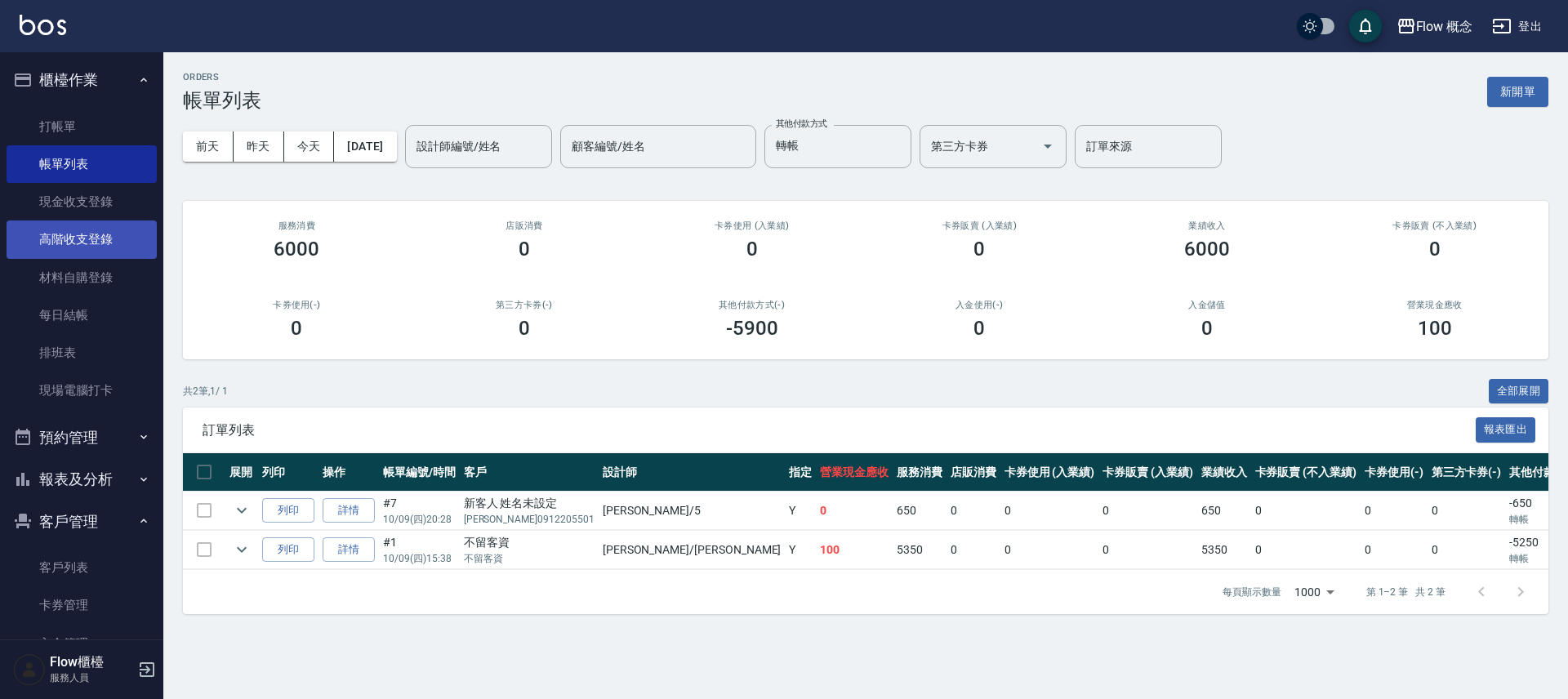
click at [95, 232] on link "高階收支登錄" at bounding box center [81, 240] width 150 height 38
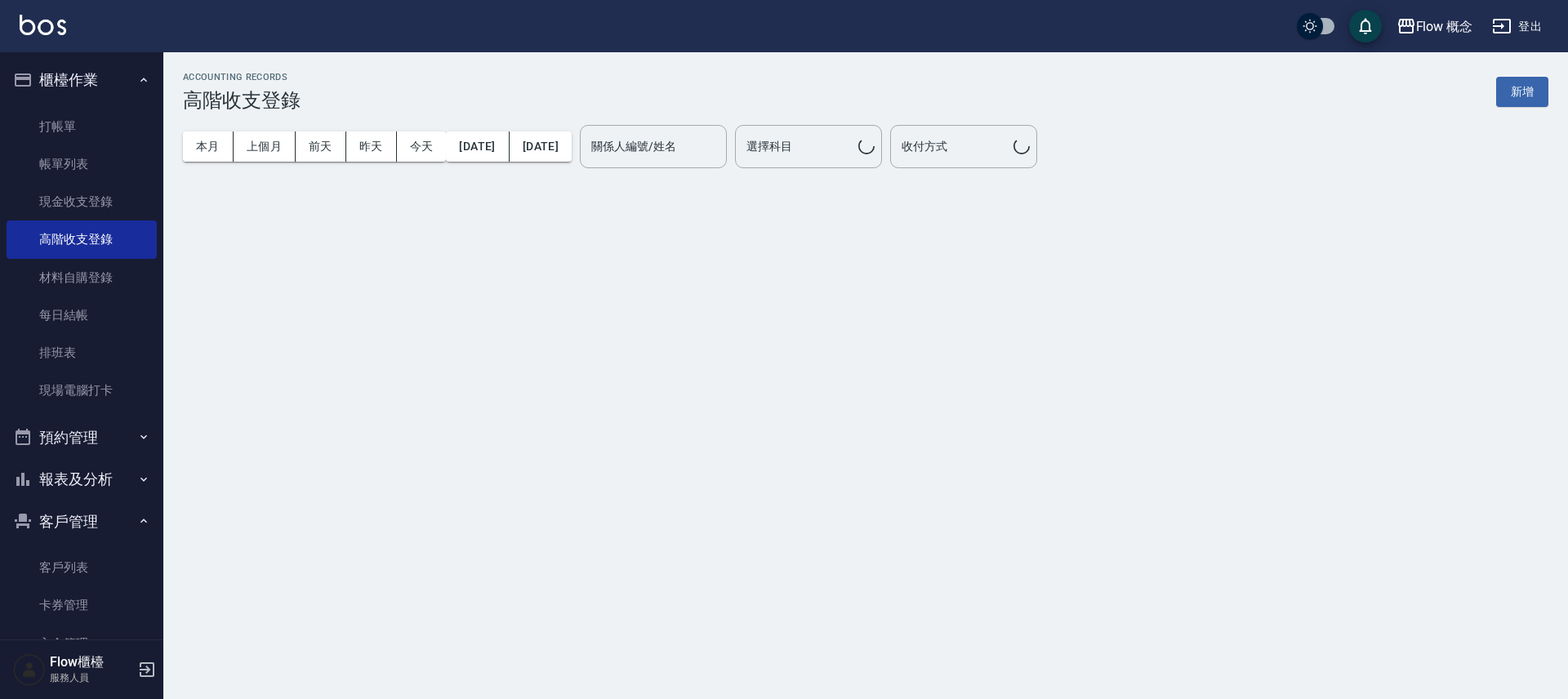
click at [100, 517] on button "客戶管理" at bounding box center [81, 522] width 150 height 42
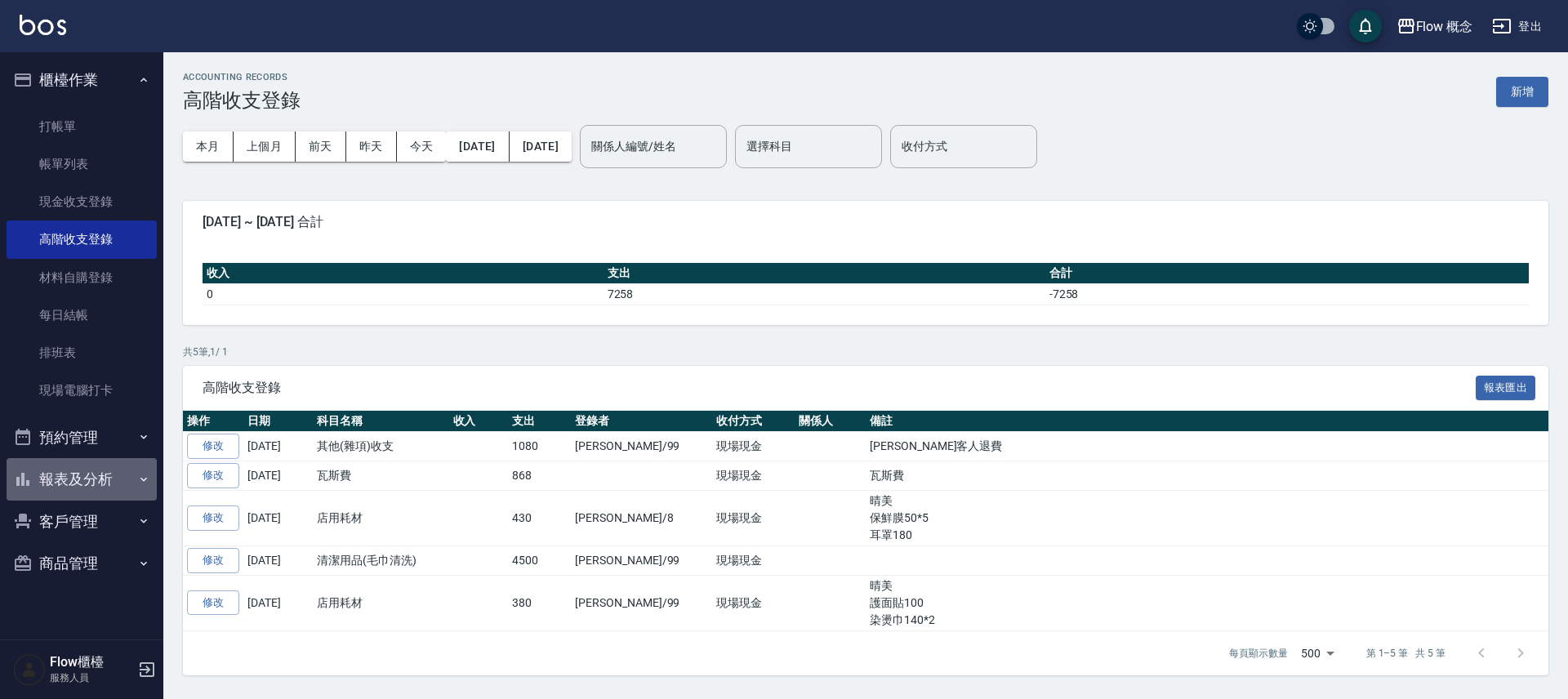
click at [97, 473] on button "報表及分析" at bounding box center [81, 479] width 150 height 42
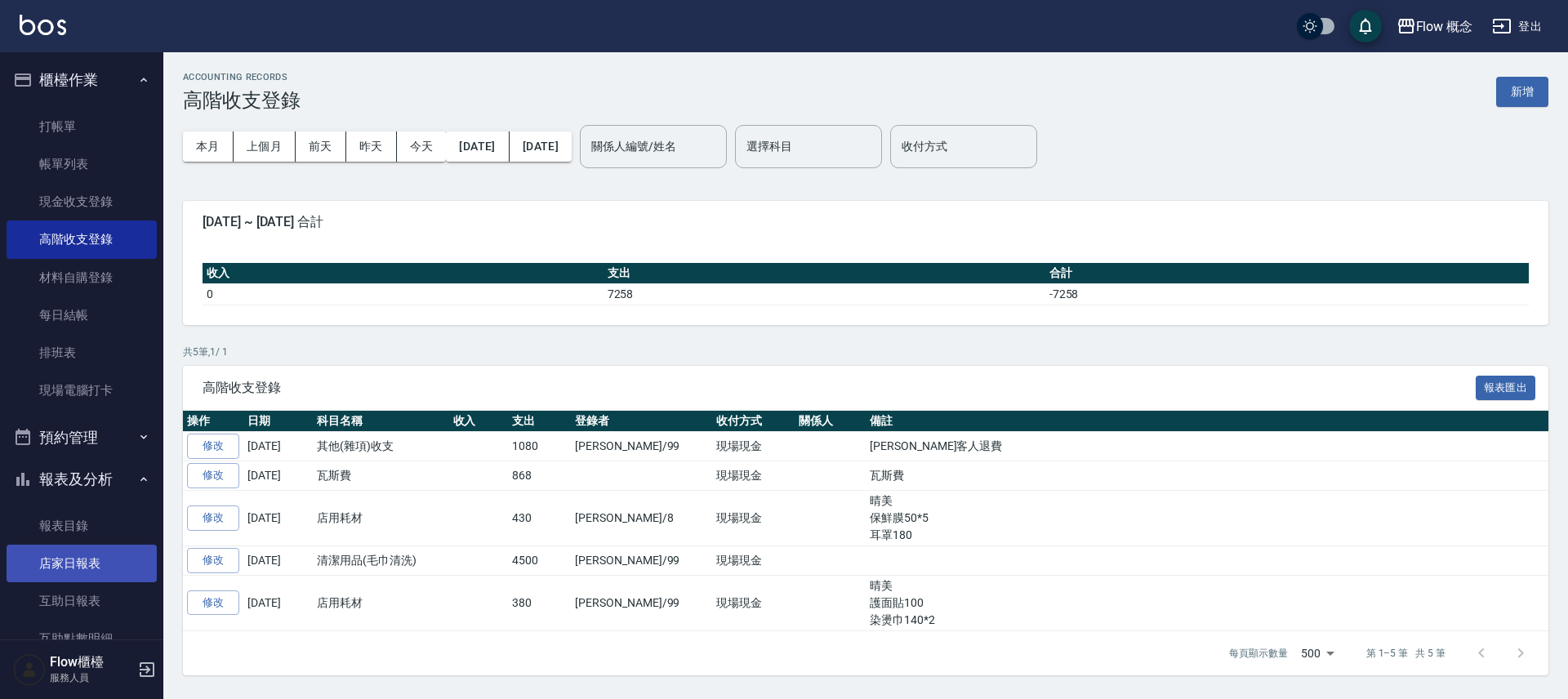
click at [75, 573] on link "店家日報表" at bounding box center [81, 564] width 150 height 38
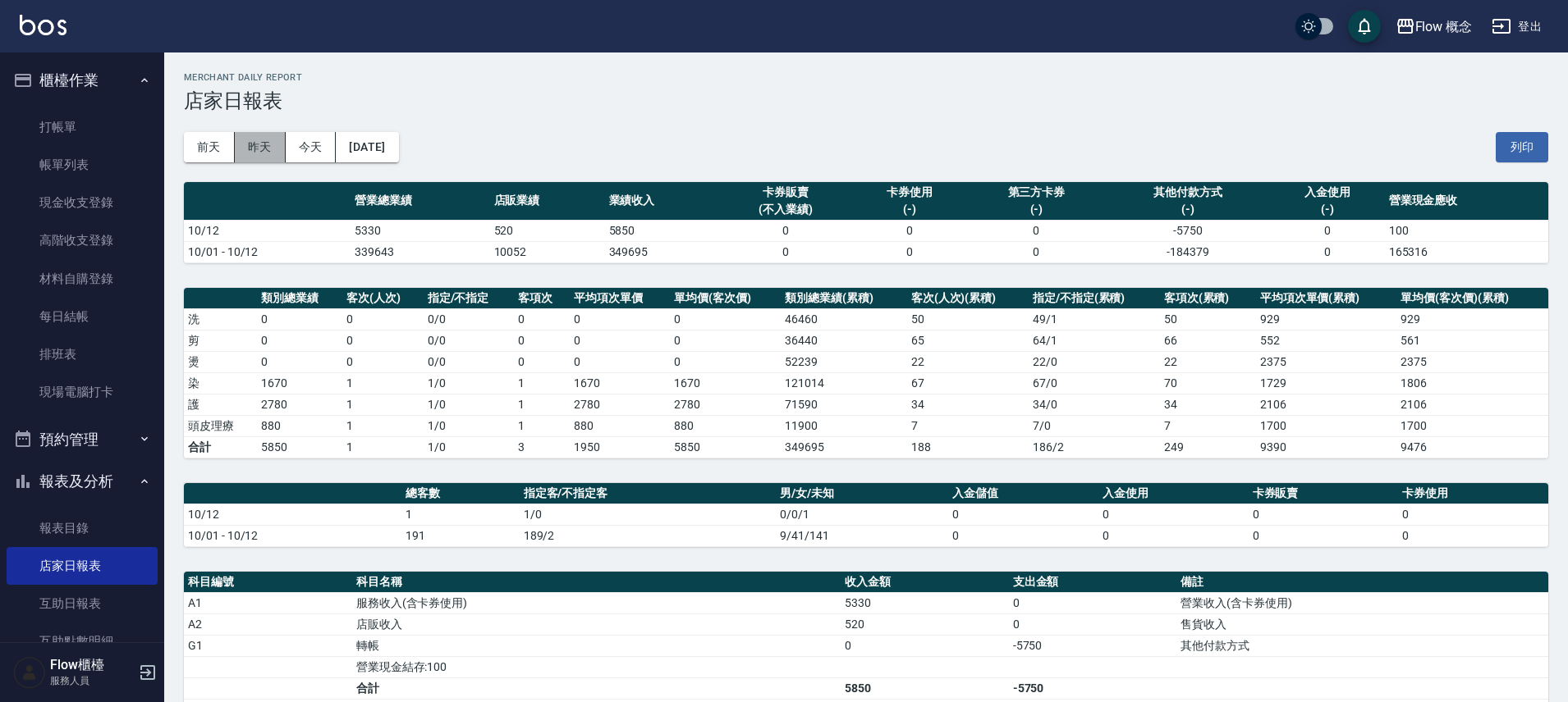
click at [265, 138] on button "昨天" at bounding box center [261, 147] width 51 height 30
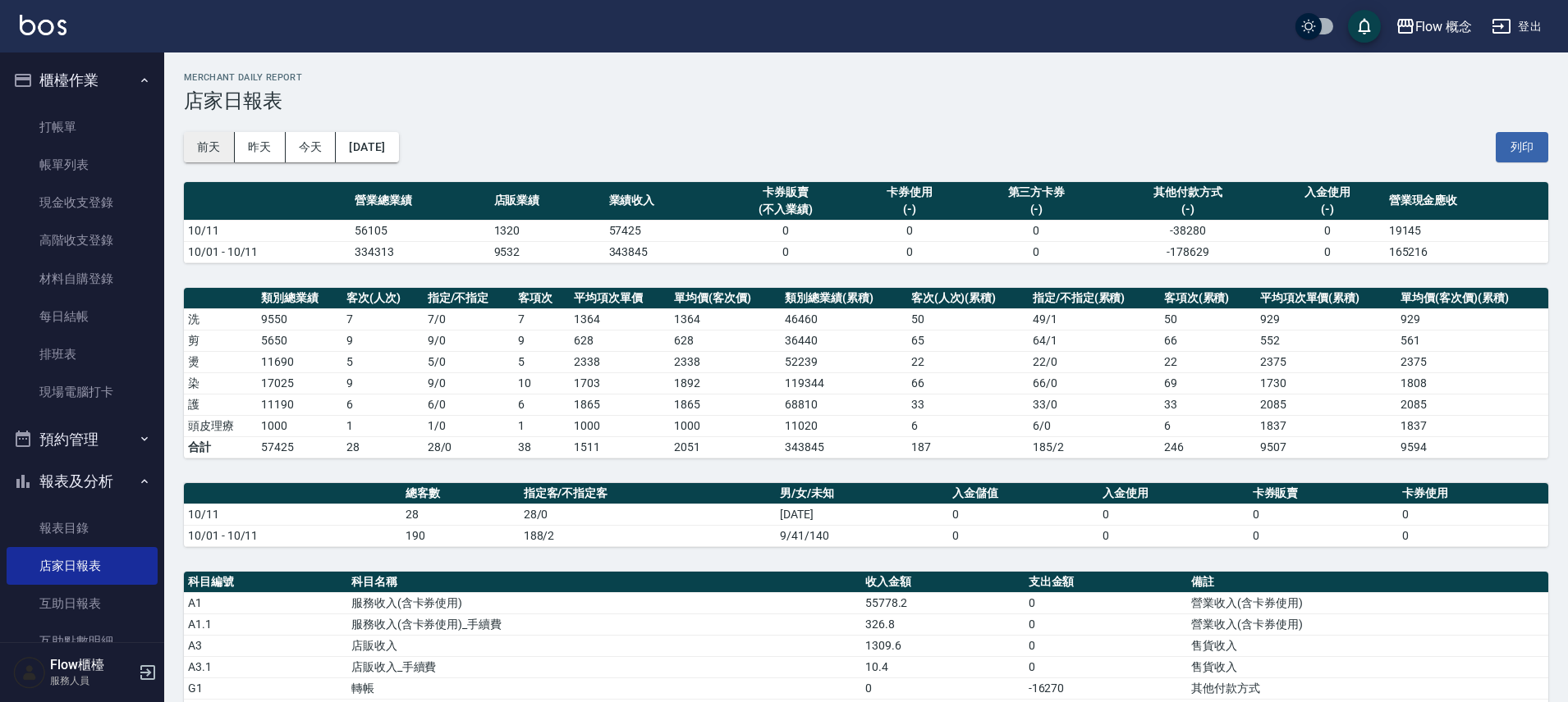
click at [208, 149] on button "前天" at bounding box center [210, 147] width 51 height 30
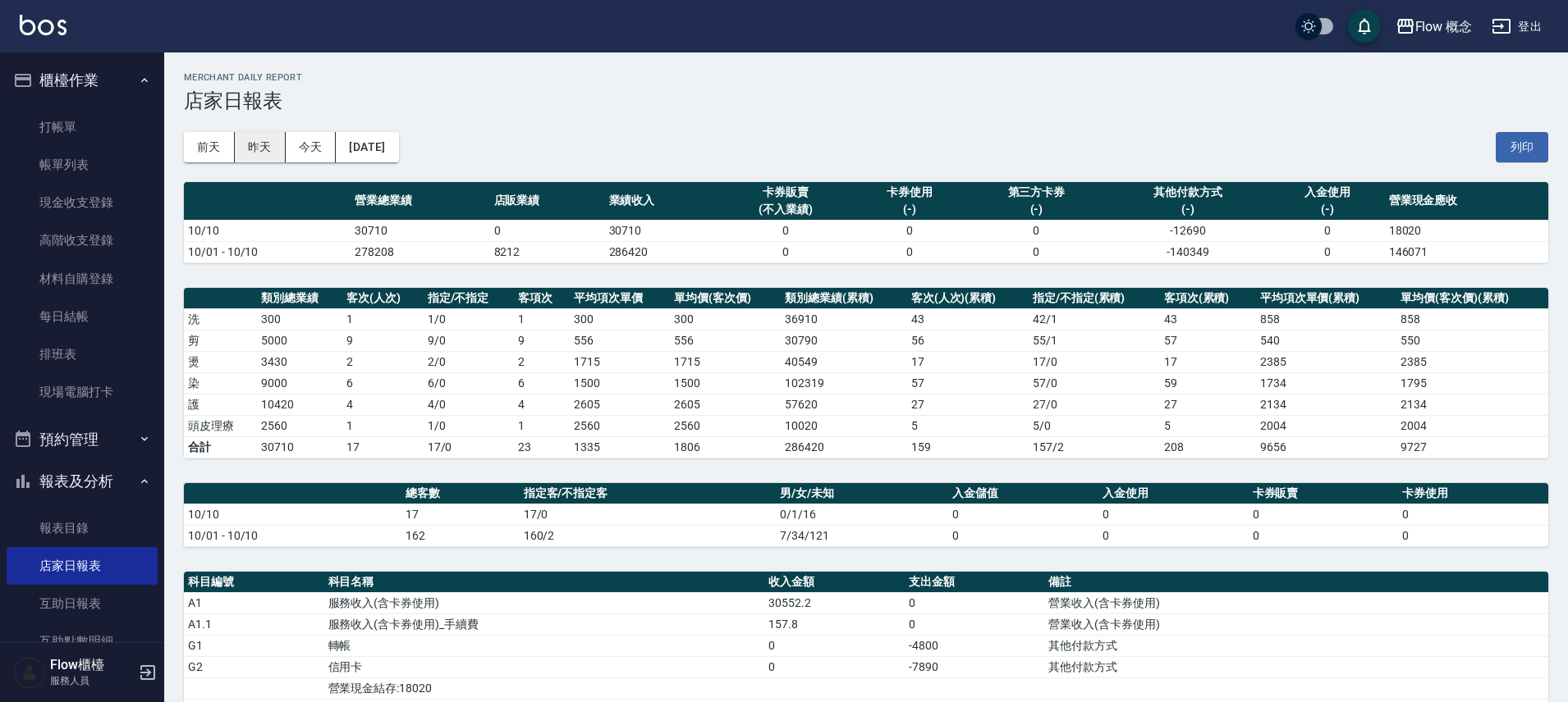
click at [259, 142] on button "昨天" at bounding box center [261, 147] width 51 height 30
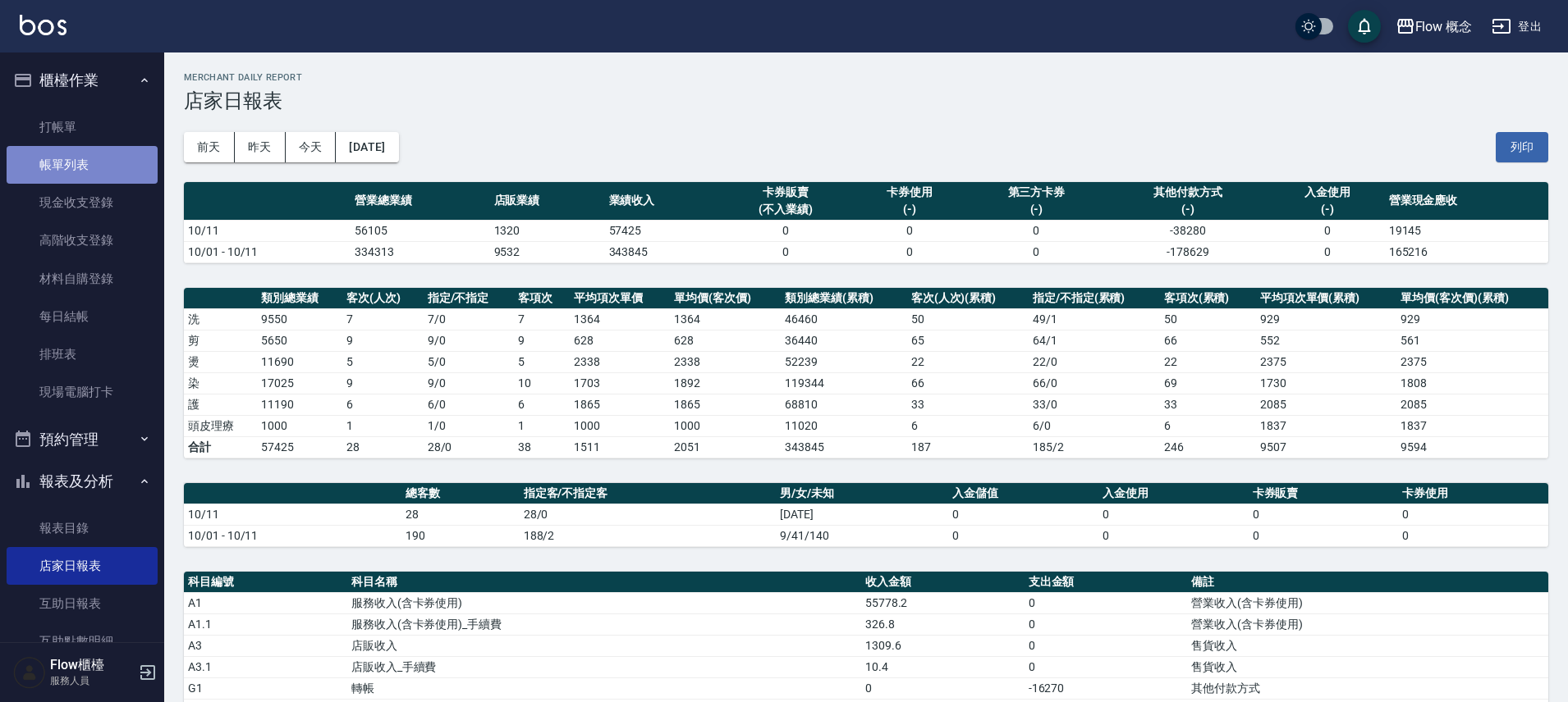
click at [101, 161] on link "帳單列表" at bounding box center [82, 165] width 151 height 38
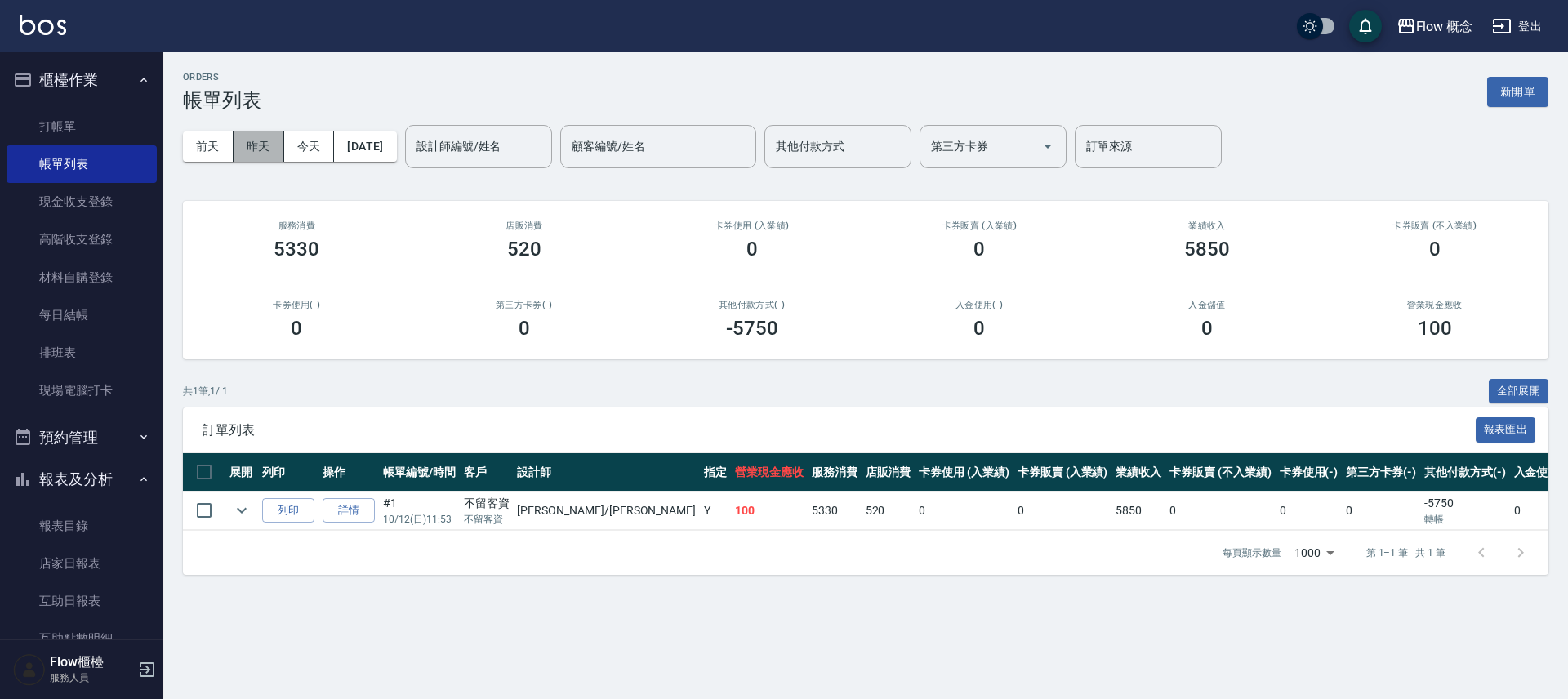
click at [269, 149] on button "昨天" at bounding box center [259, 146] width 51 height 30
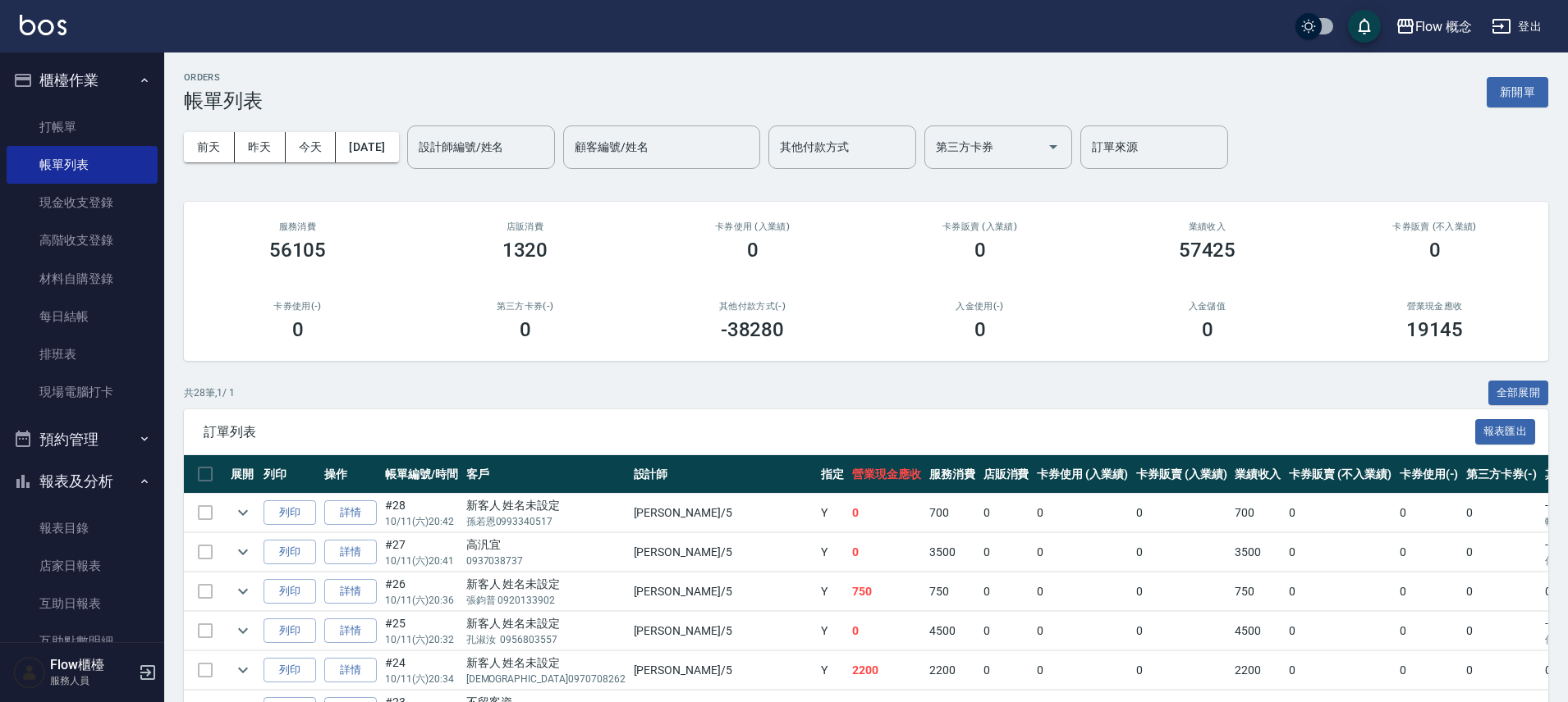
click at [665, 153] on input "顧客編號/姓名" at bounding box center [662, 147] width 182 height 28
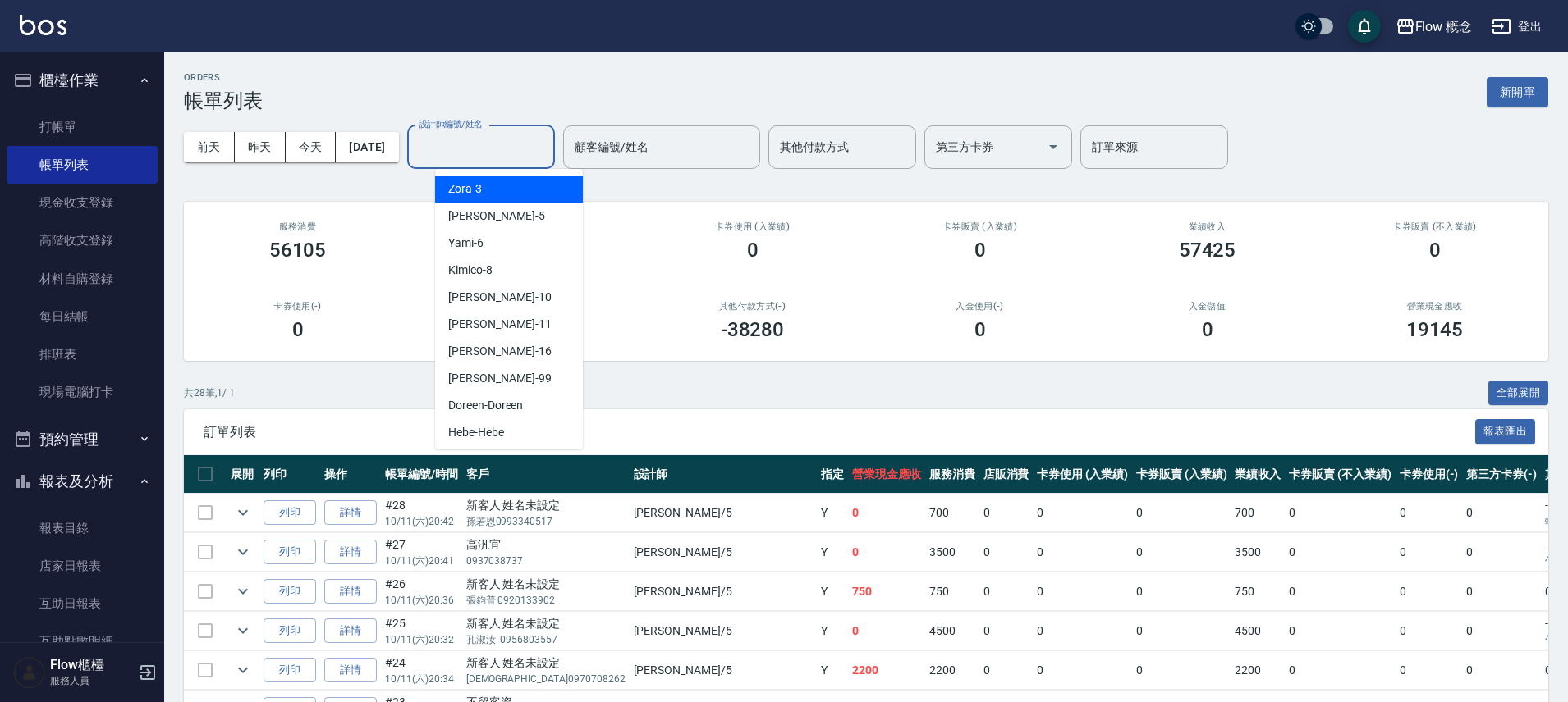
click at [535, 155] on input "設計師編號/姓名" at bounding box center [481, 147] width 133 height 28
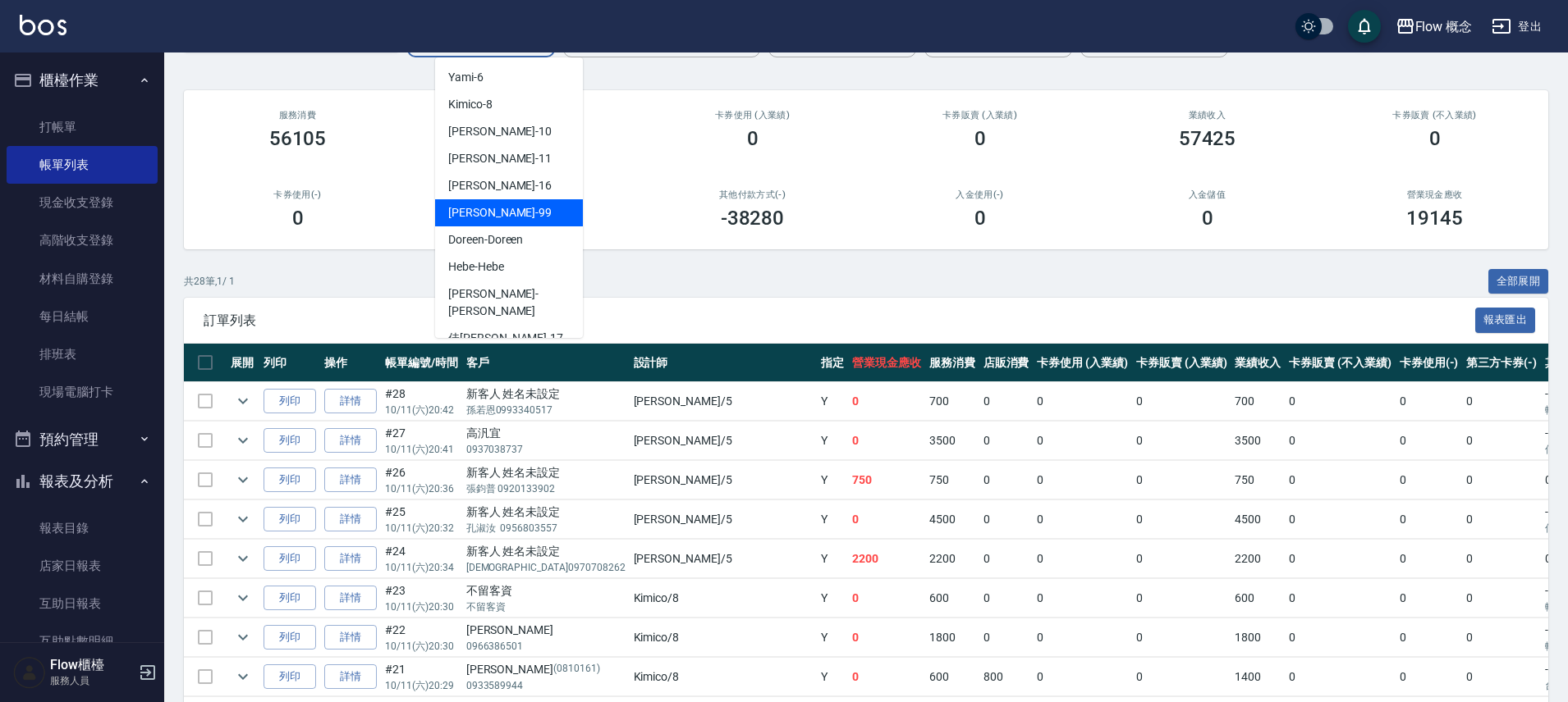
scroll to position [58, 0]
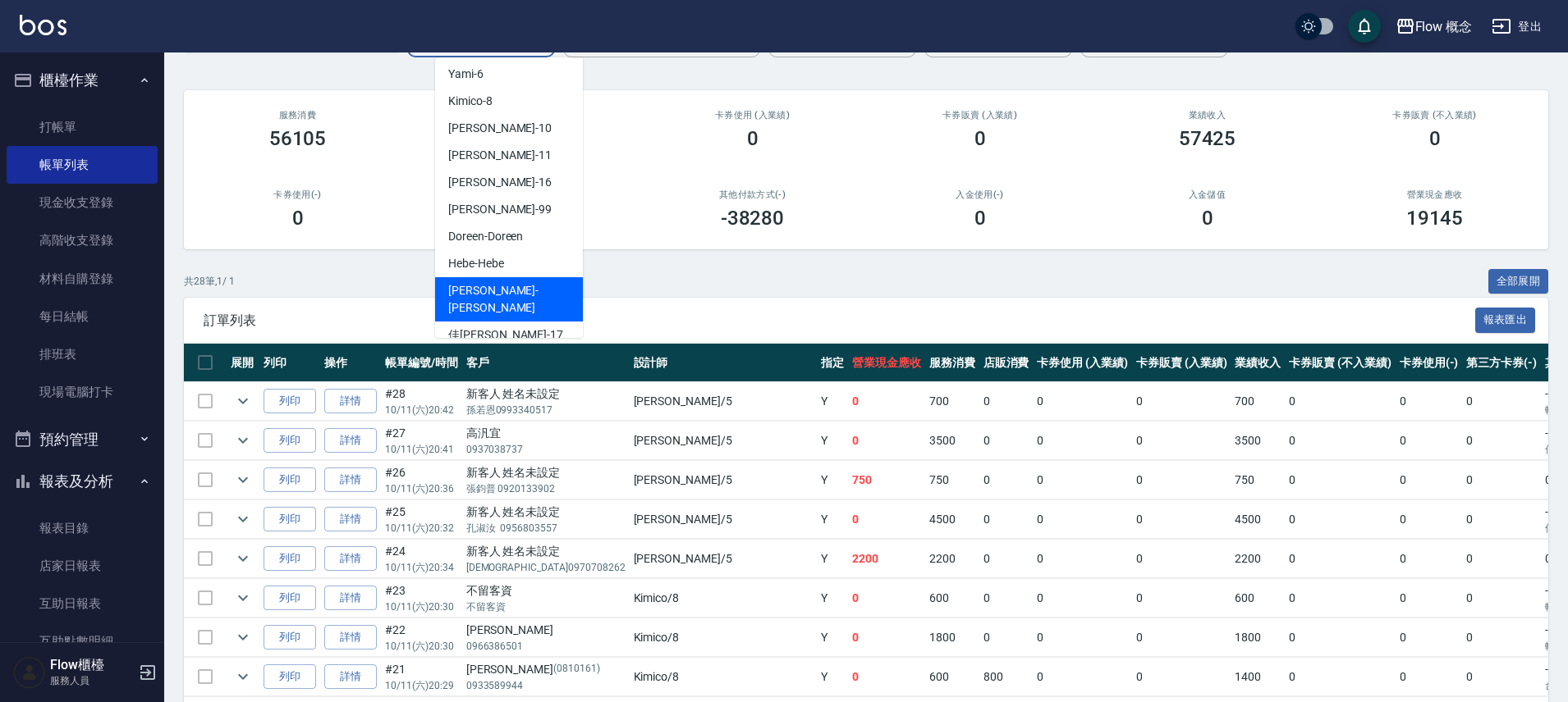
click at [507, 291] on div "[PERSON_NAME] -[PERSON_NAME]" at bounding box center [509, 299] width 148 height 45
type input "[PERSON_NAME]"
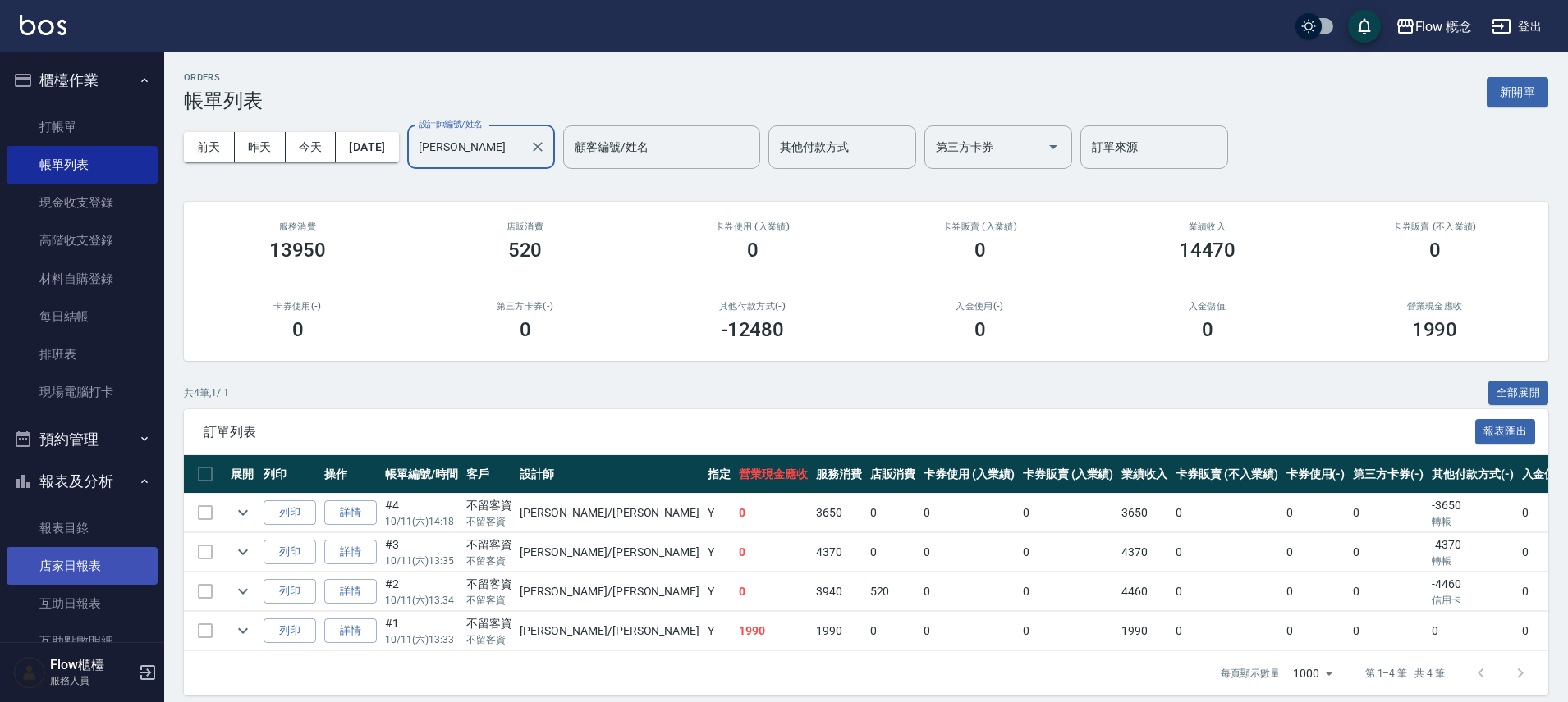
click at [77, 575] on link "店家日報表" at bounding box center [82, 567] width 151 height 38
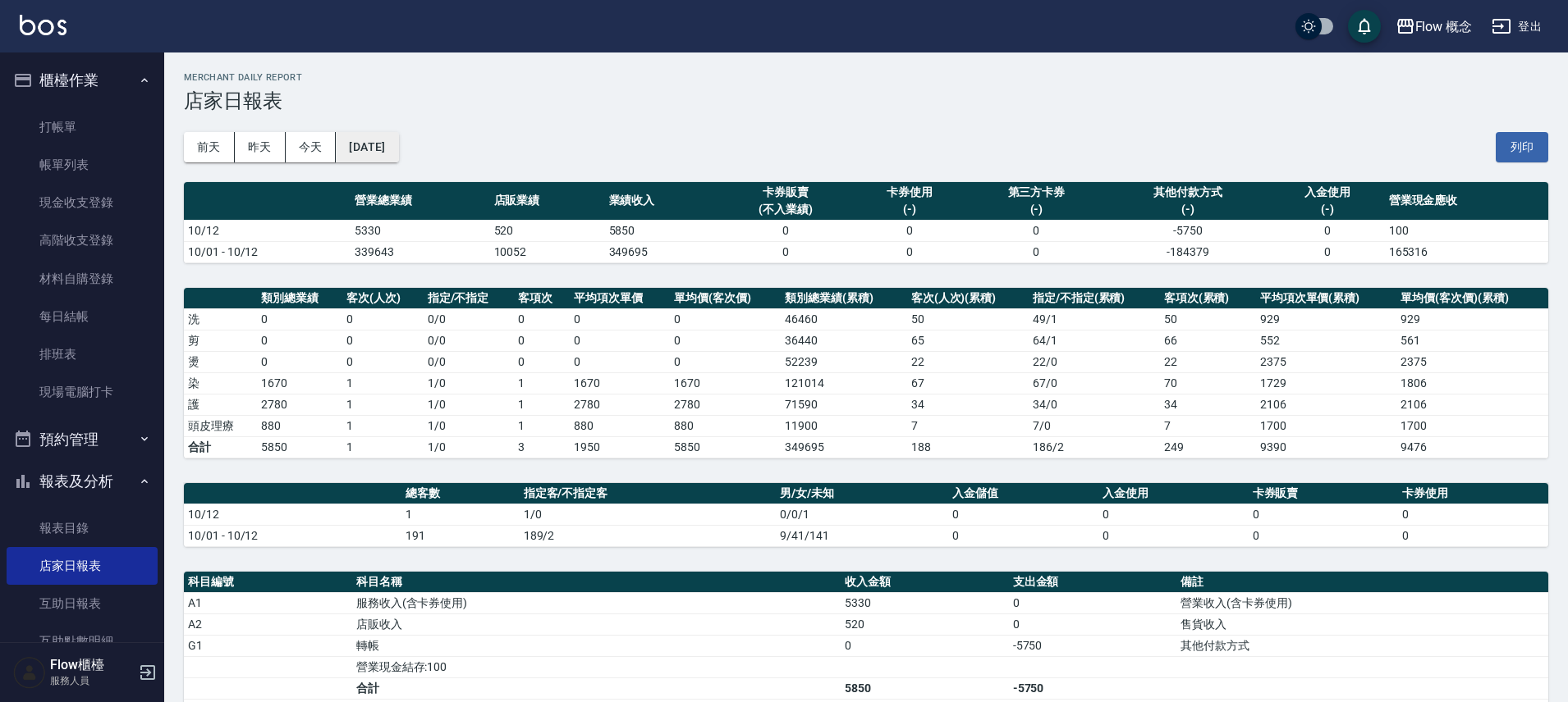
click at [398, 154] on button "[DATE]" at bounding box center [367, 147] width 63 height 30
click at [398, 153] on button "[DATE]" at bounding box center [367, 147] width 63 height 30
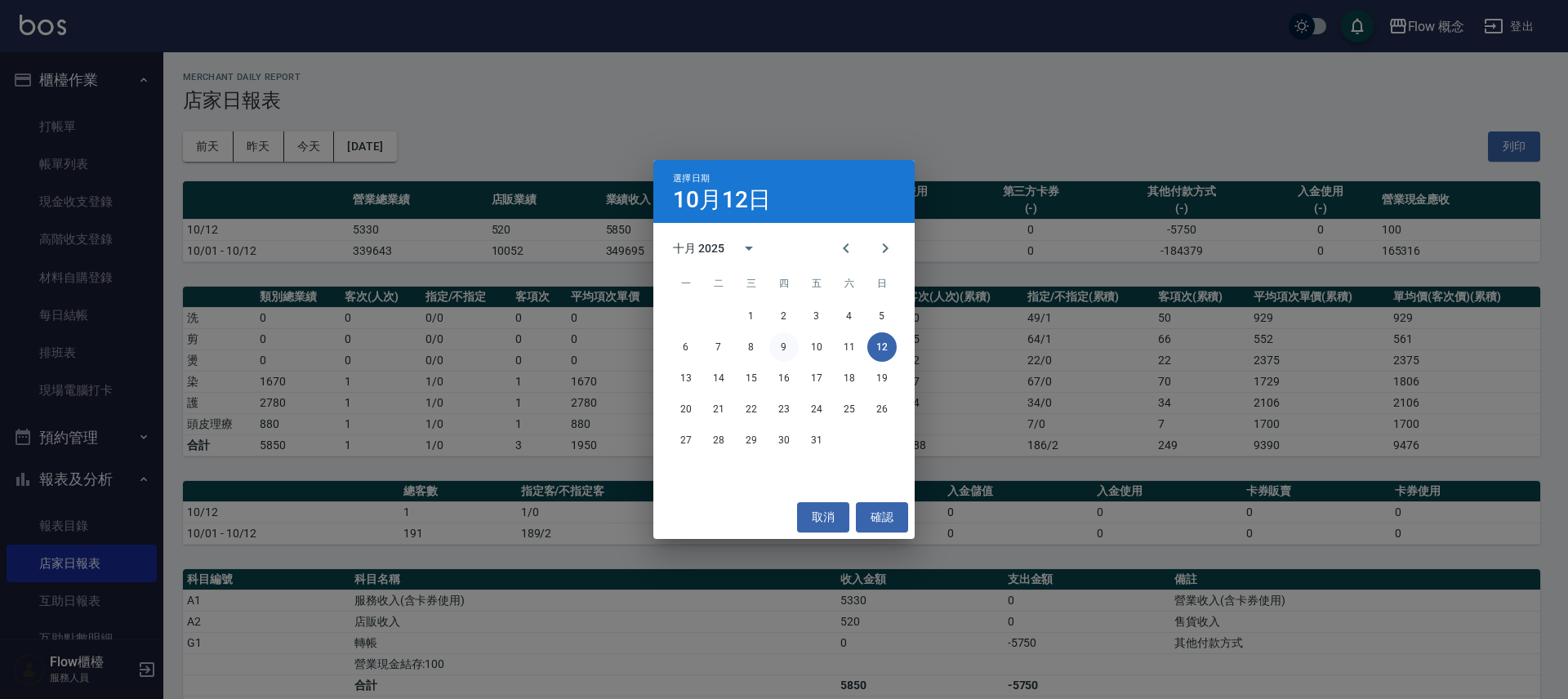
click at [789, 350] on button "9" at bounding box center [784, 347] width 29 height 29
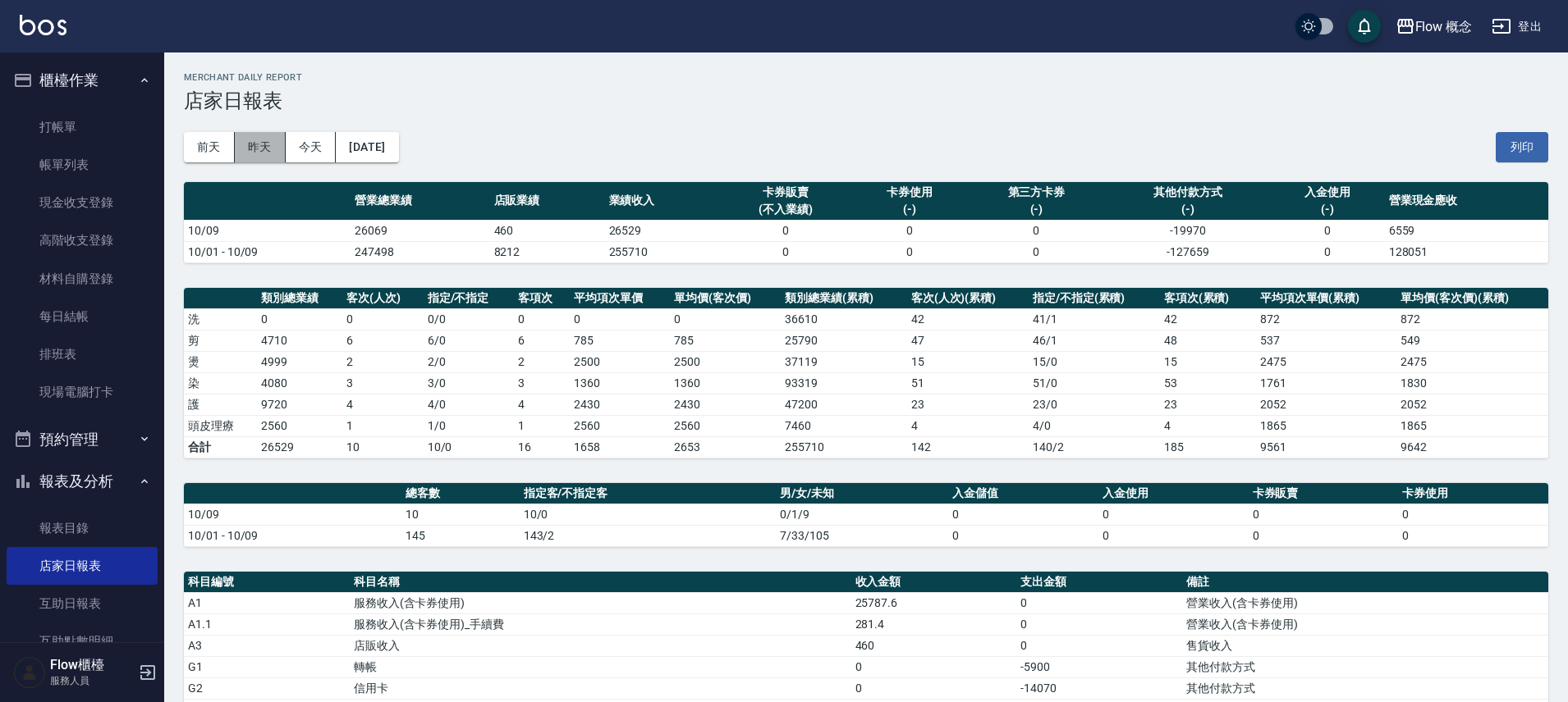
click at [255, 146] on button "昨天" at bounding box center [261, 147] width 51 height 30
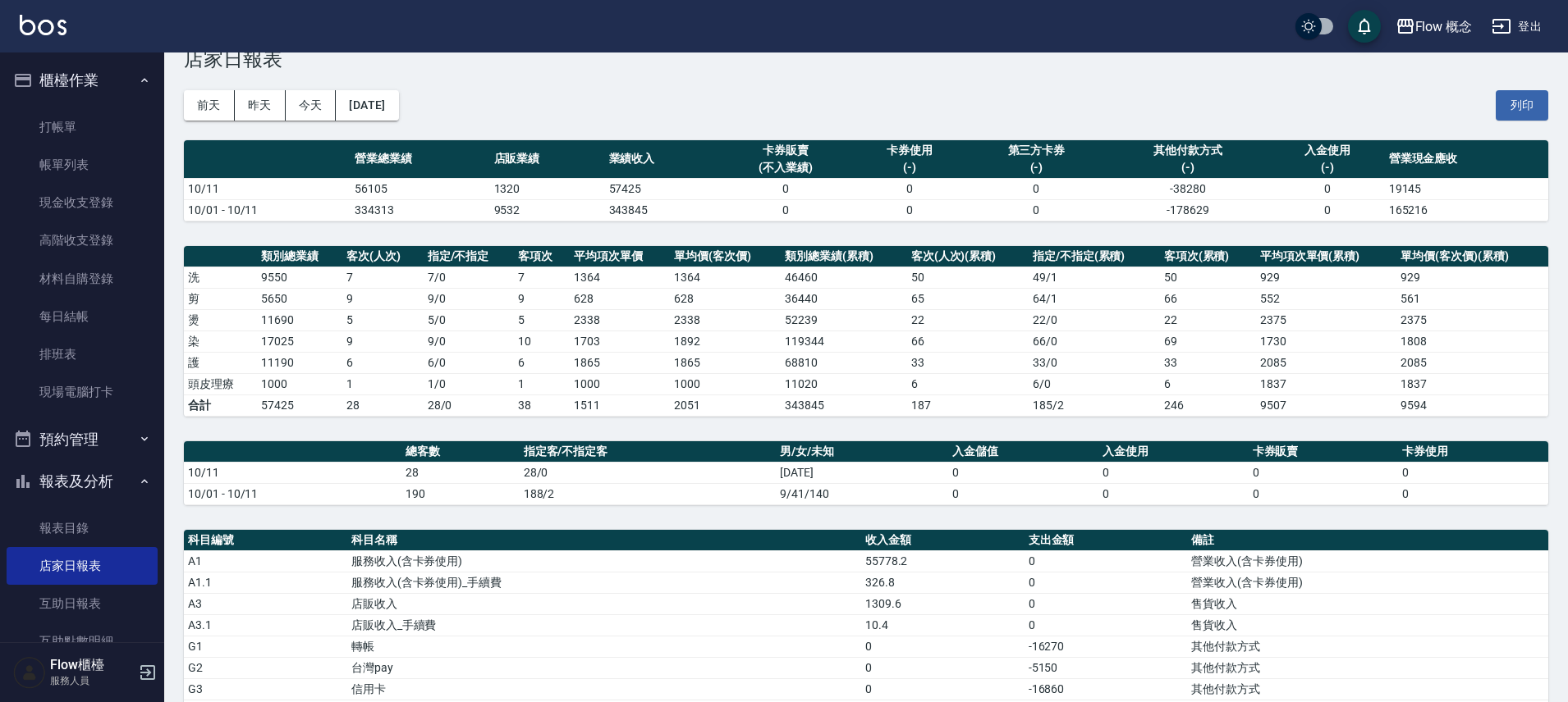
scroll to position [342, 0]
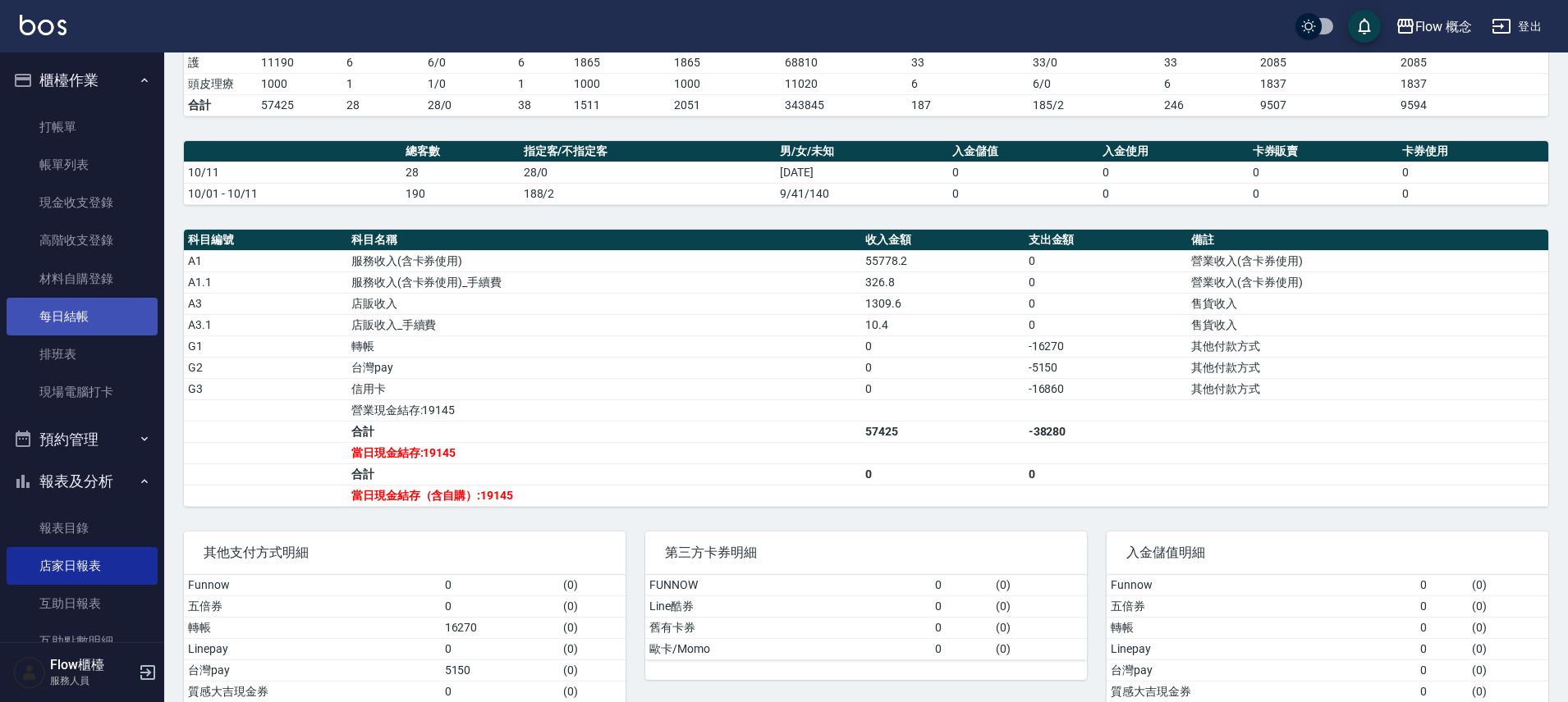
click at [101, 322] on link "每日結帳" at bounding box center [82, 316] width 151 height 38
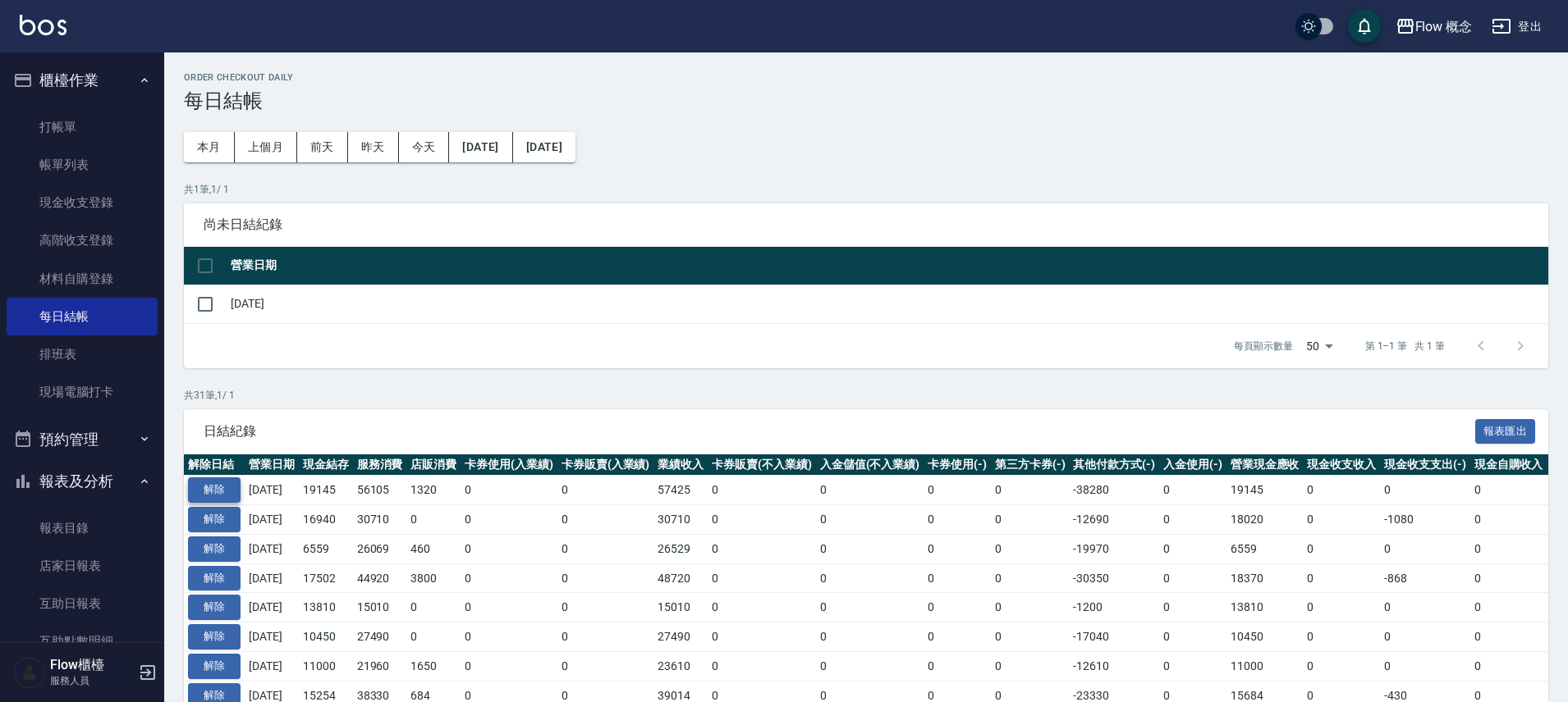
click at [235, 494] on button "解除" at bounding box center [213, 490] width 52 height 26
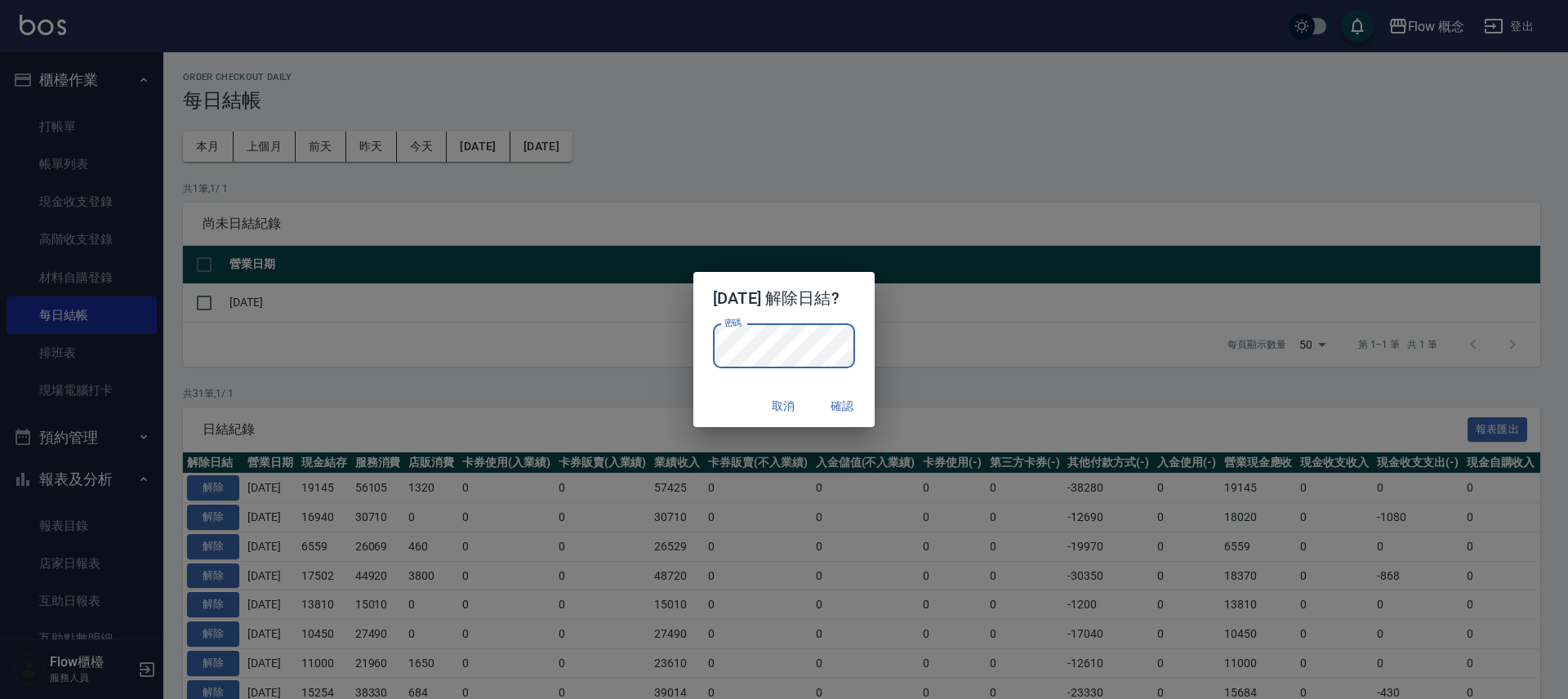
click at [854, 406] on button "確認" at bounding box center [841, 407] width 52 height 30
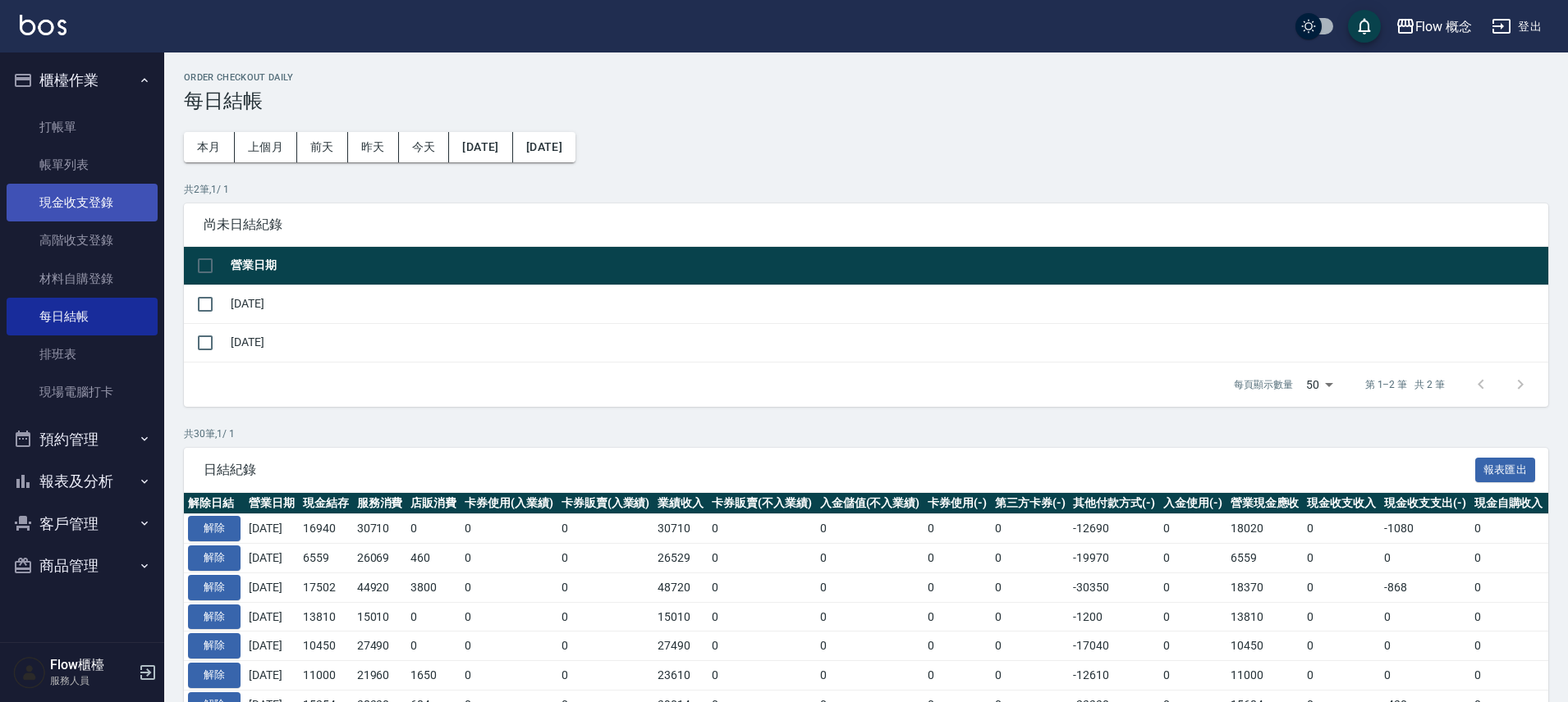
click at [94, 197] on link "現金收支登錄" at bounding box center [82, 203] width 151 height 38
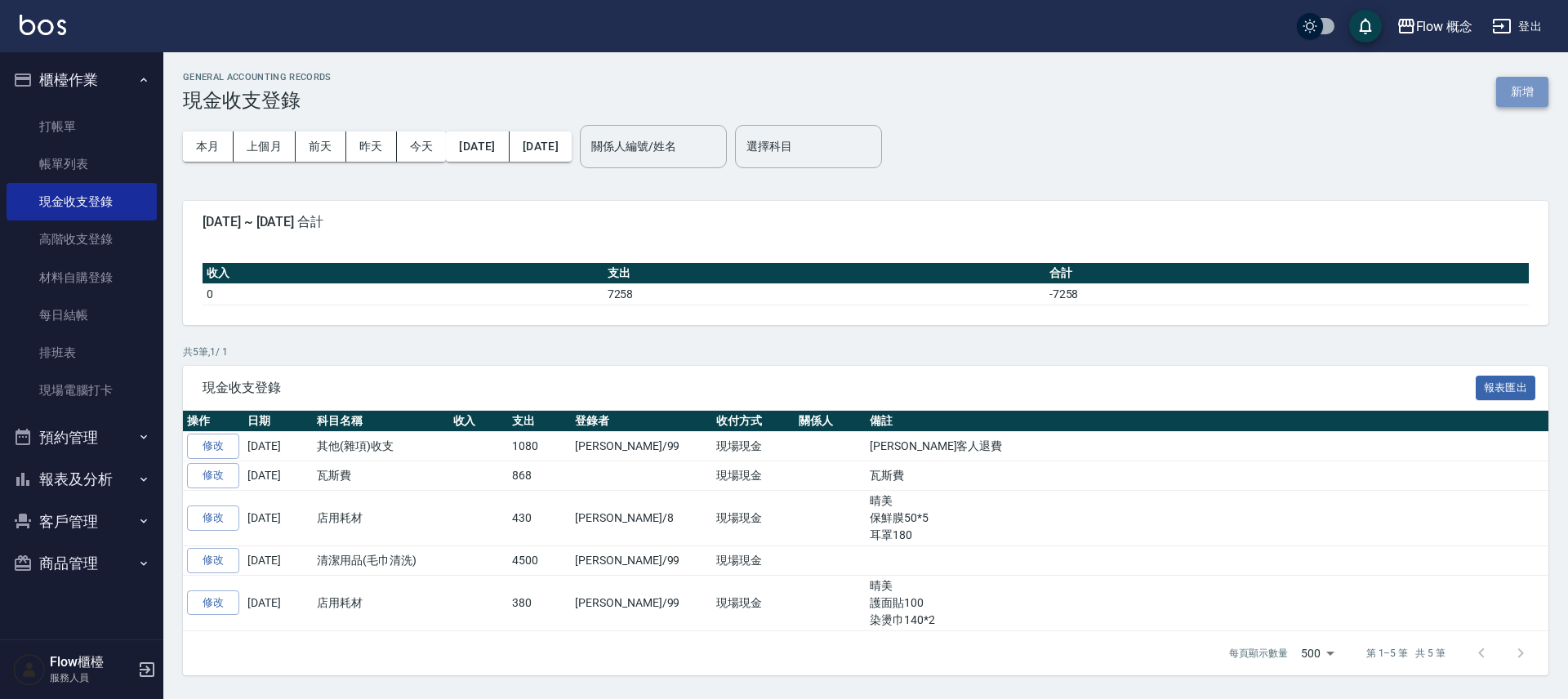
click at [1526, 88] on button "新增" at bounding box center [1522, 92] width 52 height 30
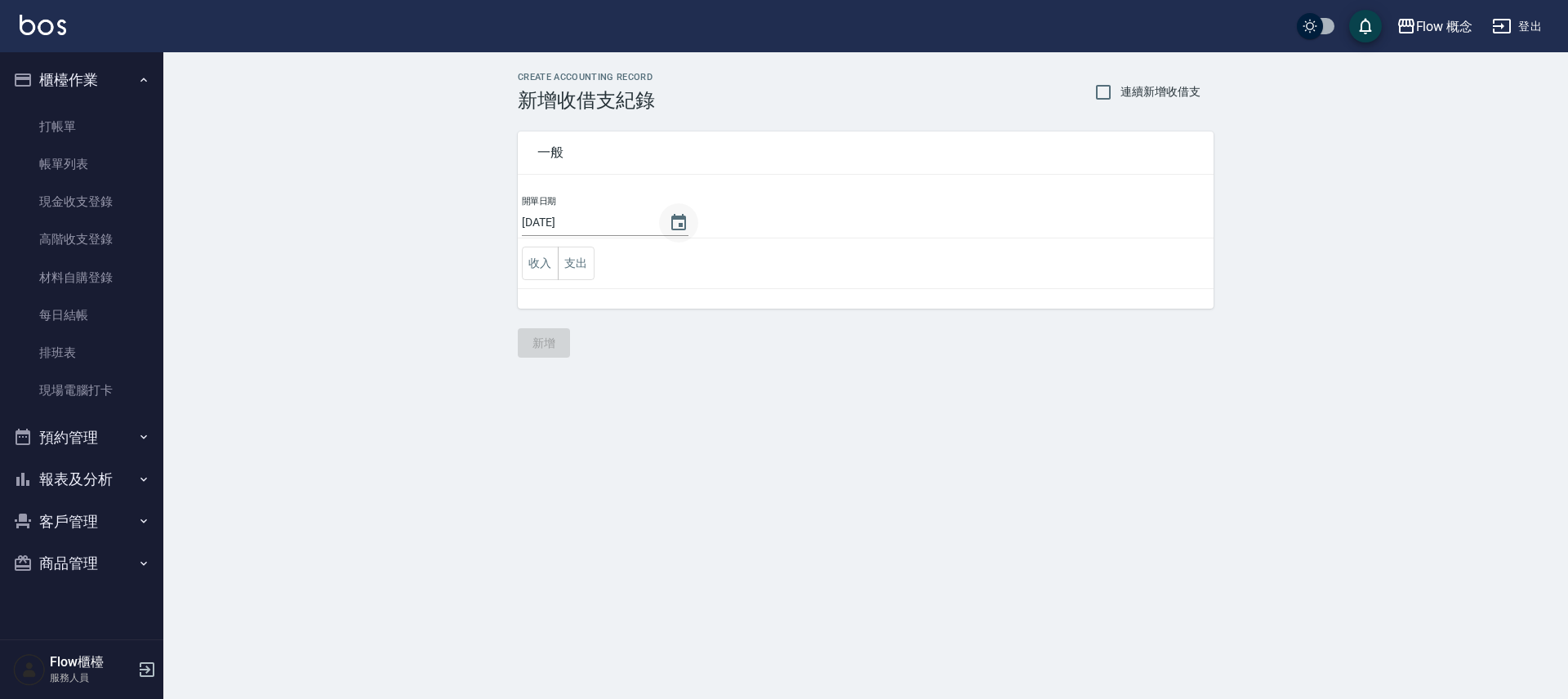
click at [671, 220] on icon "Choose date, selected date is 2025-10-12" at bounding box center [679, 222] width 15 height 16
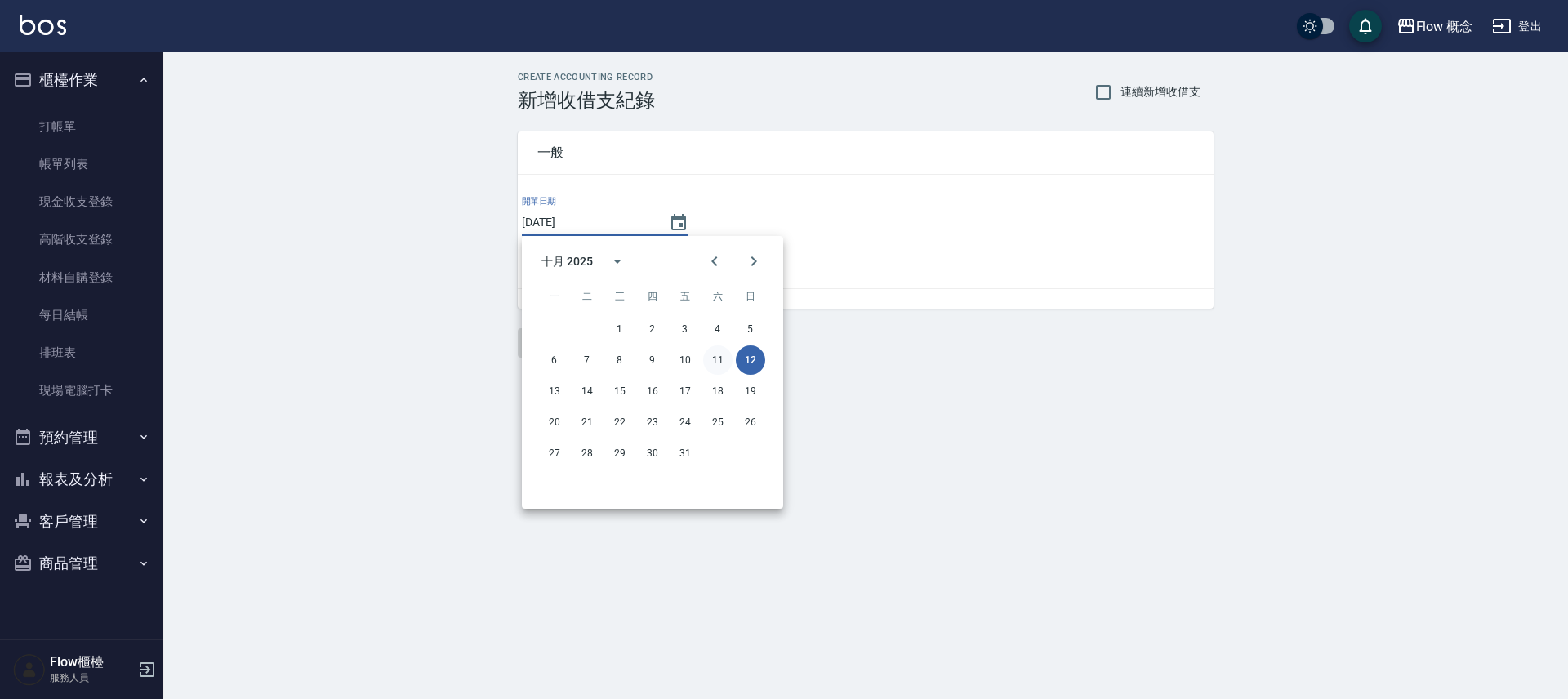
click at [729, 369] on div "6 7 8 9 10 11 12" at bounding box center [652, 359] width 261 height 29
click at [723, 363] on button "11" at bounding box center [718, 359] width 29 height 29
type input "[DATE]"
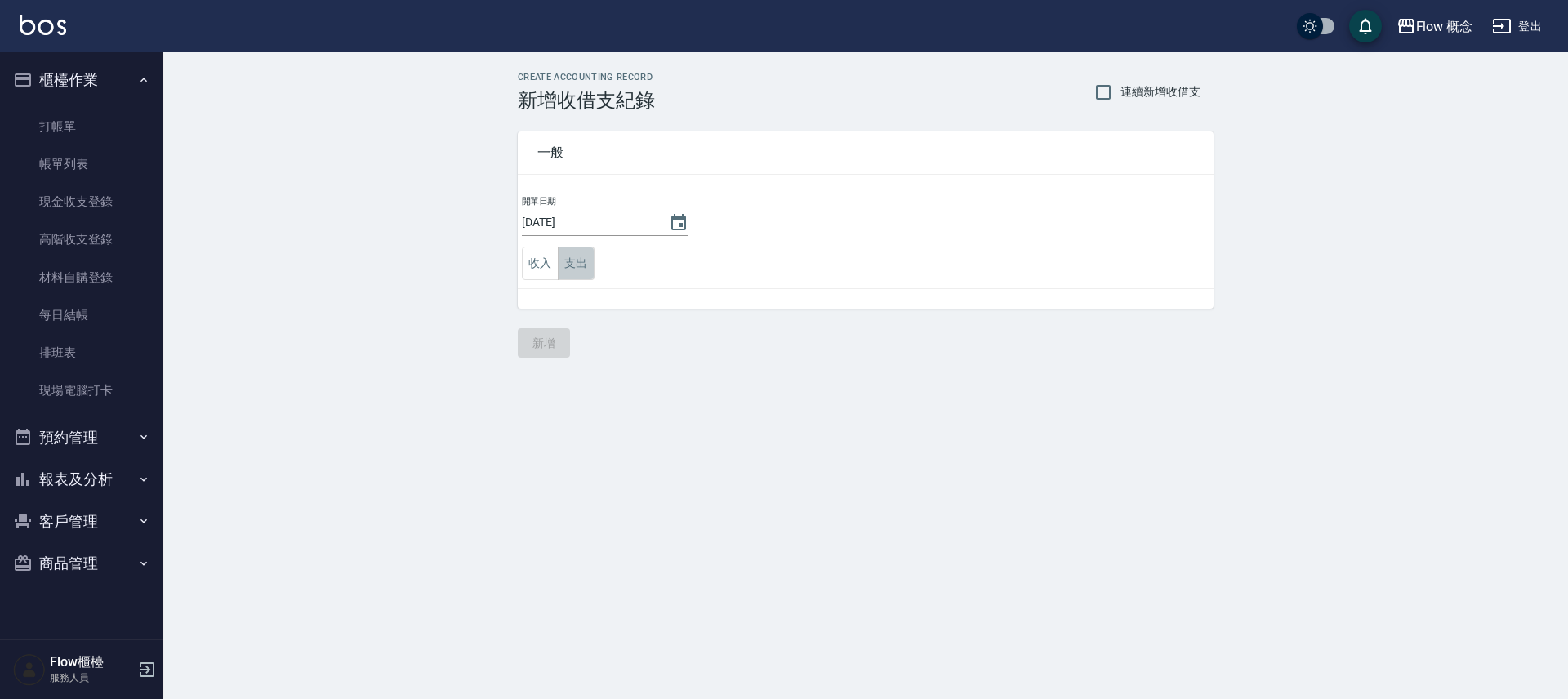
click at [578, 275] on button "支出" at bounding box center [576, 264] width 37 height 34
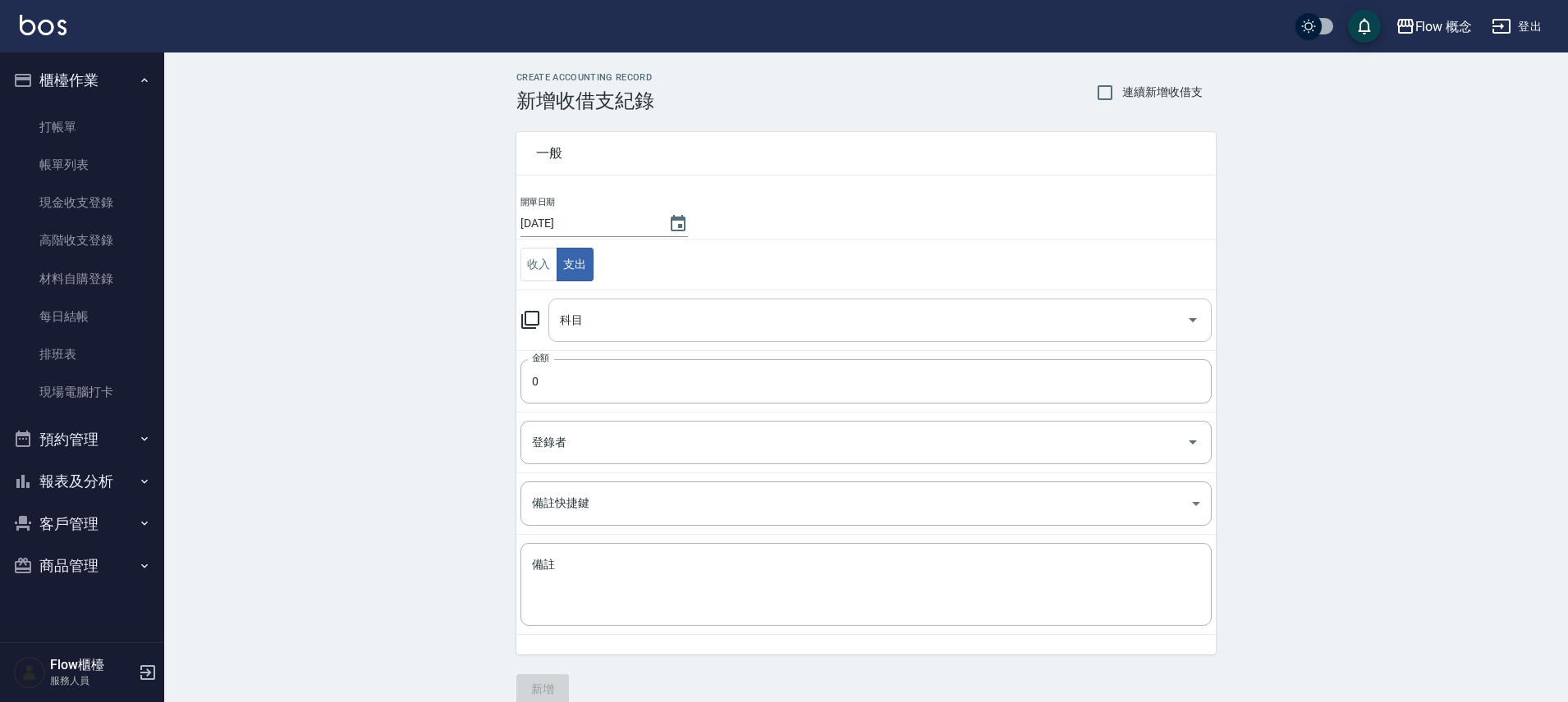
click at [604, 326] on input "科目" at bounding box center [867, 320] width 624 height 28
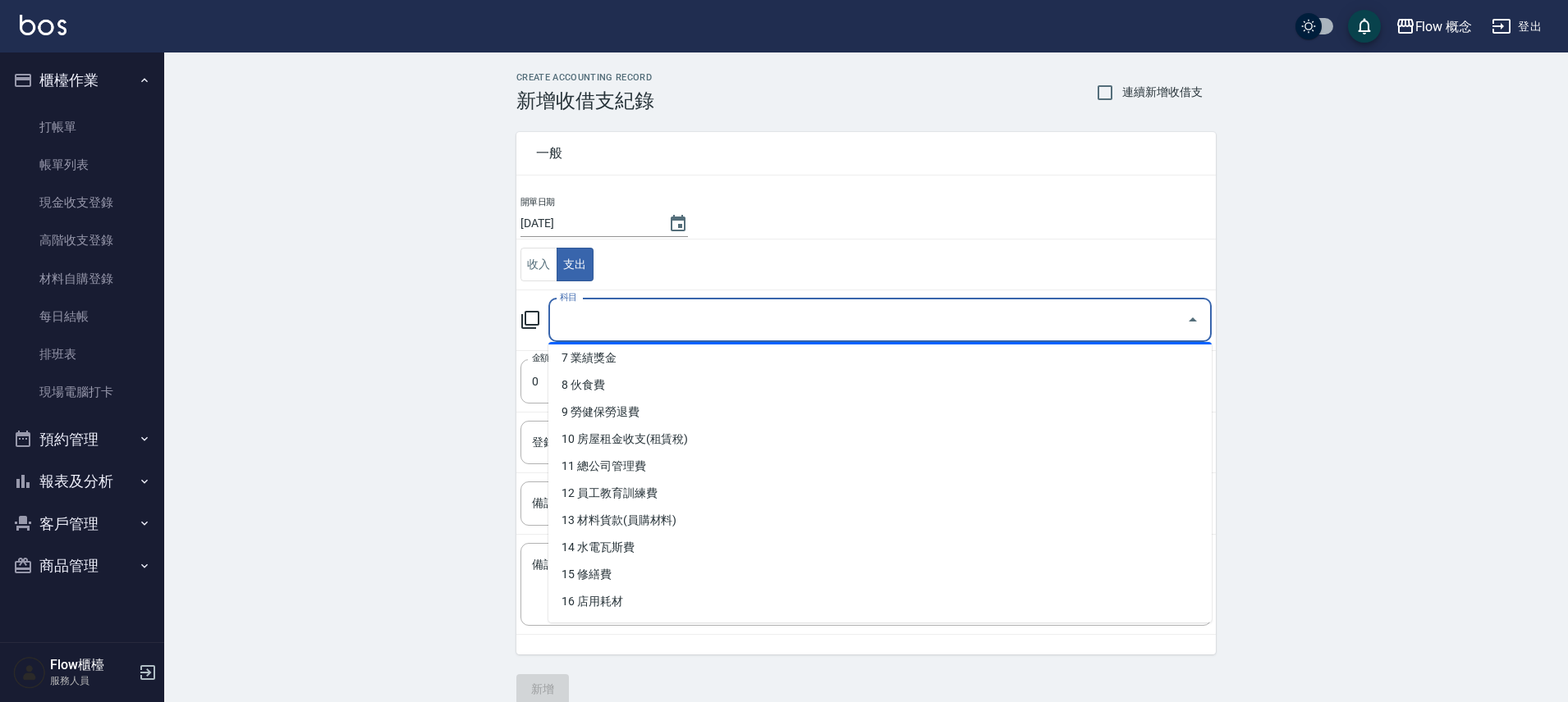
scroll to position [355, 0]
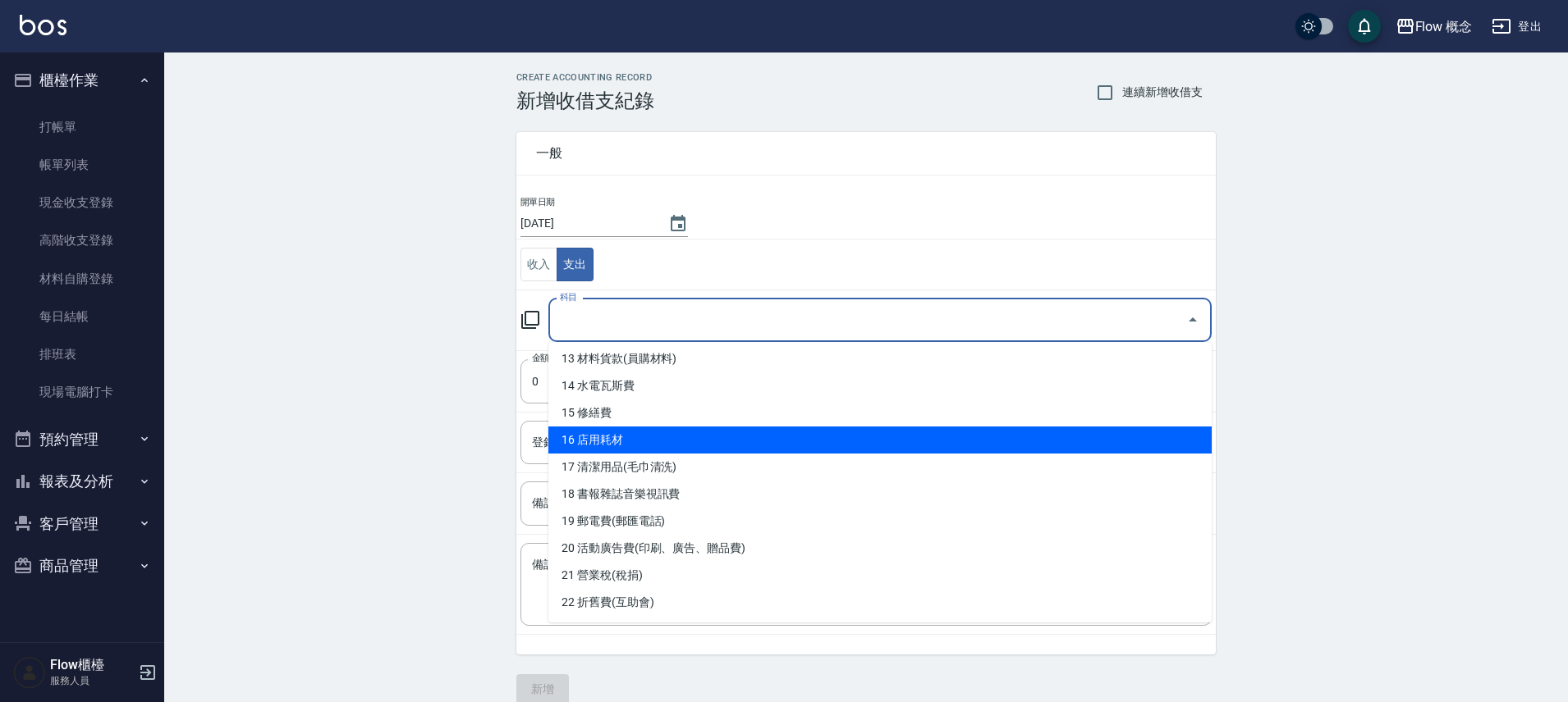
click at [647, 448] on li "16 店用耗材" at bounding box center [881, 440] width 664 height 27
type input "16 店用耗材"
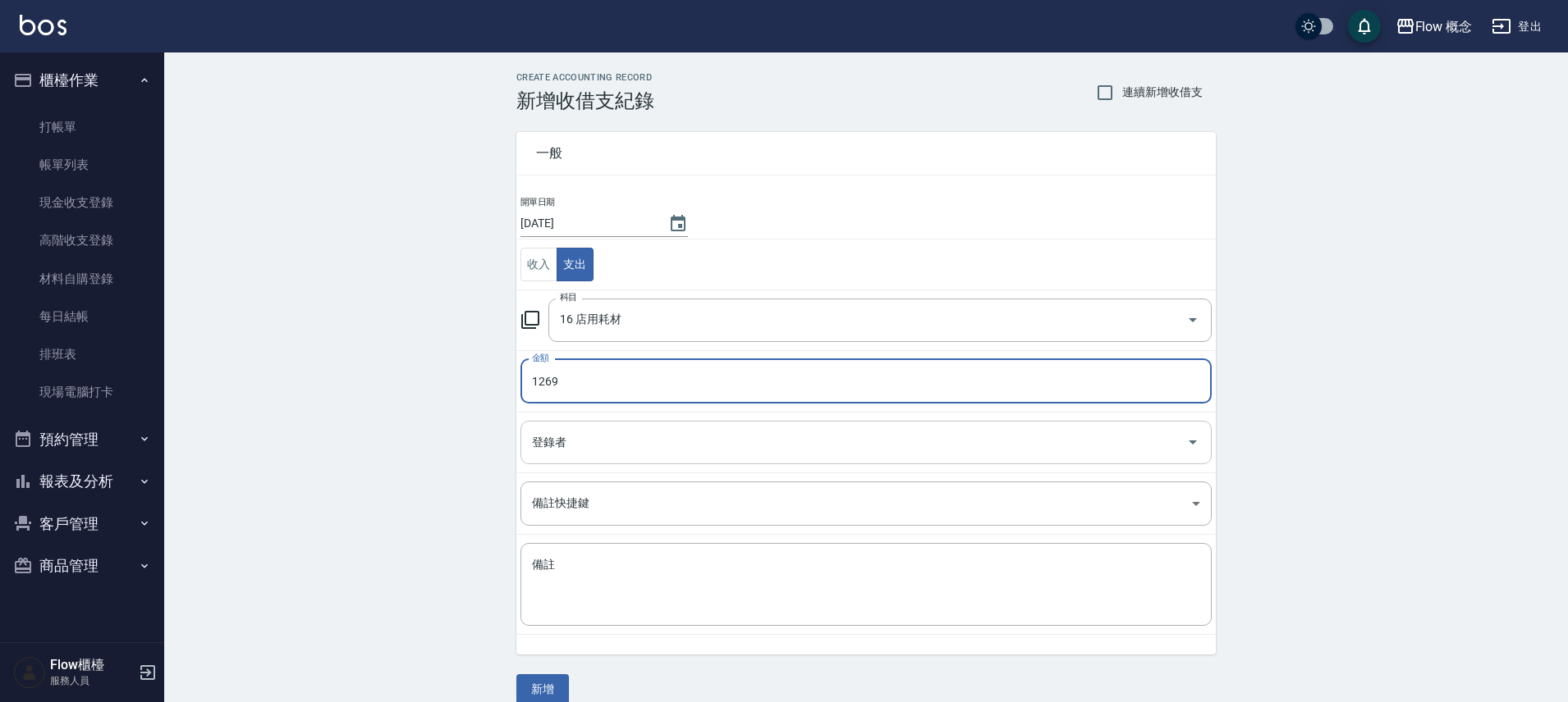
type input "1269"
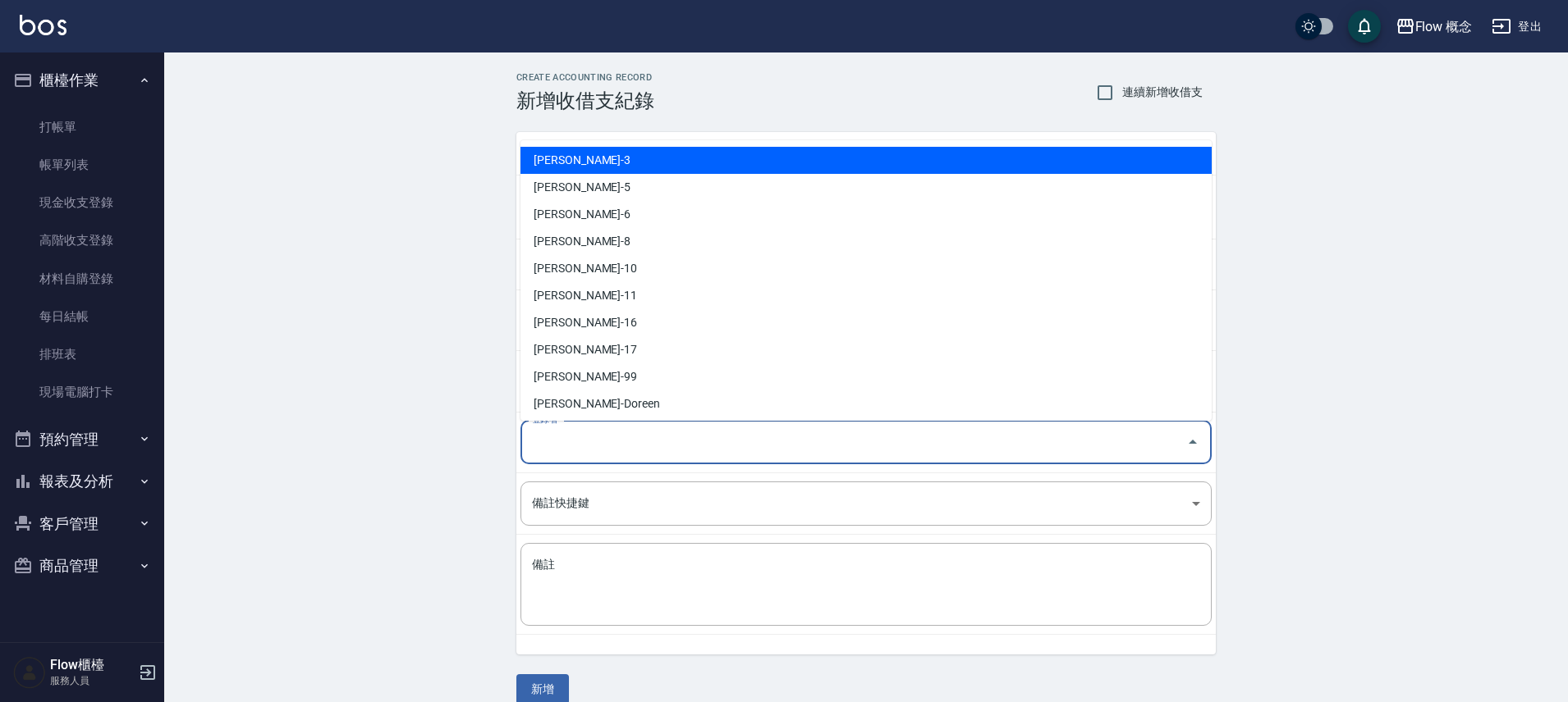
click at [549, 446] on input "登錄者" at bounding box center [854, 442] width 652 height 28
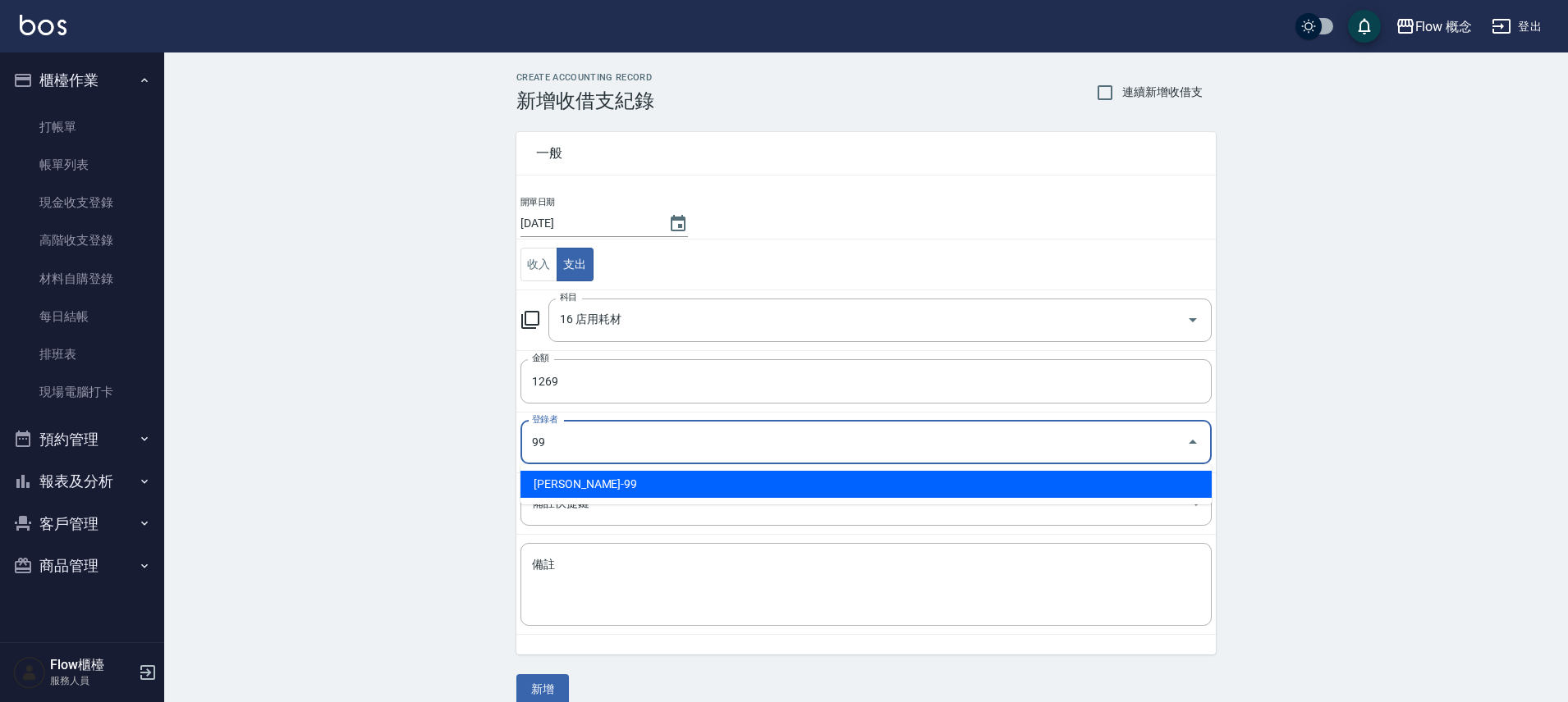
type input "[PERSON_NAME]-99"
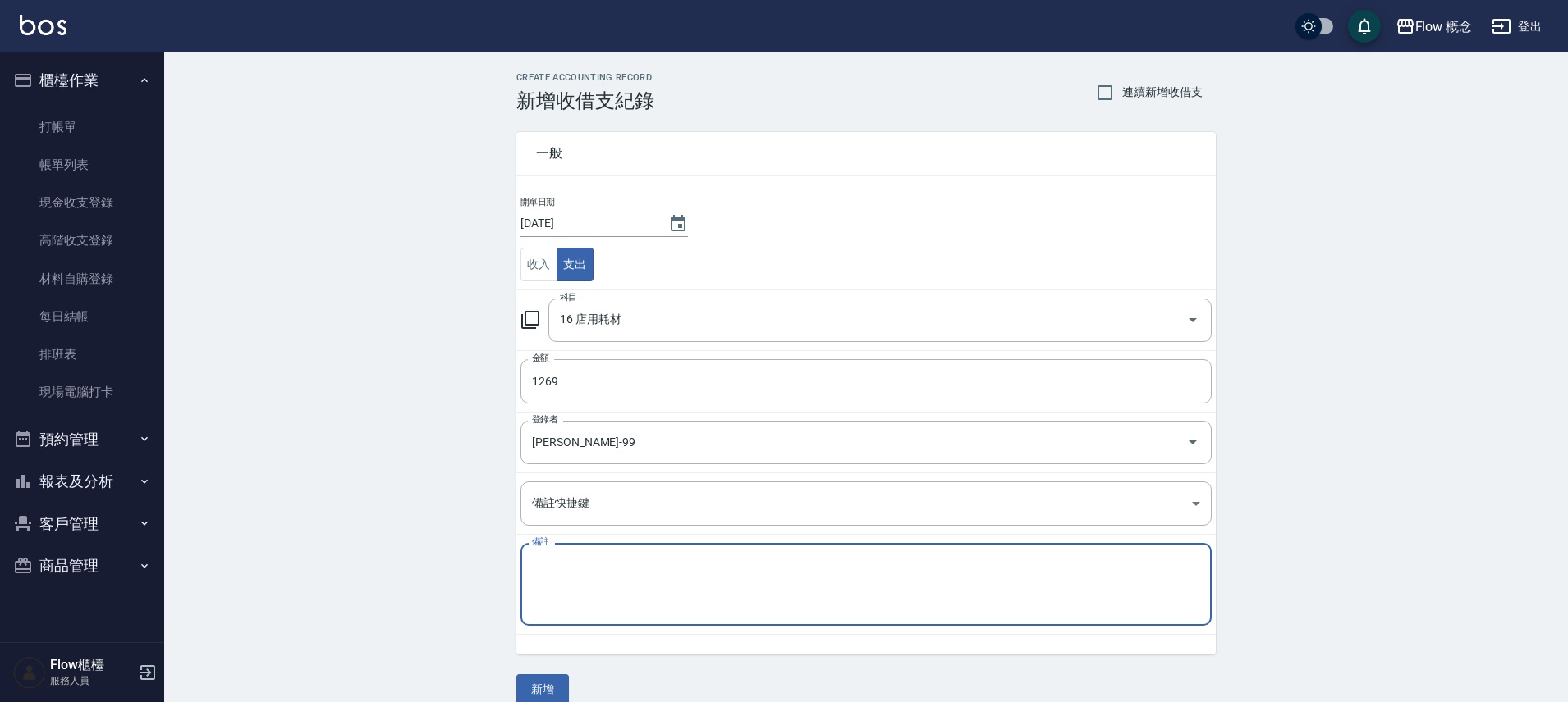
click at [612, 591] on textarea "備註" at bounding box center [866, 585] width 668 height 56
type textarea "紙杯450 垃圾袋819"
click at [562, 689] on button "新增" at bounding box center [542, 690] width 52 height 30
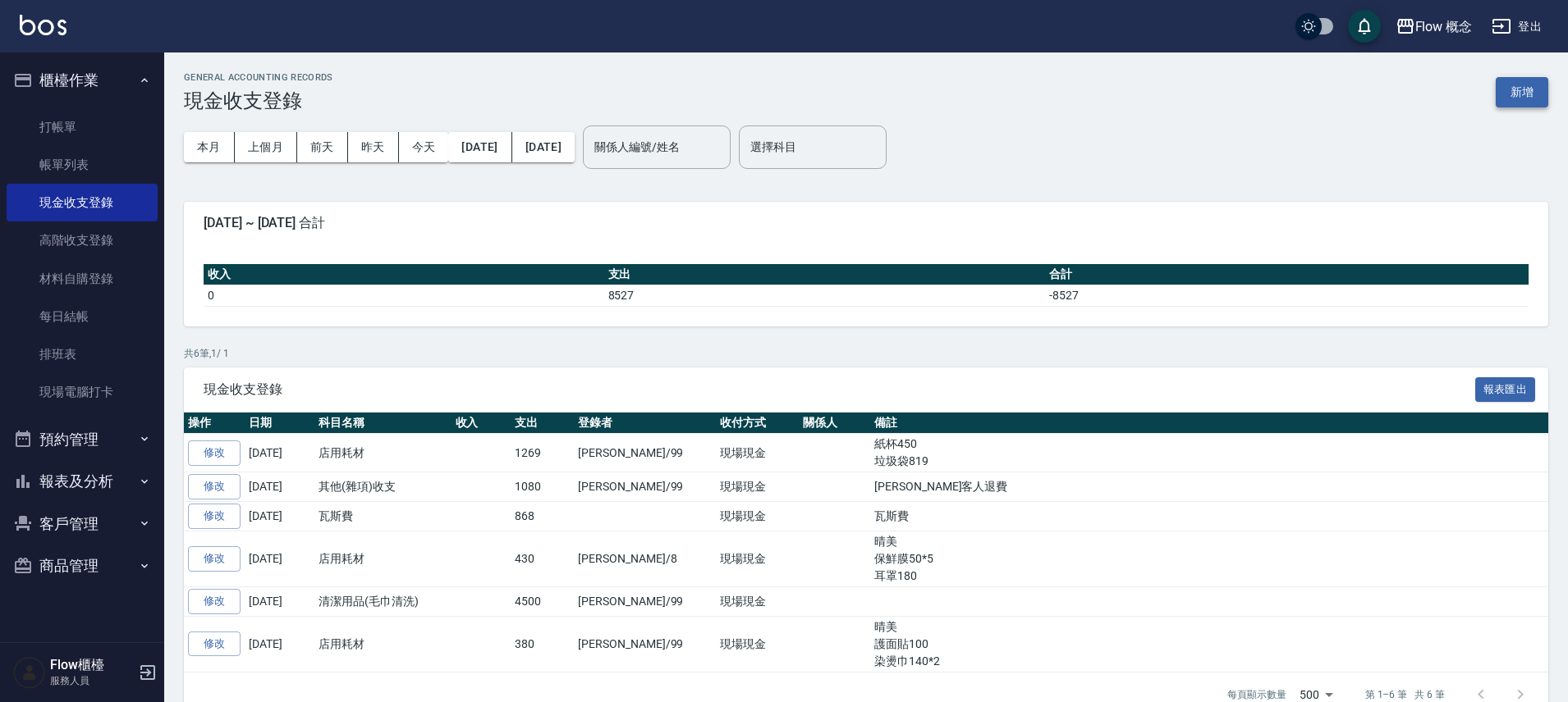
click at [1523, 98] on button "新增" at bounding box center [1522, 92] width 52 height 30
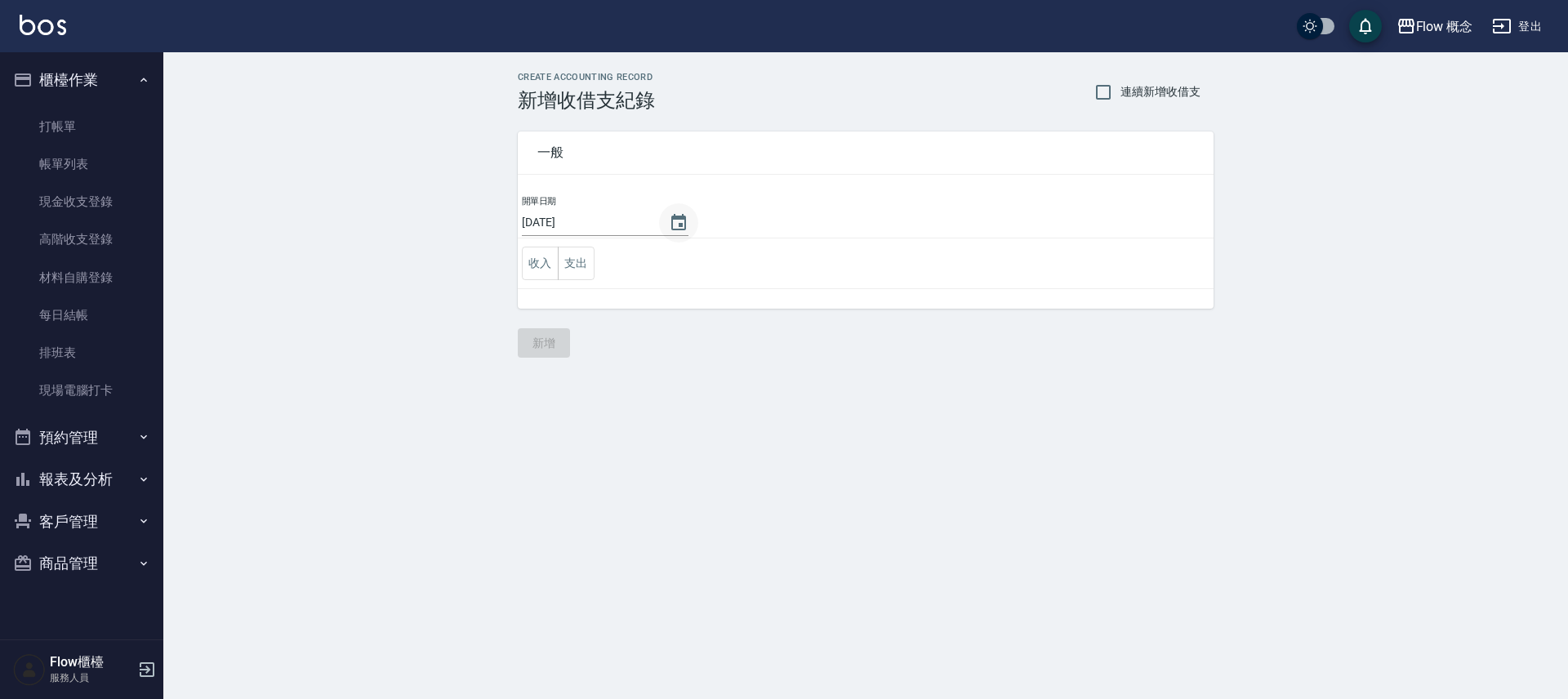
click at [668, 220] on icon "Choose date, selected date is 2025-10-12" at bounding box center [678, 223] width 20 height 20
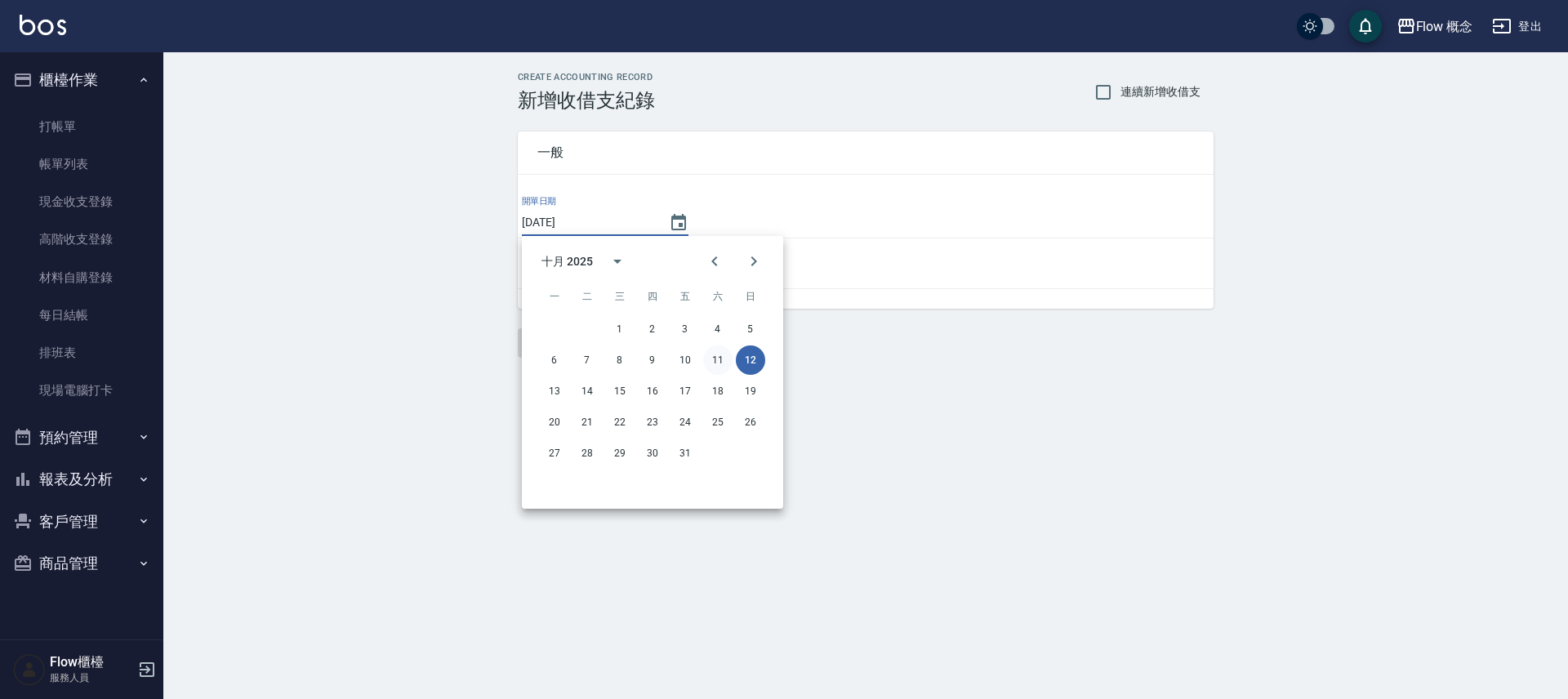
click at [718, 354] on button "11" at bounding box center [718, 359] width 29 height 29
type input "[DATE]"
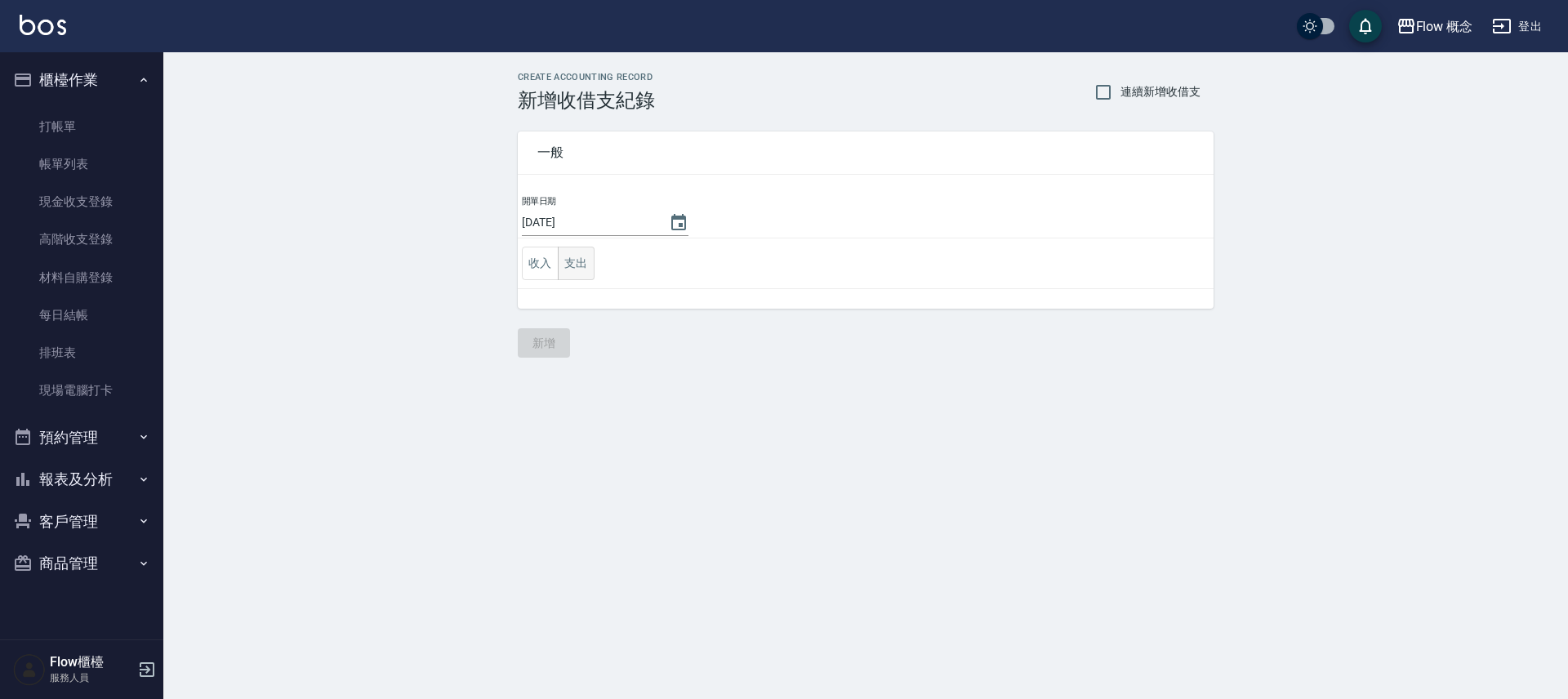
click at [570, 261] on button "支出" at bounding box center [576, 264] width 37 height 34
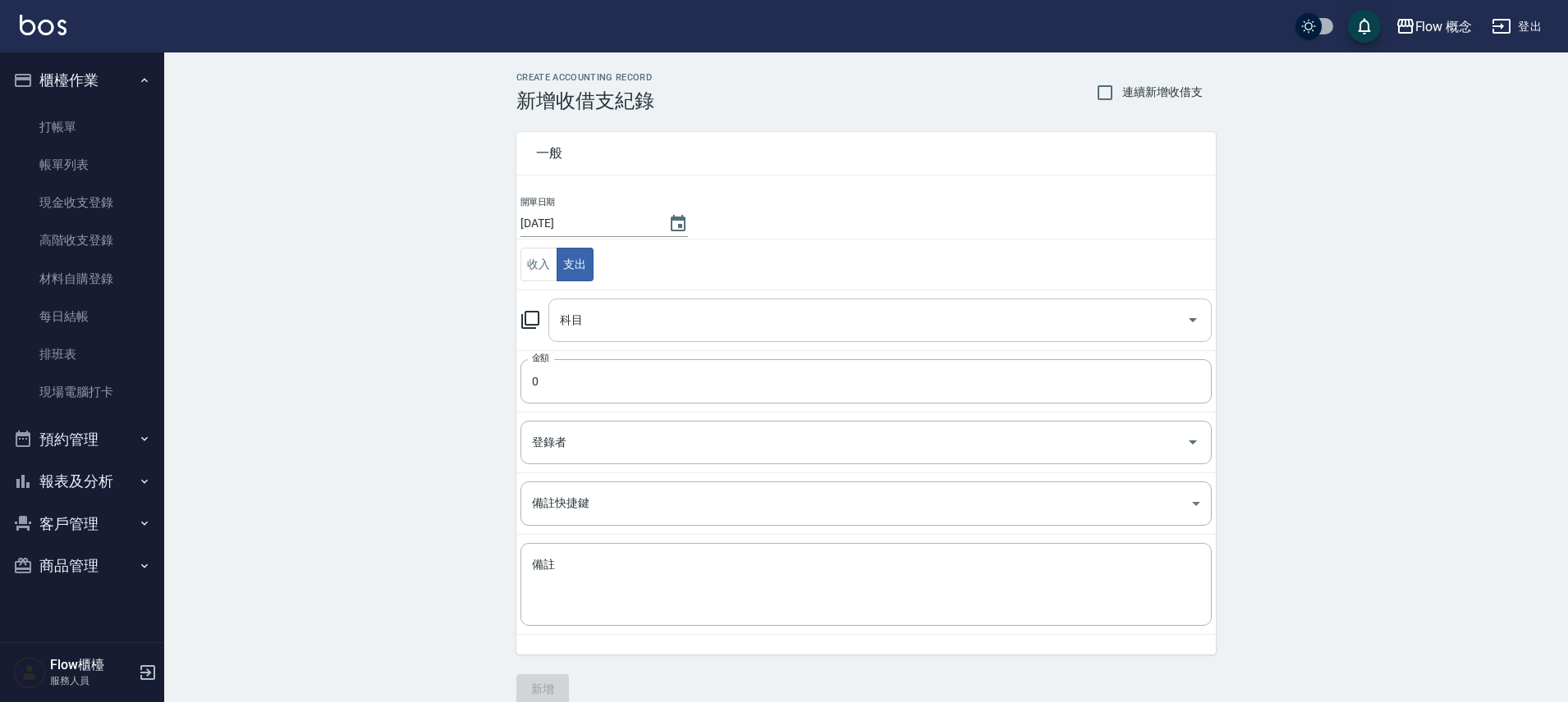
click at [605, 315] on input "科目" at bounding box center [867, 320] width 624 height 28
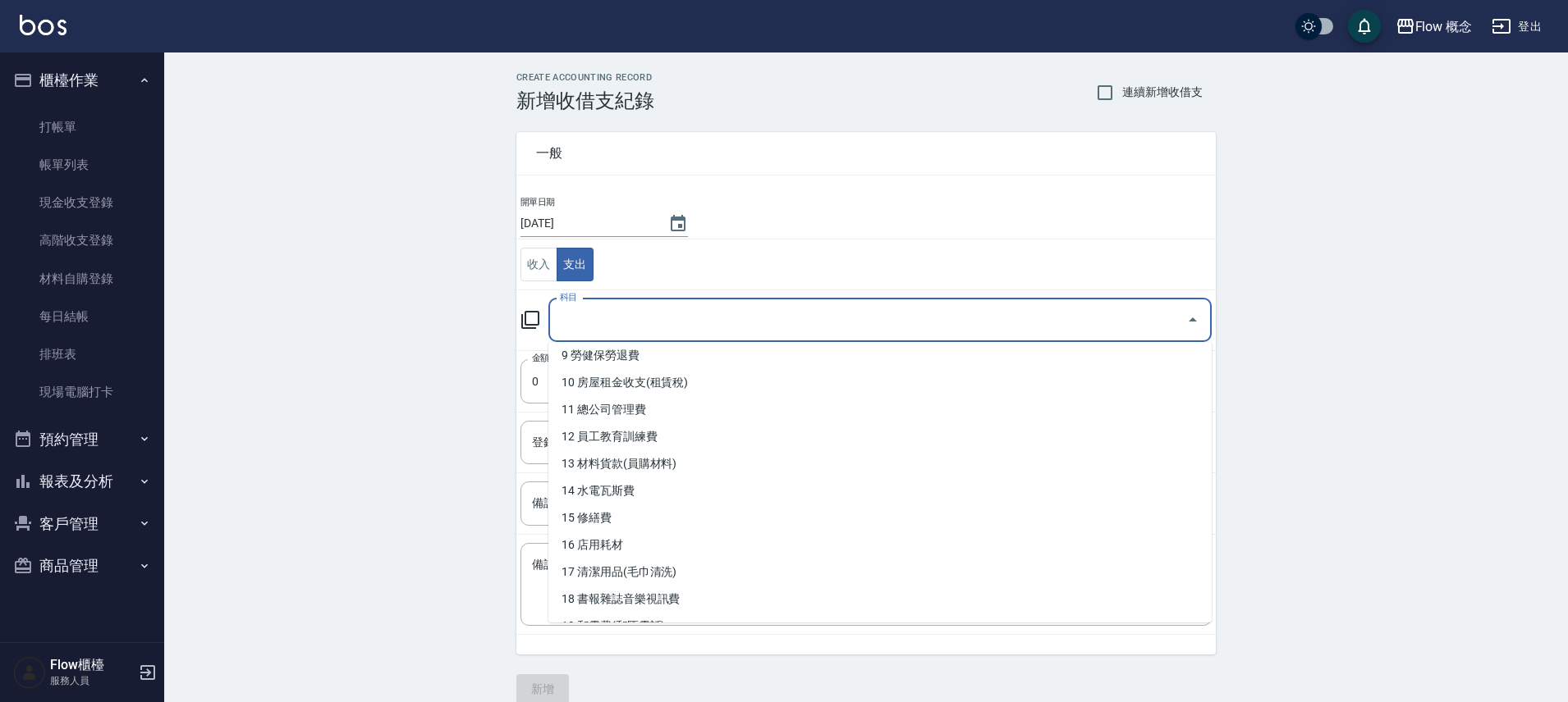
scroll to position [545, 0]
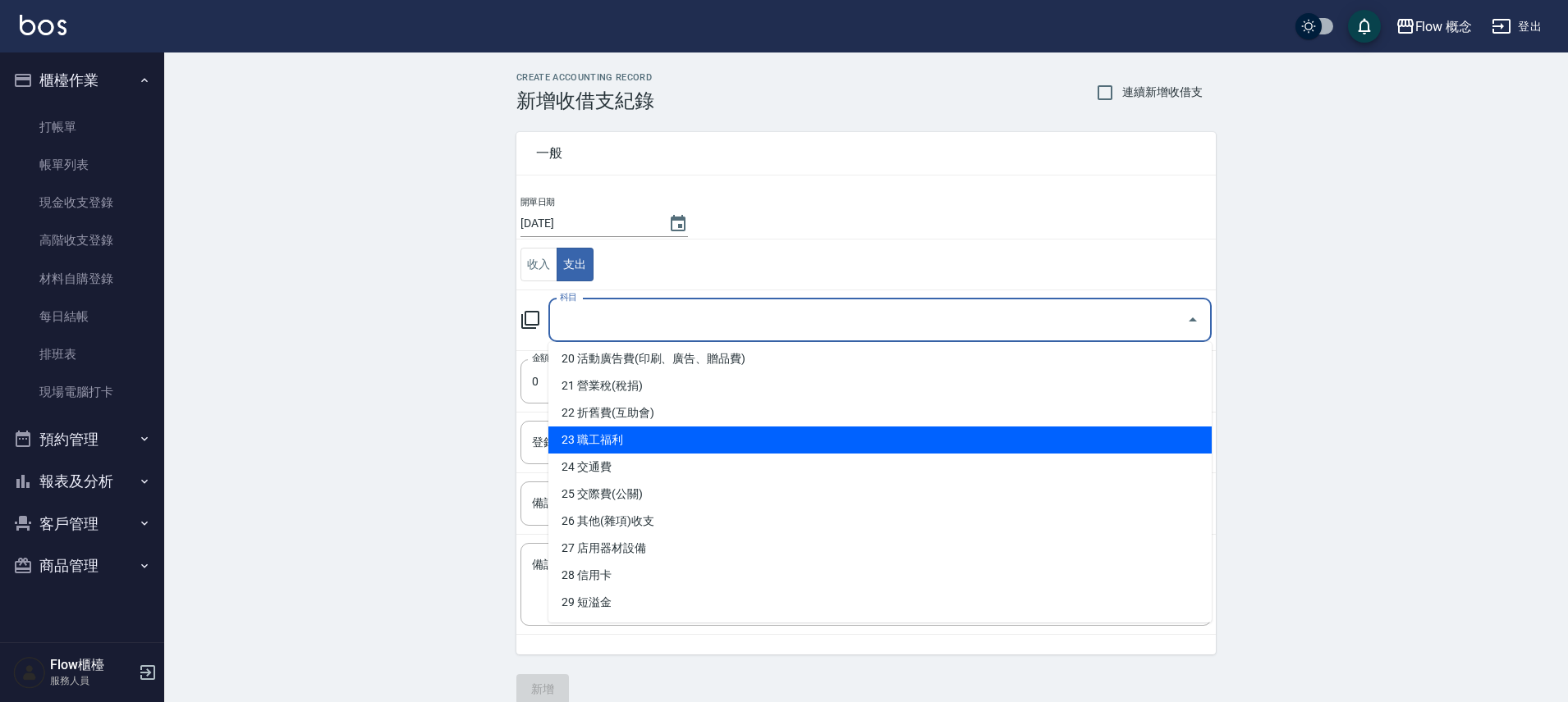
click at [629, 430] on li "23 職工福利" at bounding box center [881, 440] width 664 height 27
type input "23 職工福利"
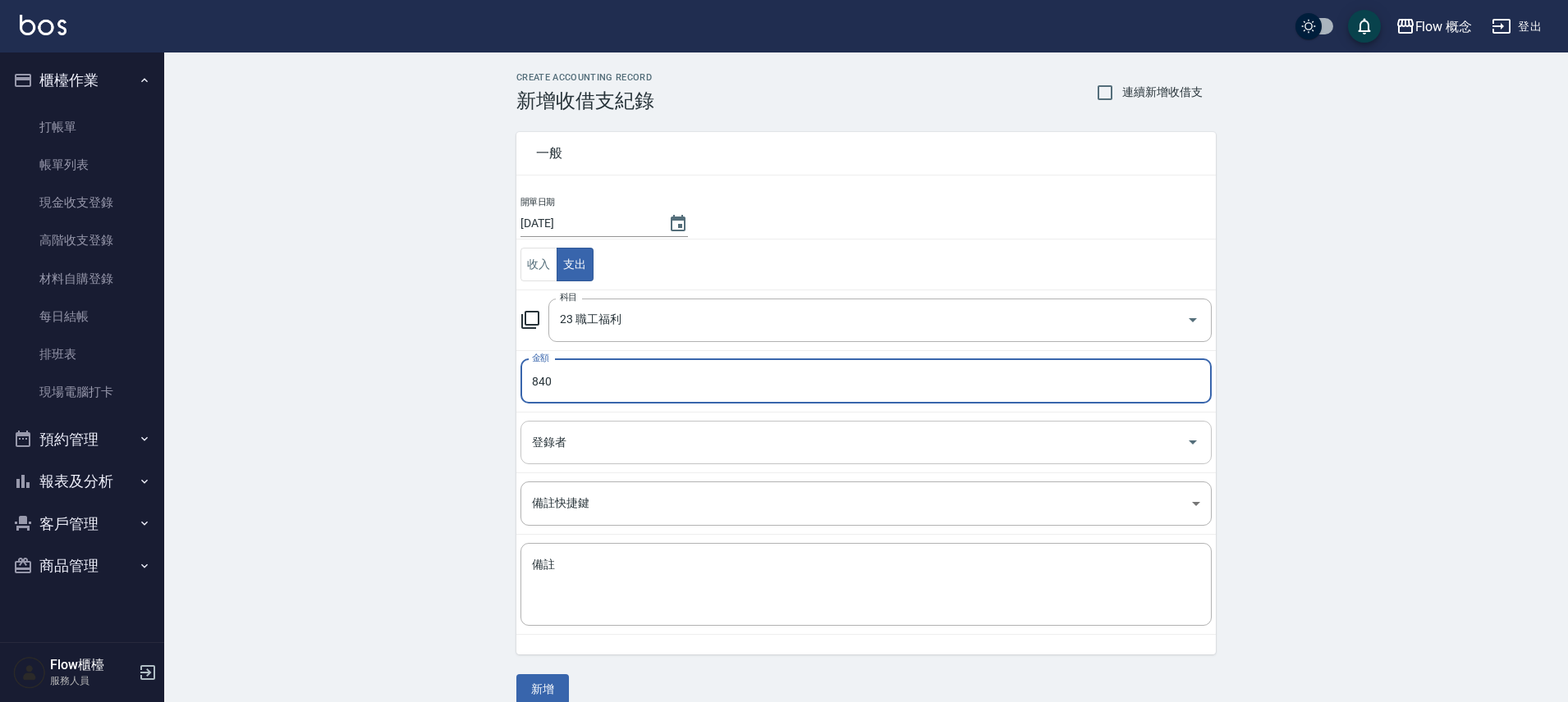
type input "840"
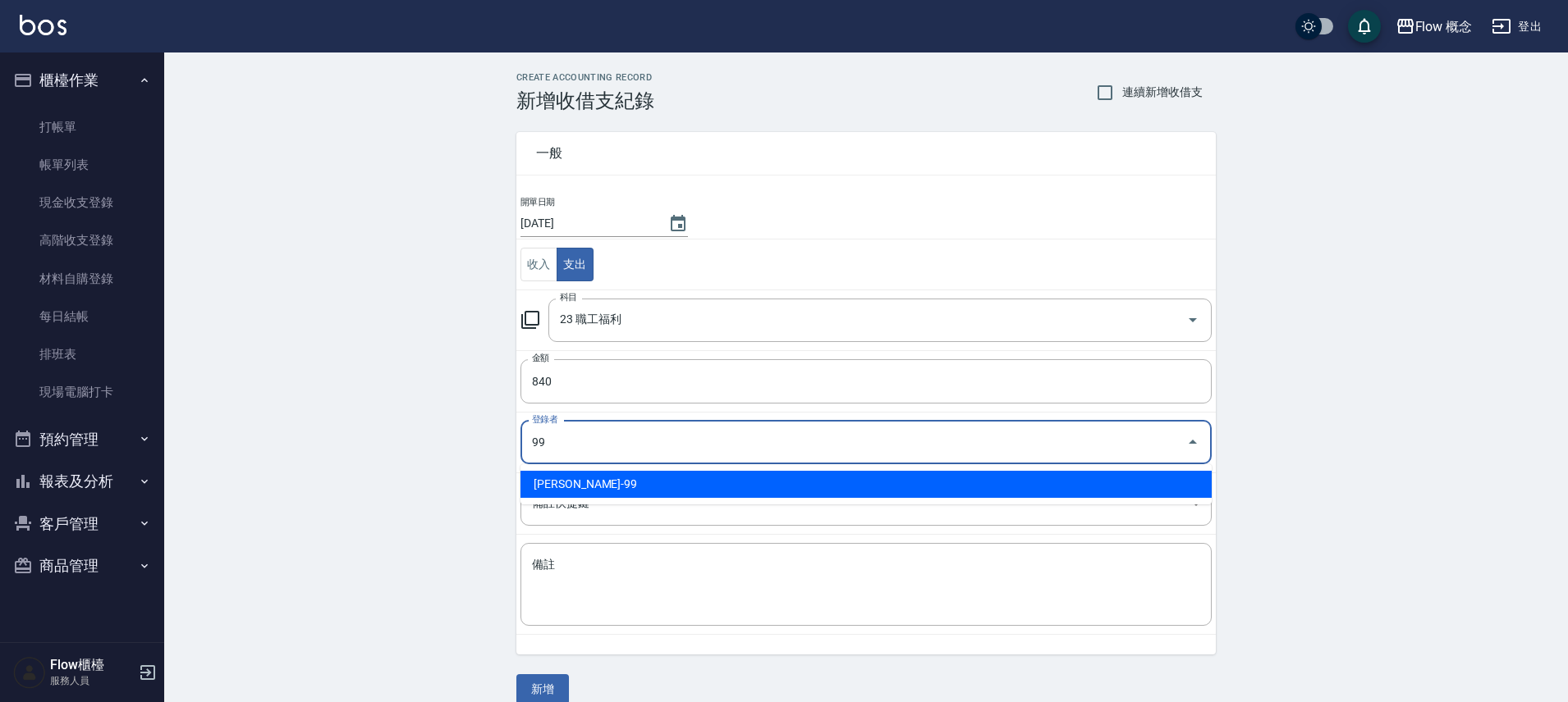
type input "[PERSON_NAME]-99"
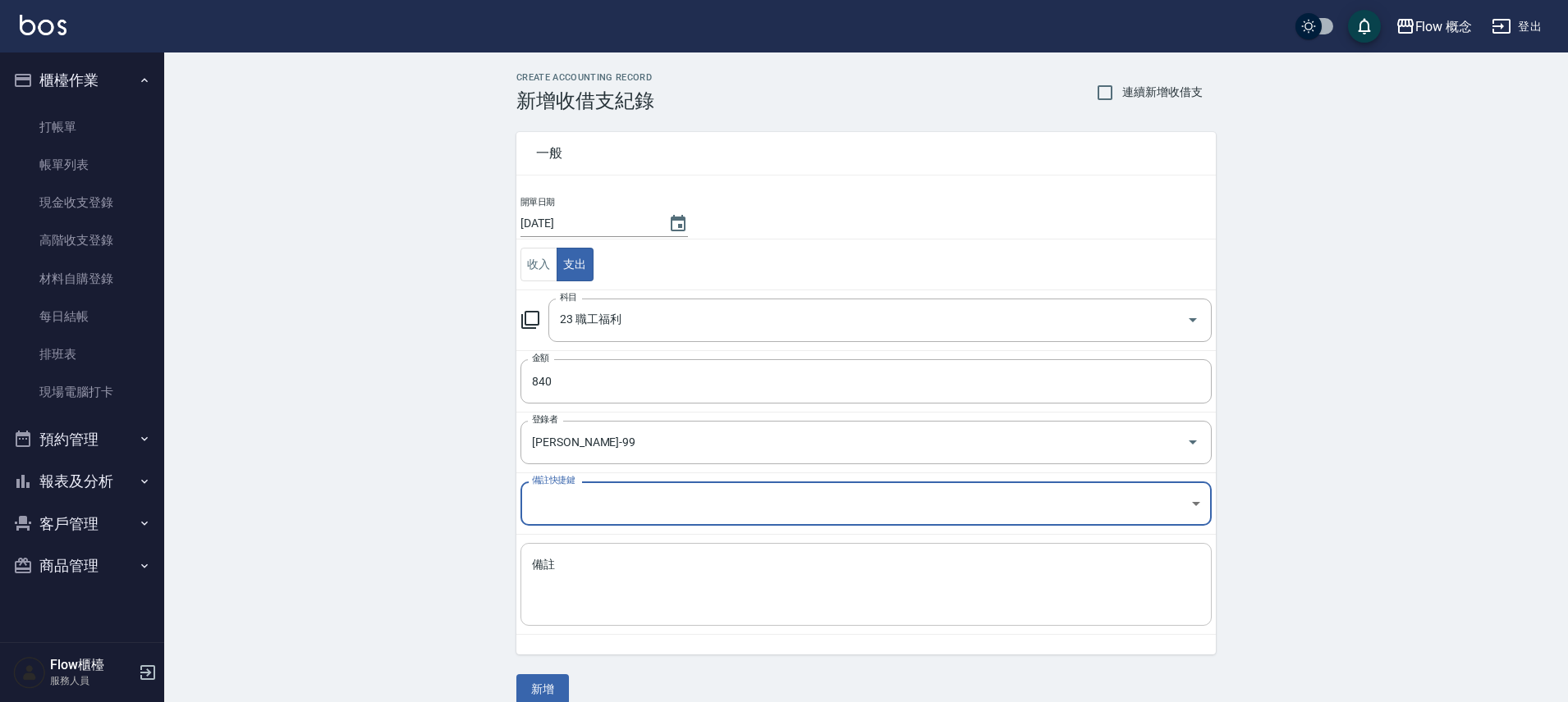
click at [666, 555] on div "x 備註" at bounding box center [866, 584] width 691 height 82
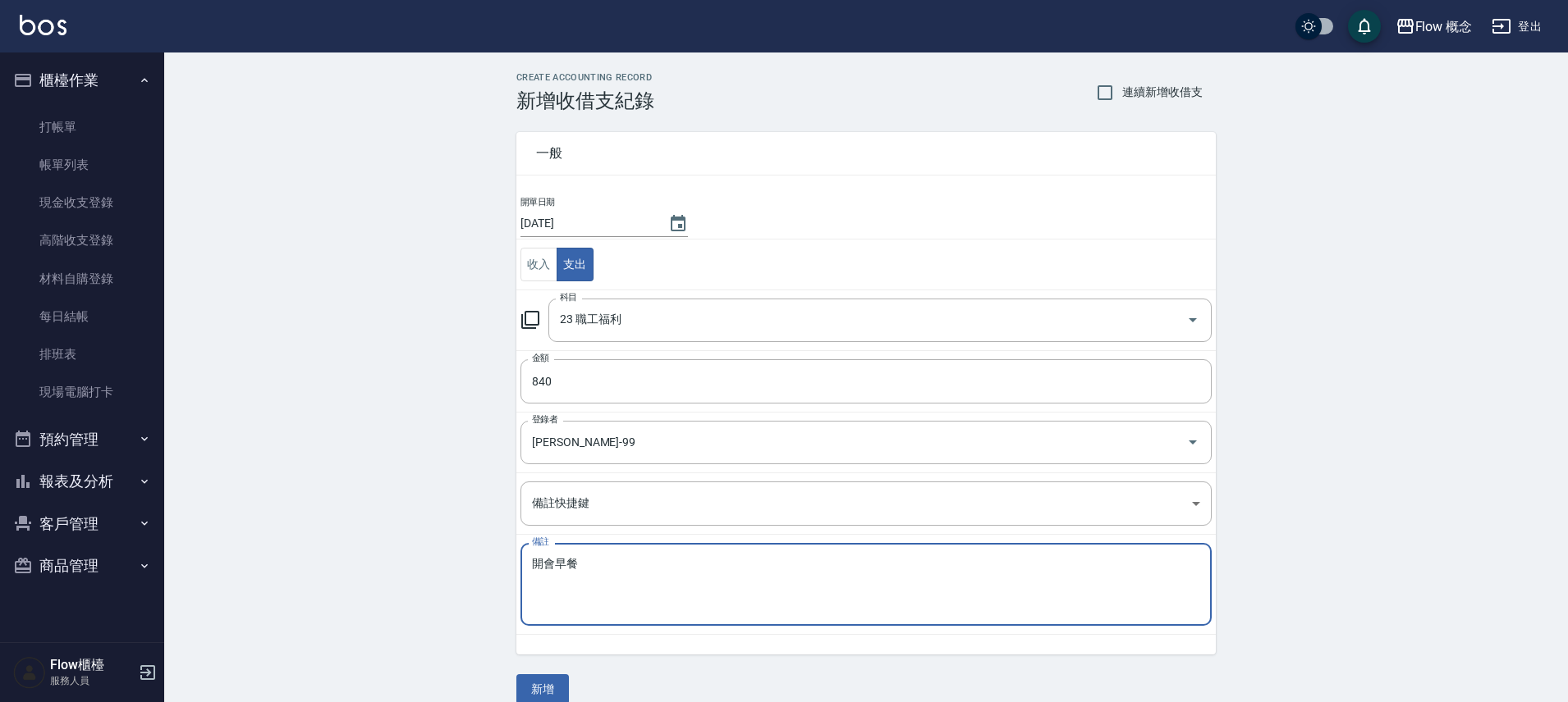
click at [549, 562] on textarea "開會早餐" at bounding box center [866, 585] width 668 height 56
click at [537, 567] on textarea "月會早餐" at bounding box center [866, 585] width 668 height 56
type textarea "10/3月會早餐"
click at [523, 690] on button "新增" at bounding box center [542, 690] width 52 height 30
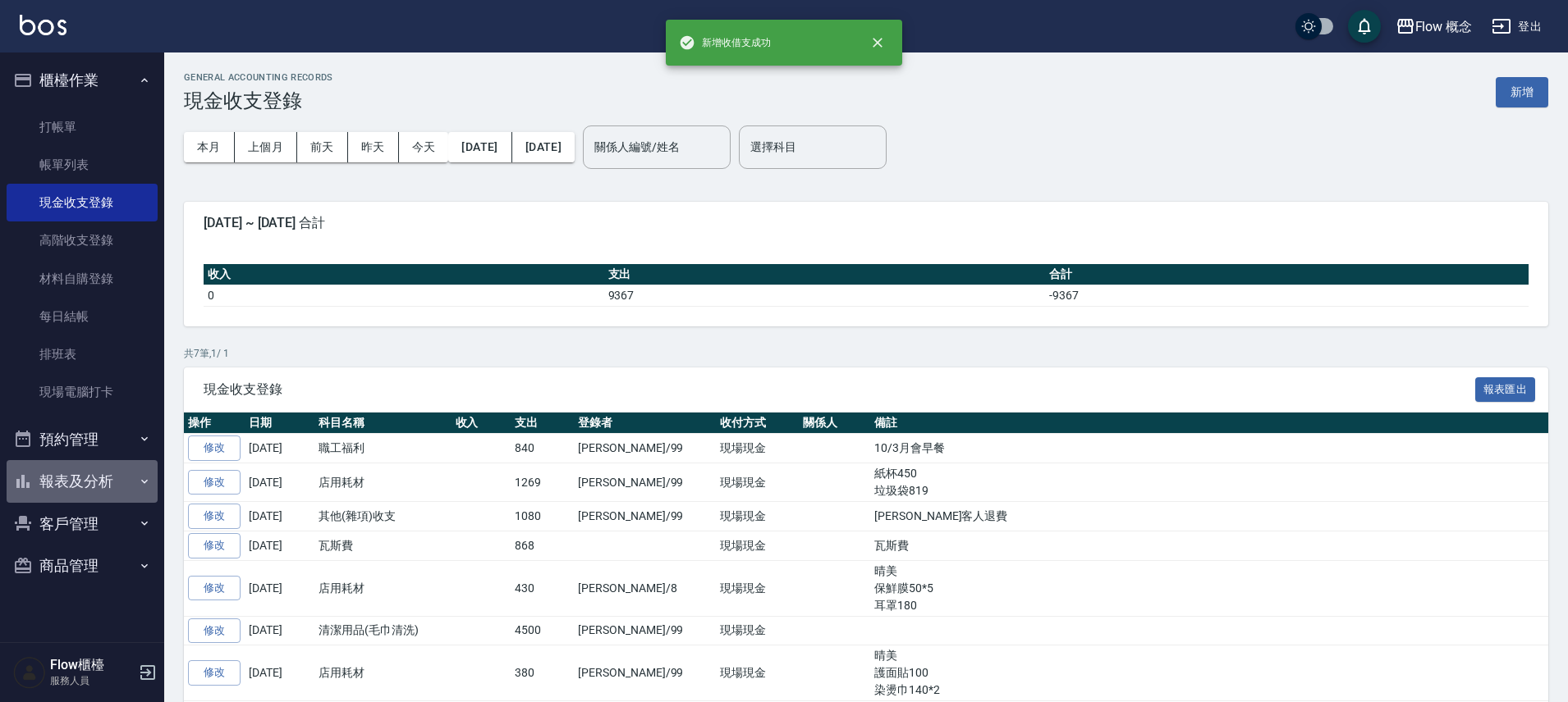
click at [95, 486] on button "報表及分析" at bounding box center [82, 481] width 151 height 43
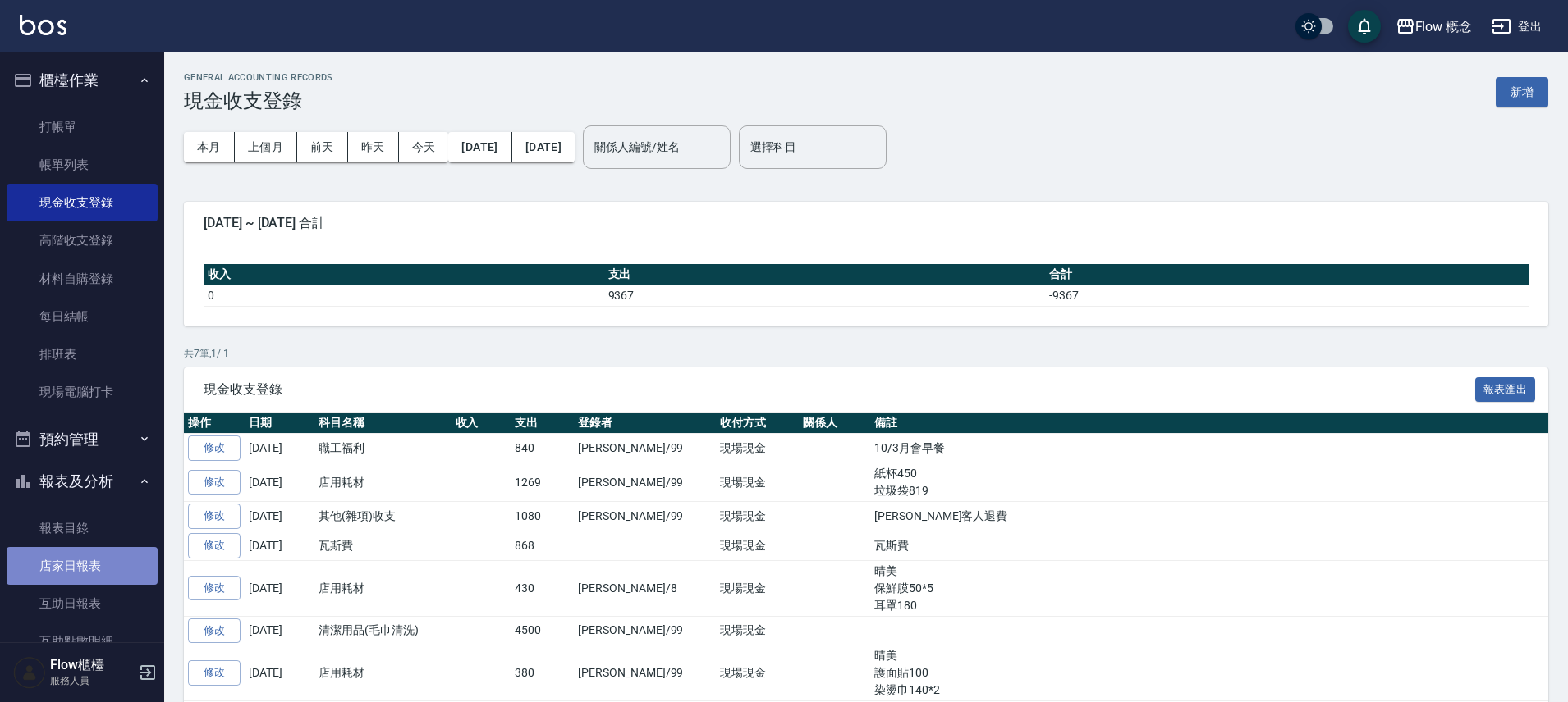
click at [106, 559] on link "店家日報表" at bounding box center [82, 567] width 151 height 38
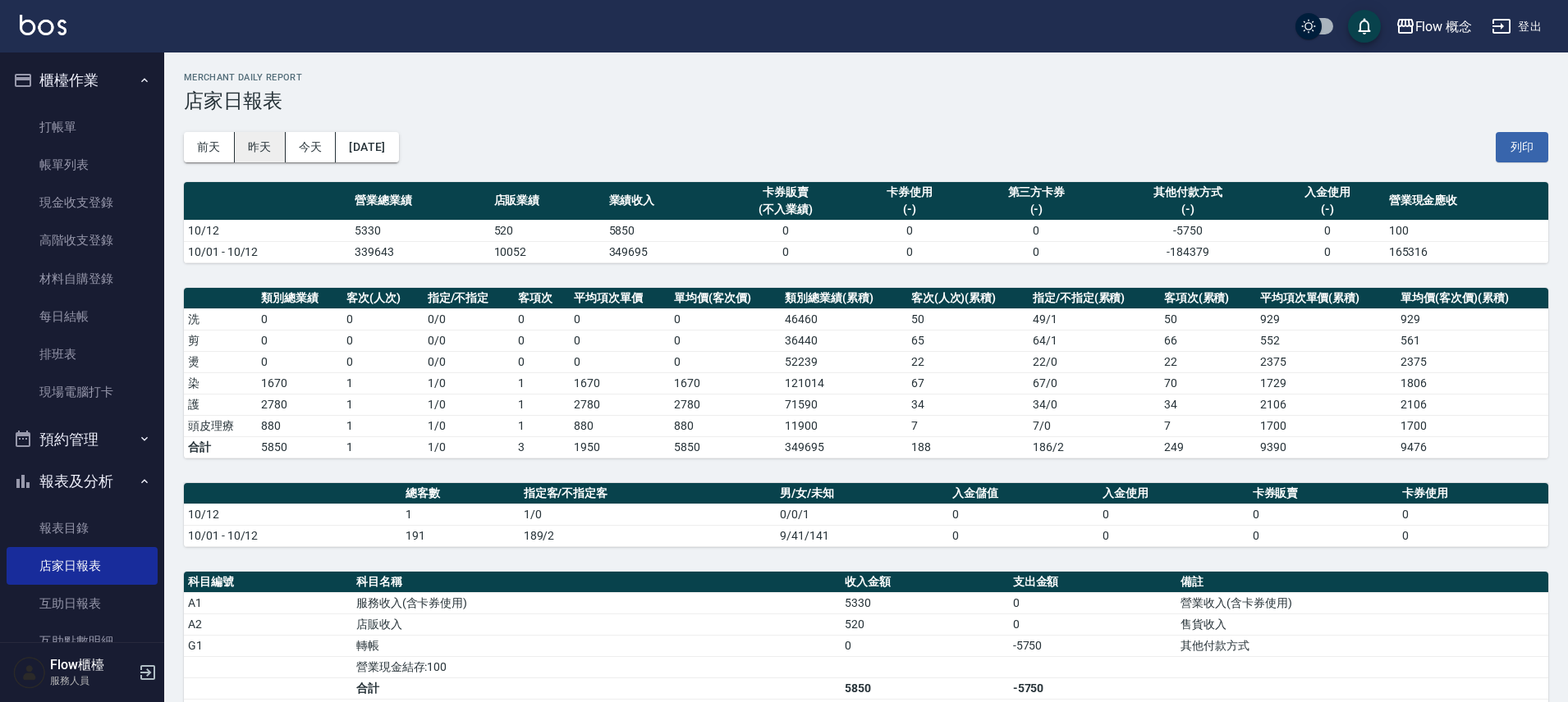
click at [259, 148] on button "昨天" at bounding box center [261, 147] width 51 height 30
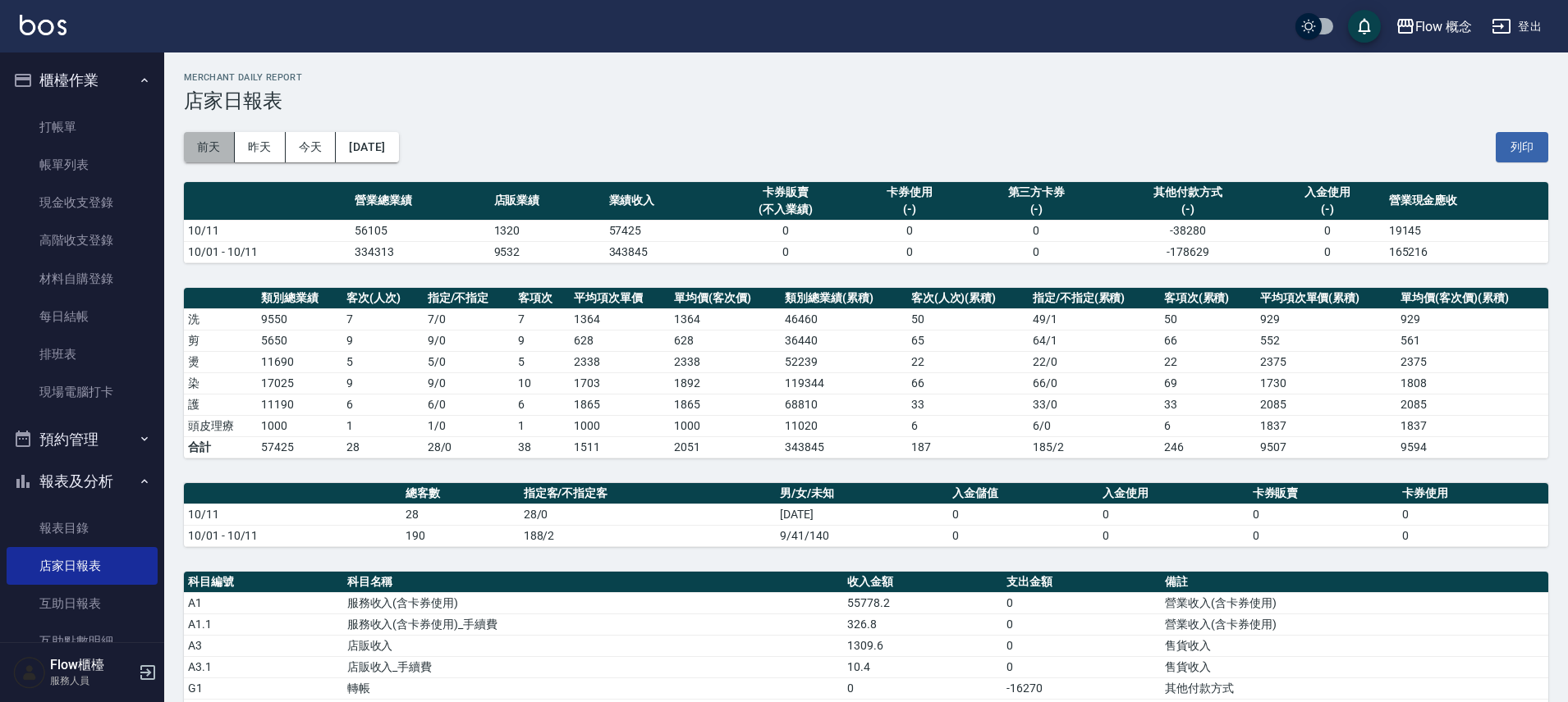
click at [210, 151] on button "前天" at bounding box center [210, 147] width 51 height 30
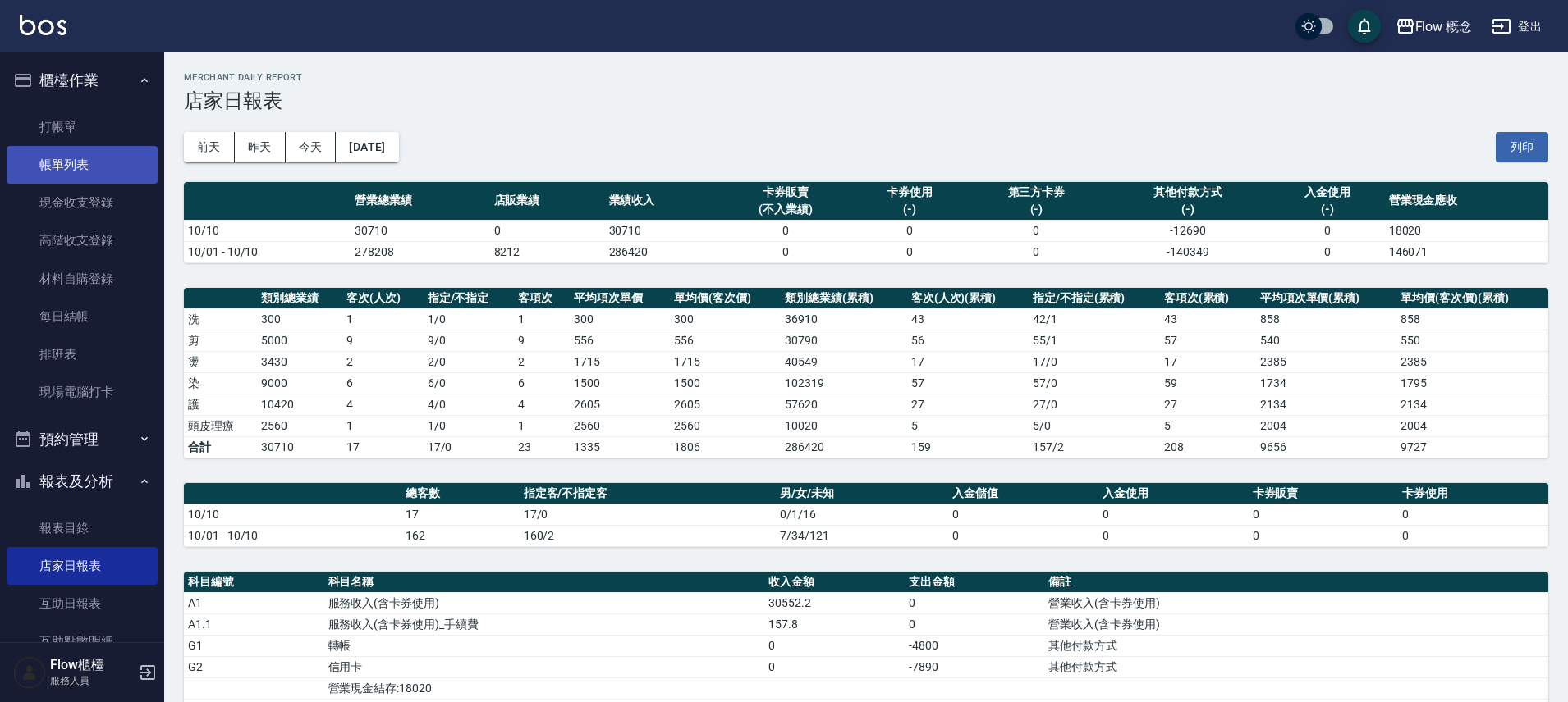
click at [64, 162] on link "帳單列表" at bounding box center [82, 165] width 151 height 38
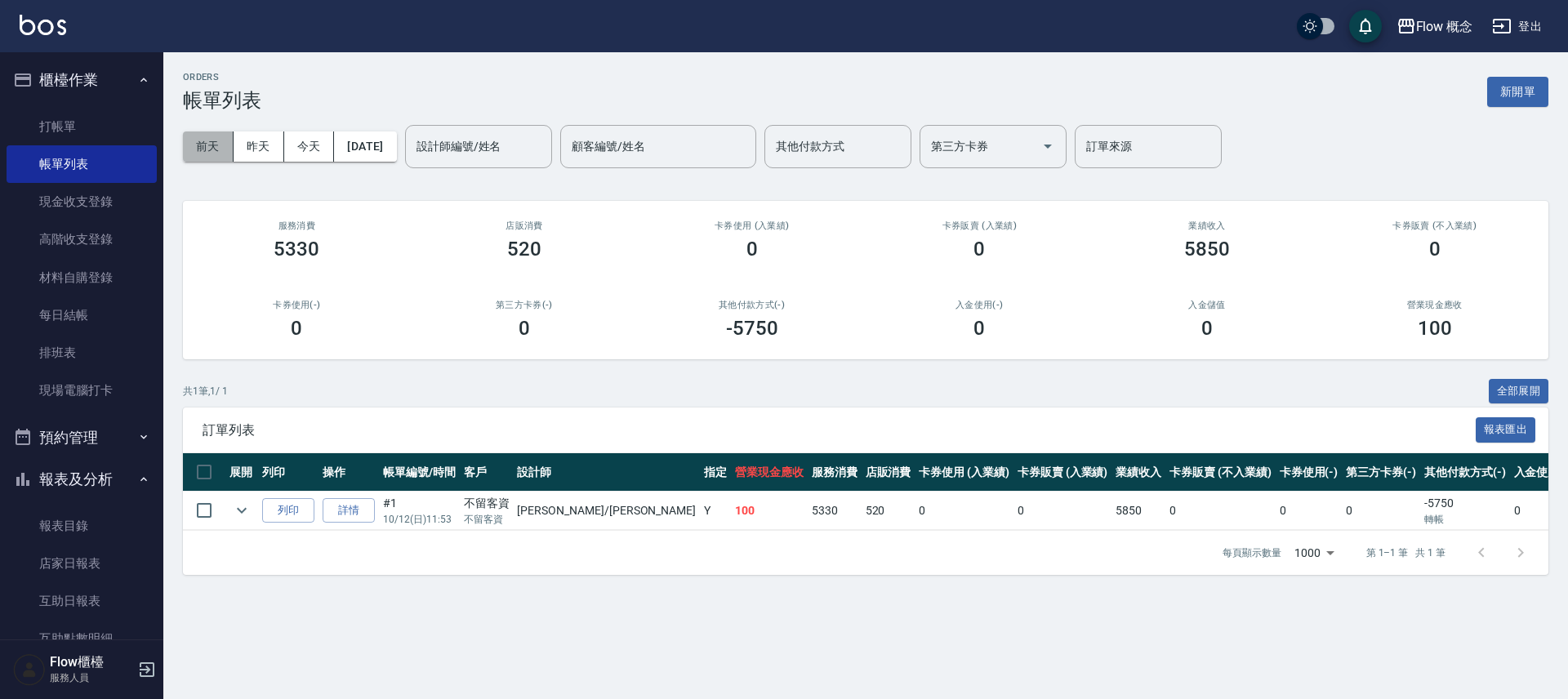
click at [211, 152] on button "前天" at bounding box center [208, 146] width 51 height 30
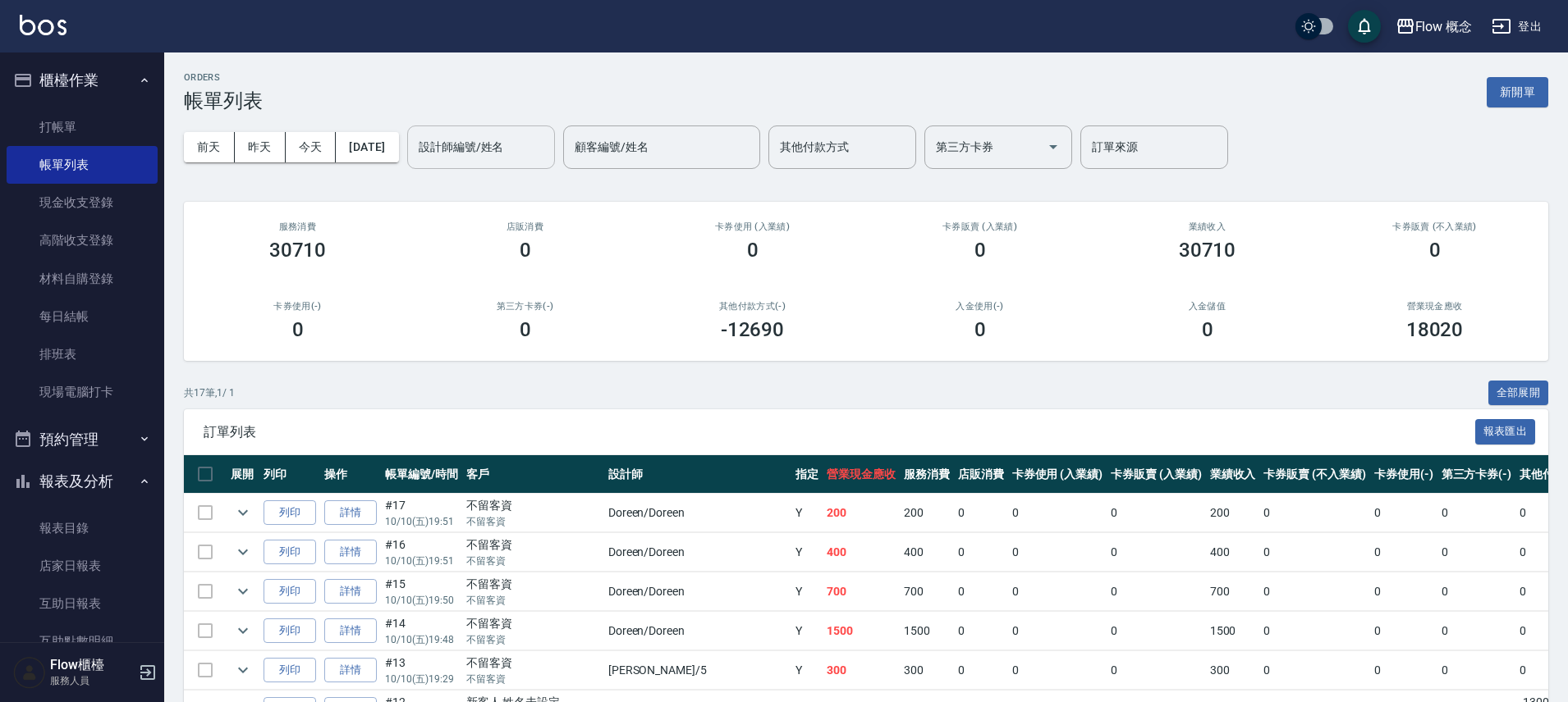
click at [522, 141] on input "設計師編號/姓名" at bounding box center [481, 147] width 133 height 28
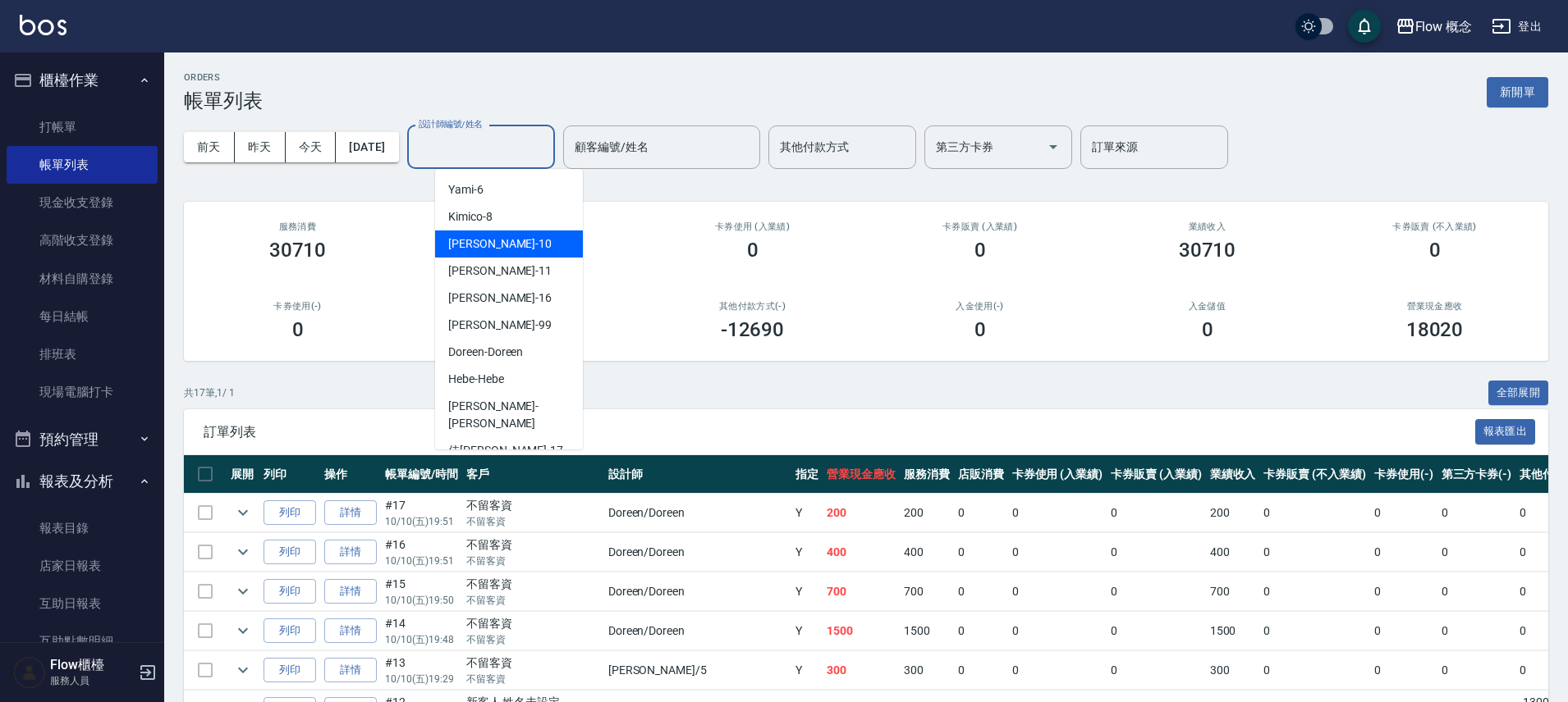
scroll to position [58, 0]
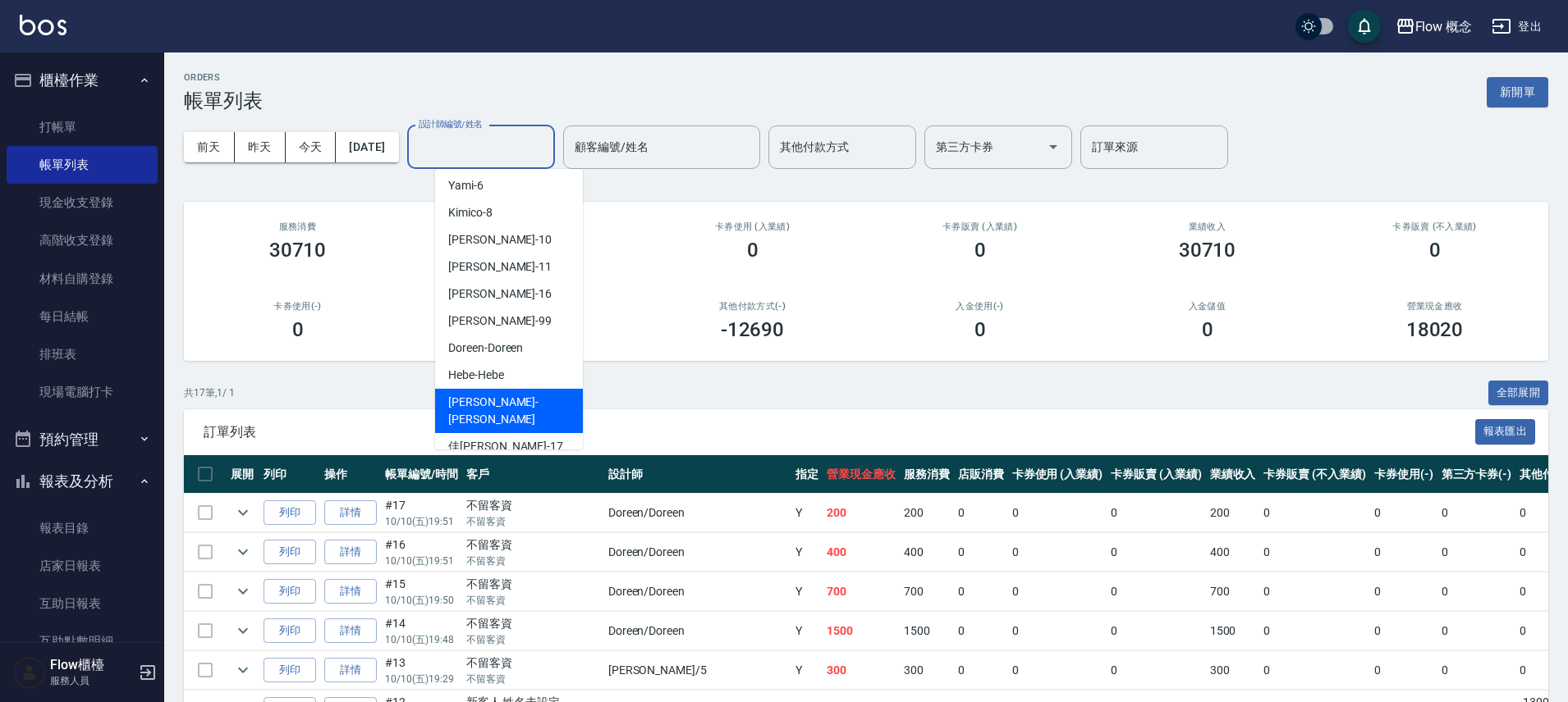
click at [507, 406] on div "[PERSON_NAME] -[PERSON_NAME]" at bounding box center [509, 411] width 148 height 45
type input "[PERSON_NAME]"
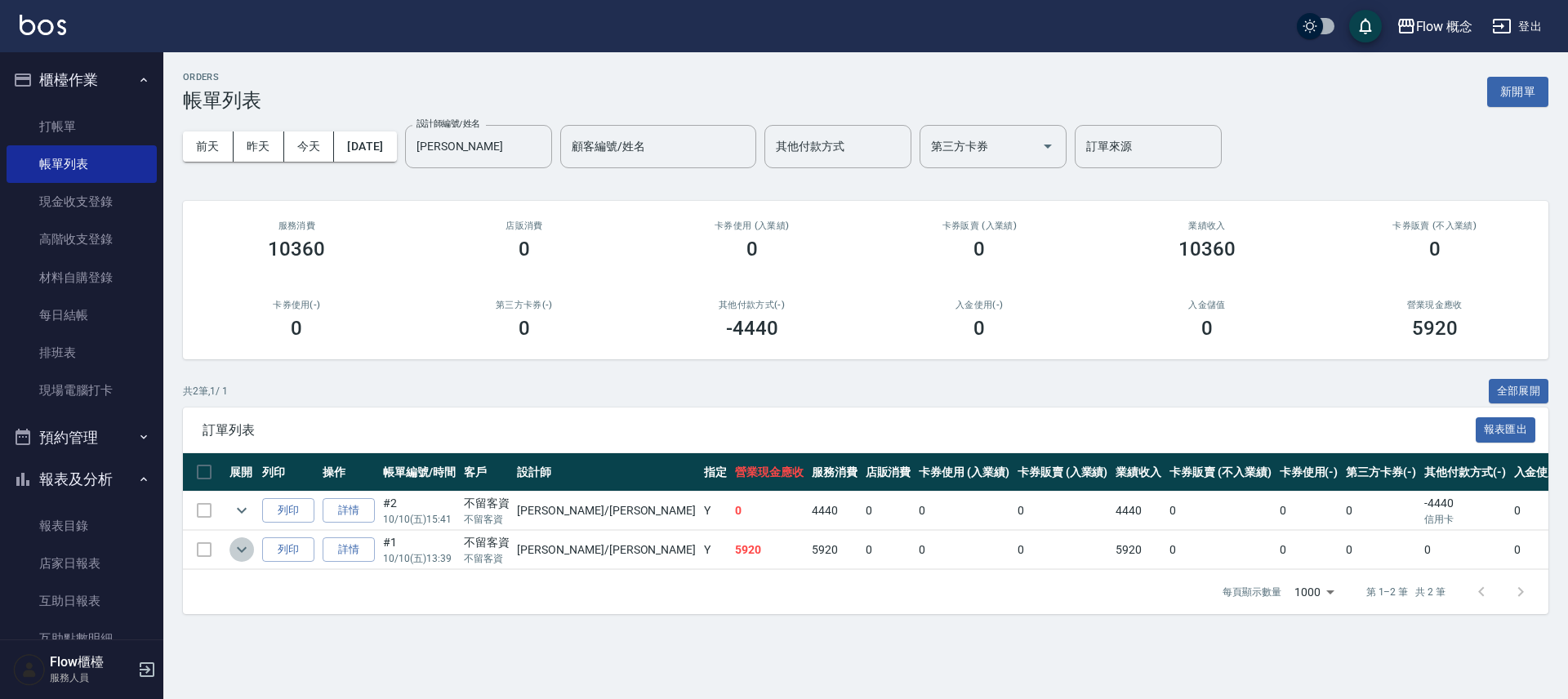
click at [241, 551] on icon "expand row" at bounding box center [241, 550] width 9 height 6
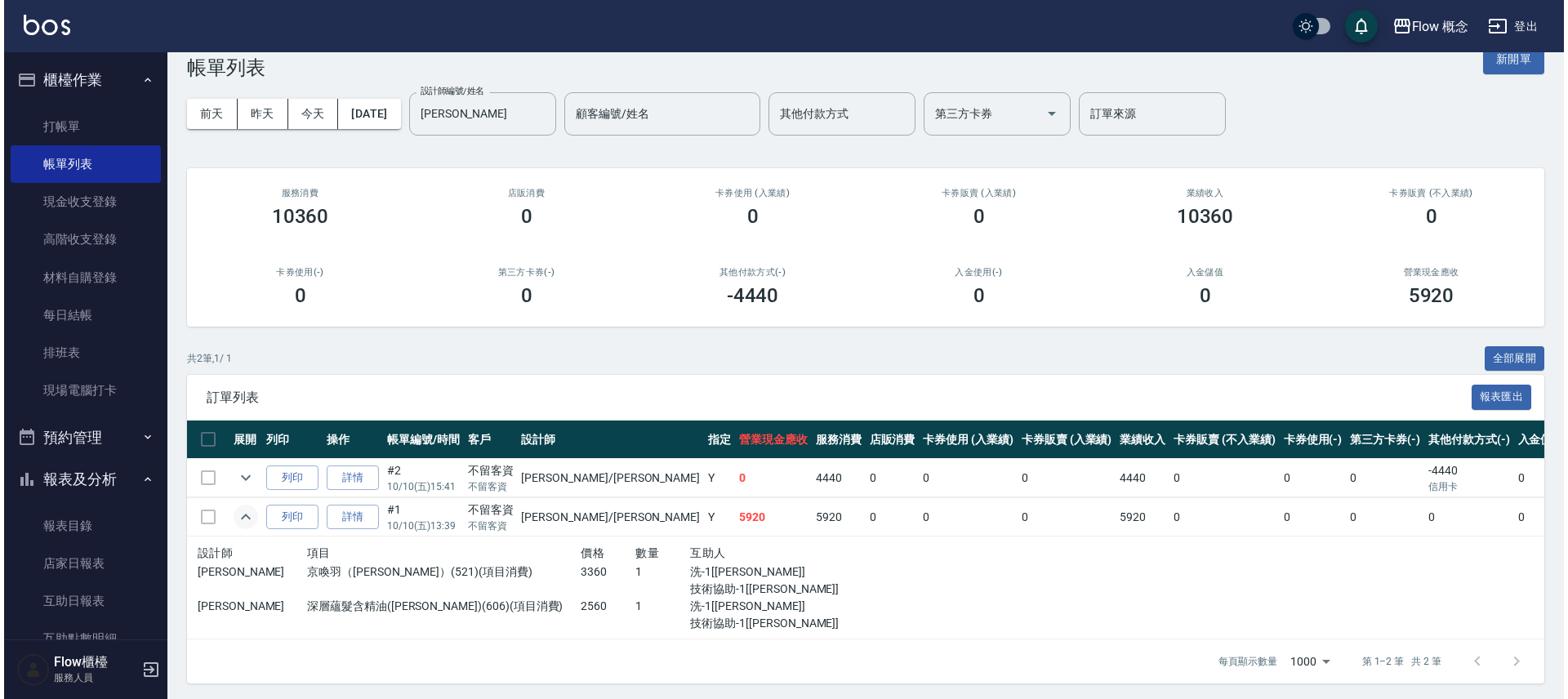
scroll to position [18, 0]
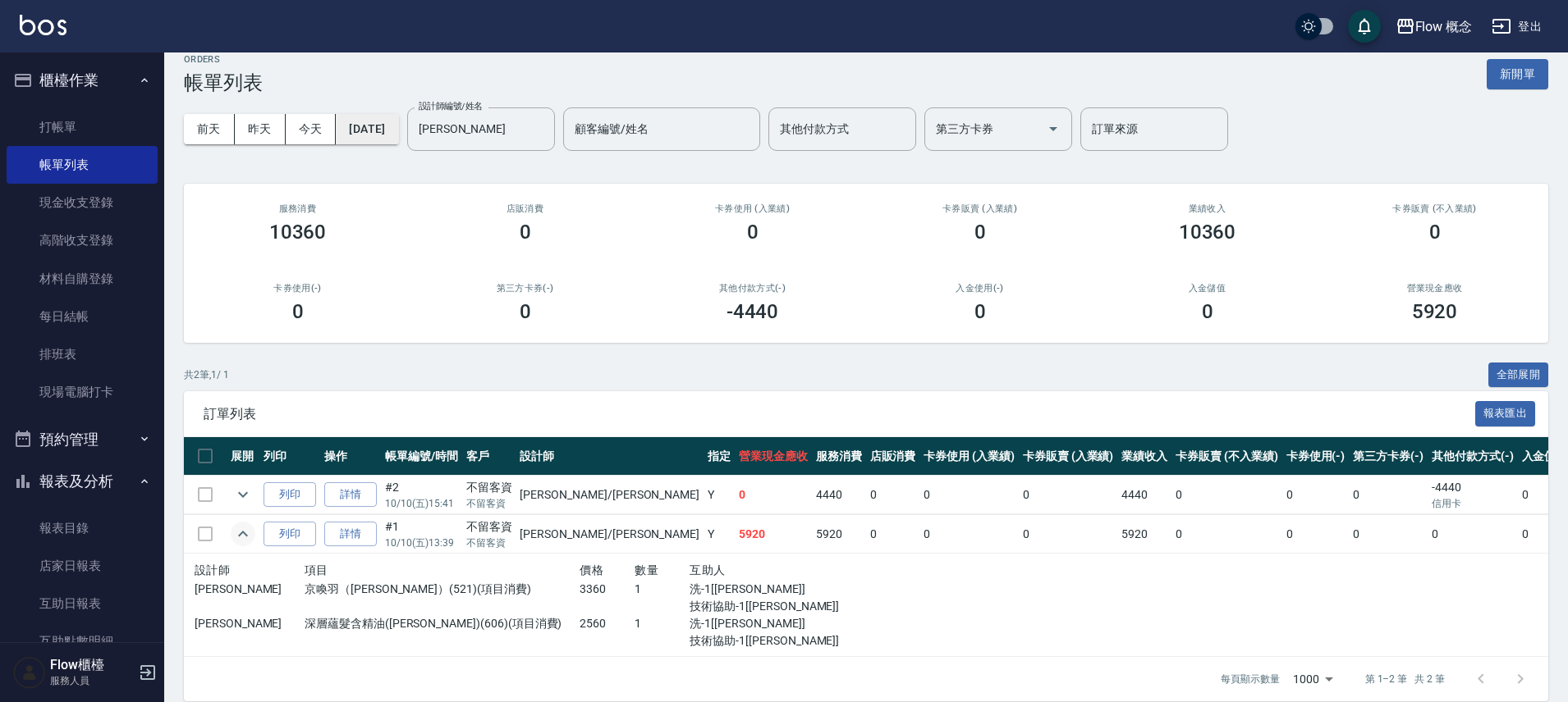
click at [374, 129] on button "[DATE]" at bounding box center [367, 129] width 63 height 30
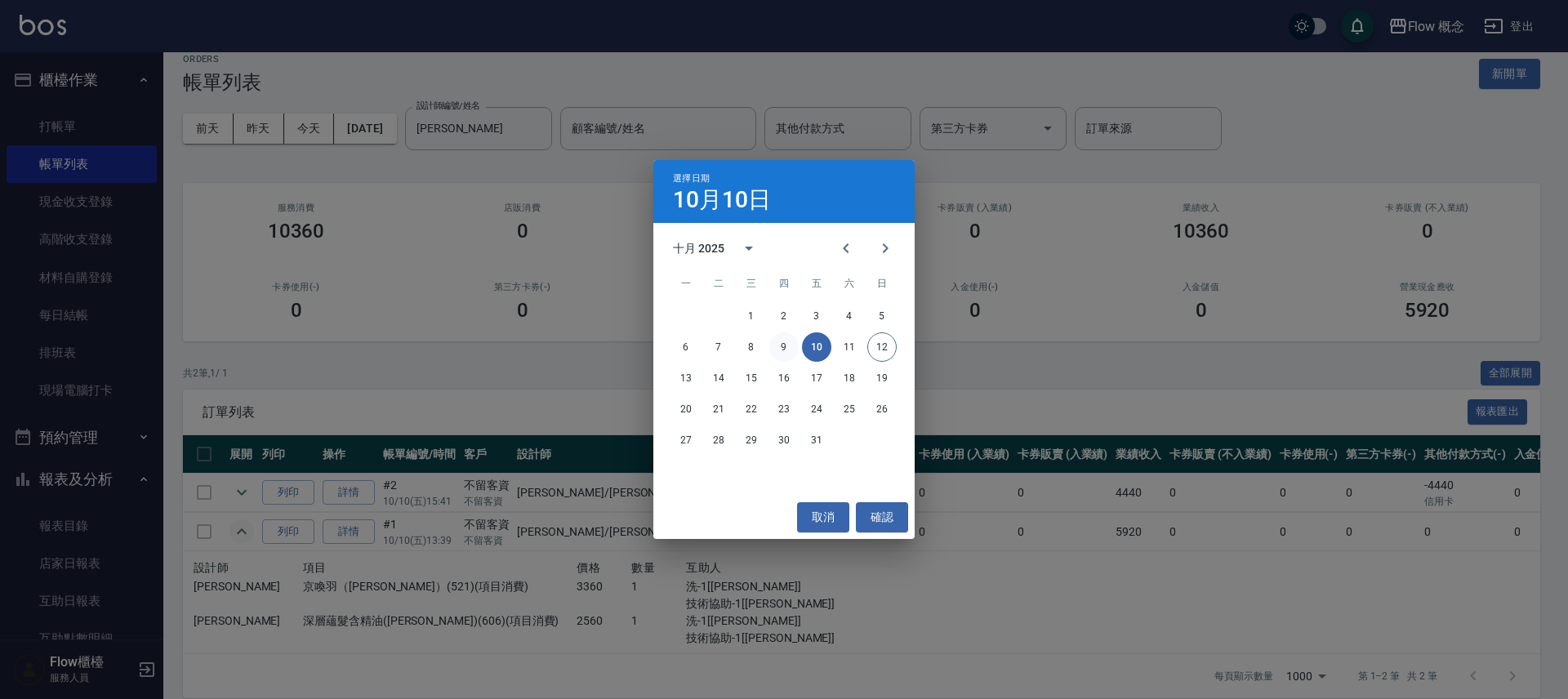
click at [780, 347] on button "9" at bounding box center [784, 347] width 29 height 29
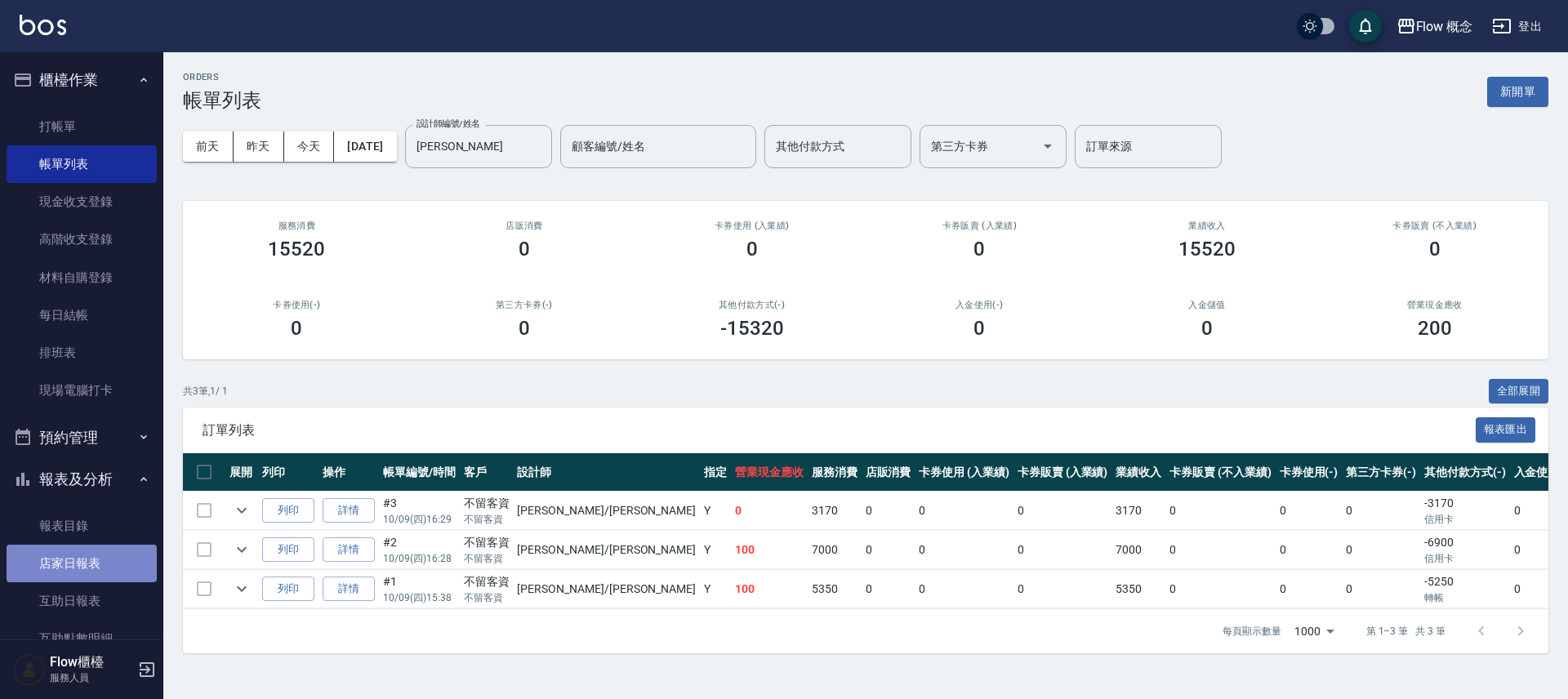
click at [103, 564] on link "店家日報表" at bounding box center [81, 564] width 150 height 38
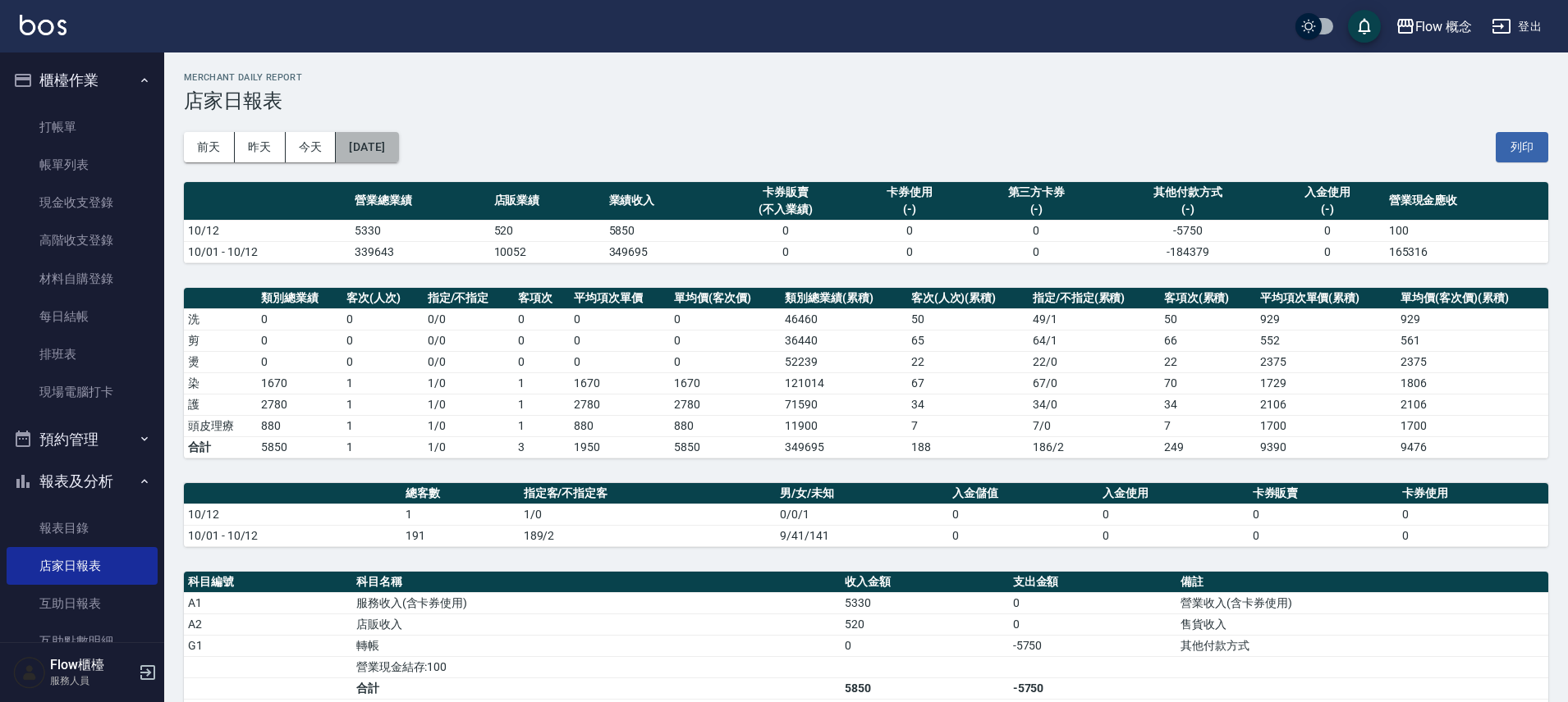
click at [398, 152] on button "[DATE]" at bounding box center [367, 147] width 63 height 30
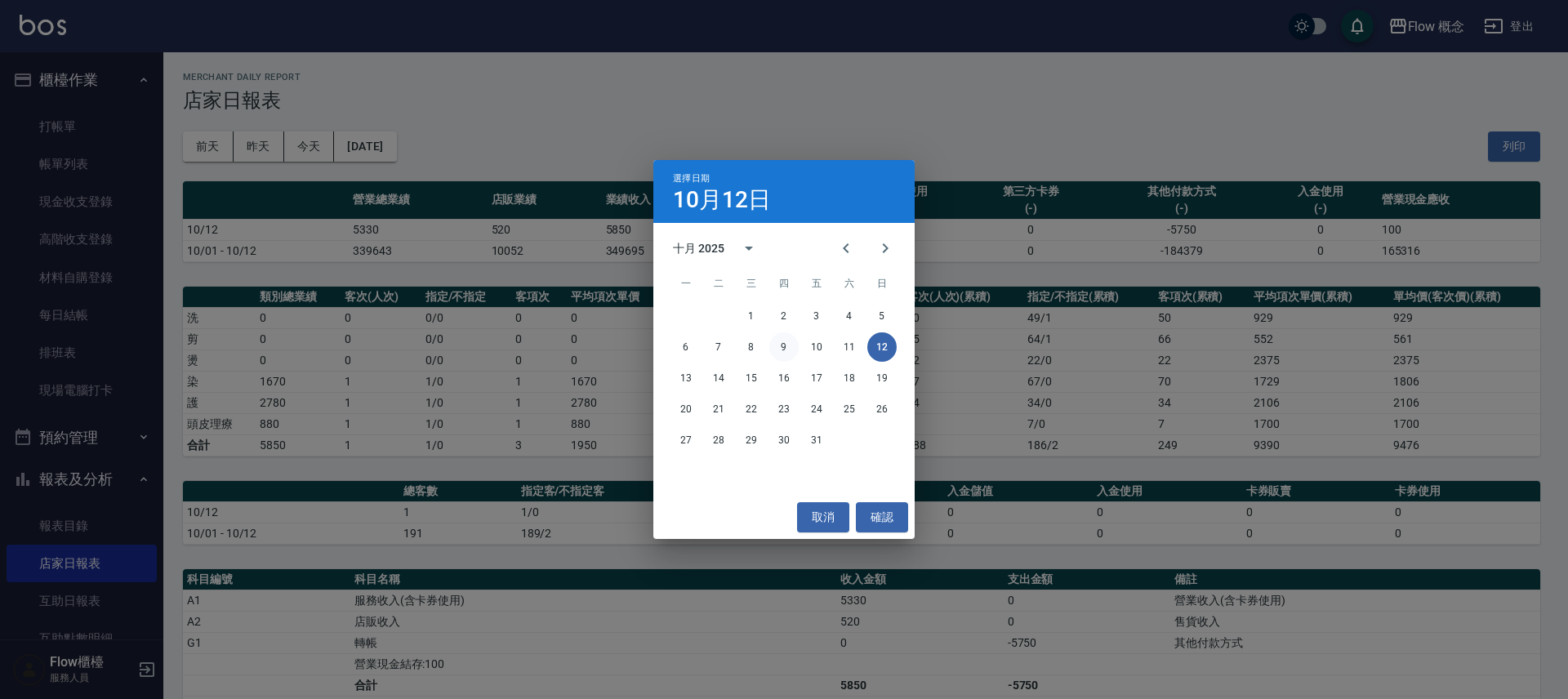
click at [787, 349] on button "9" at bounding box center [784, 347] width 29 height 29
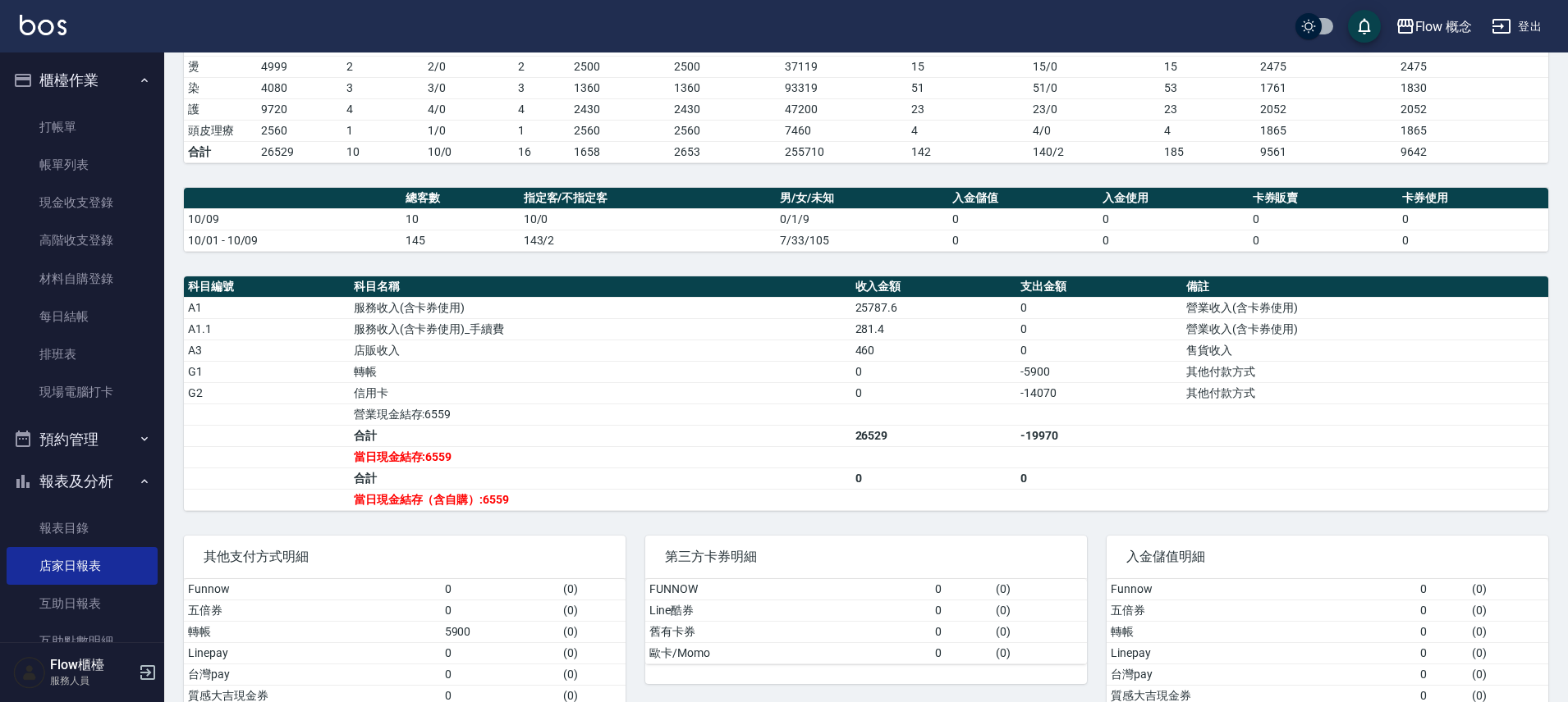
scroll to position [299, 0]
